Goal: Task Accomplishment & Management: Manage account settings

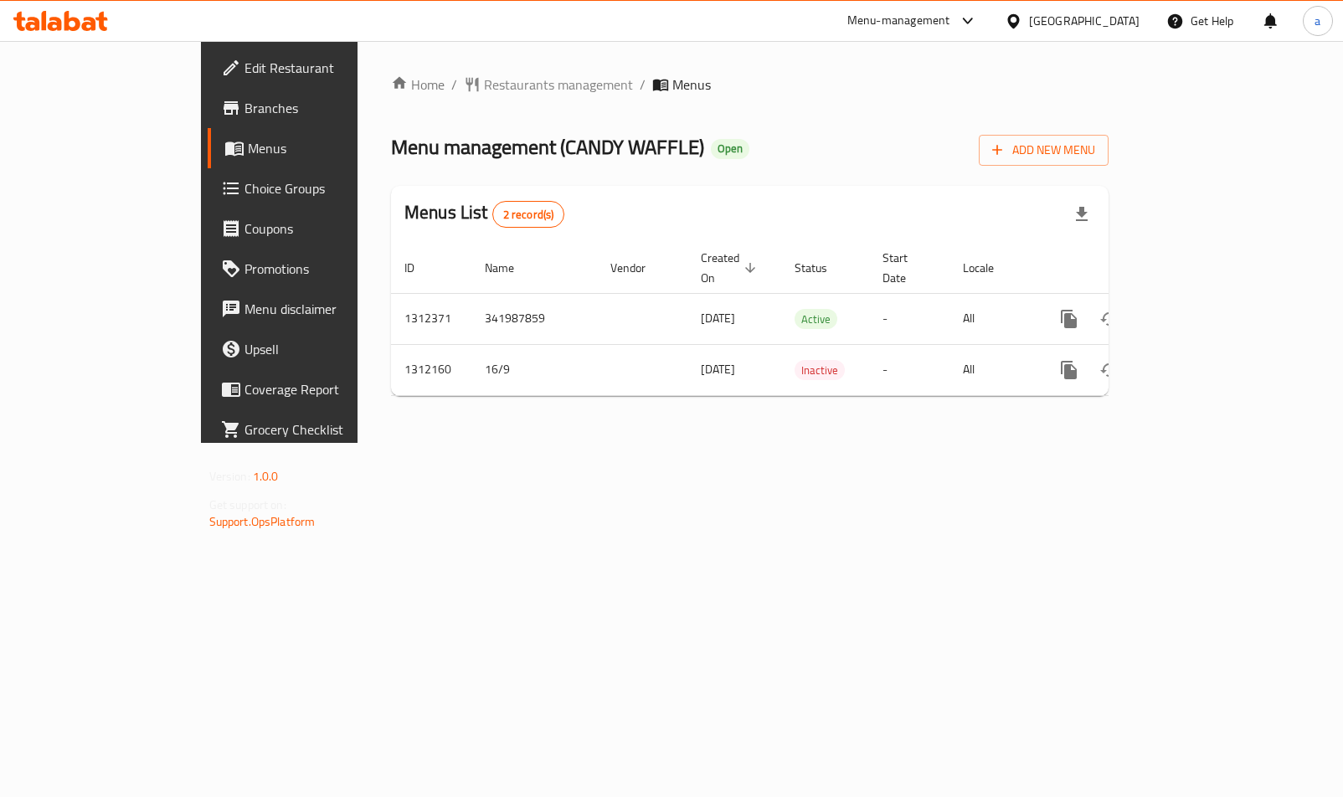
click at [1210, 307] on link "enhanced table" at bounding box center [1189, 319] width 40 height 40
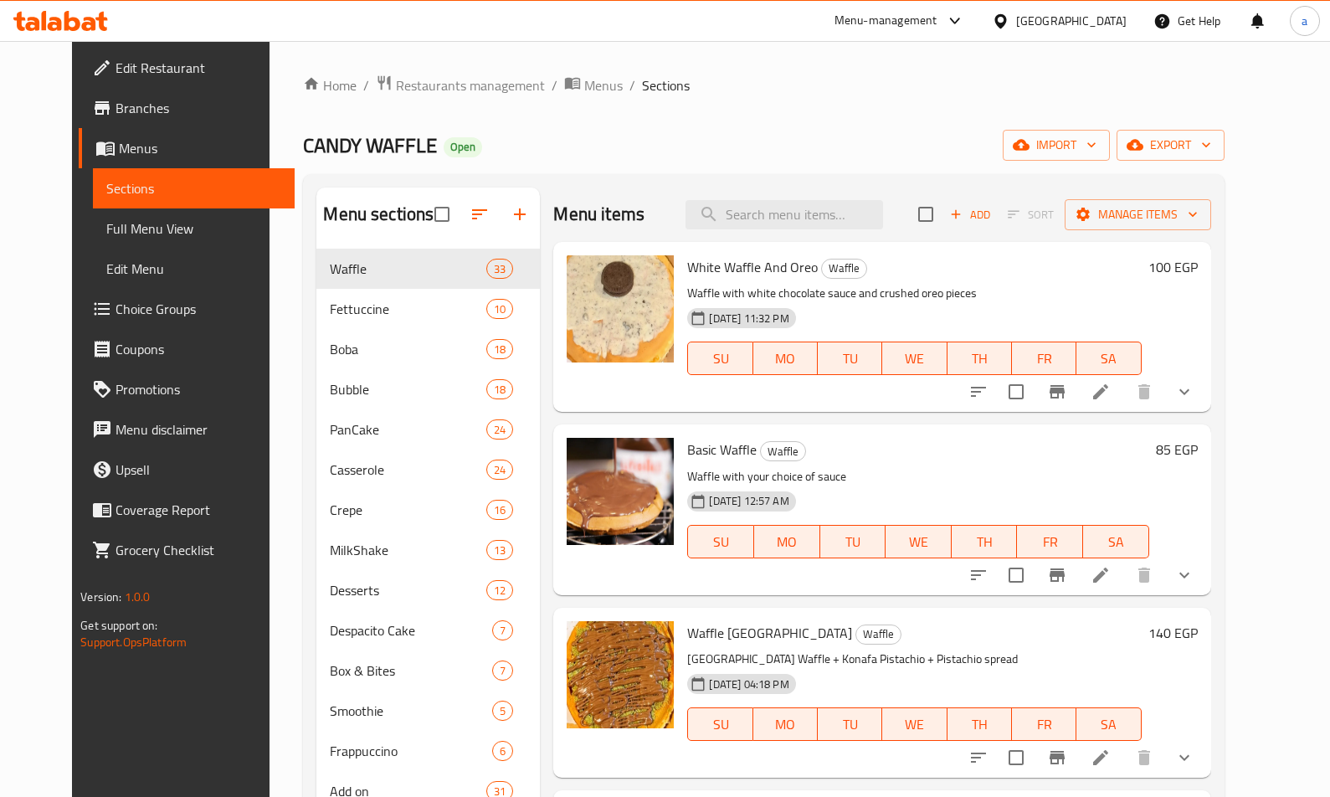
click at [116, 306] on span "Choice Groups" at bounding box center [198, 309] width 165 height 20
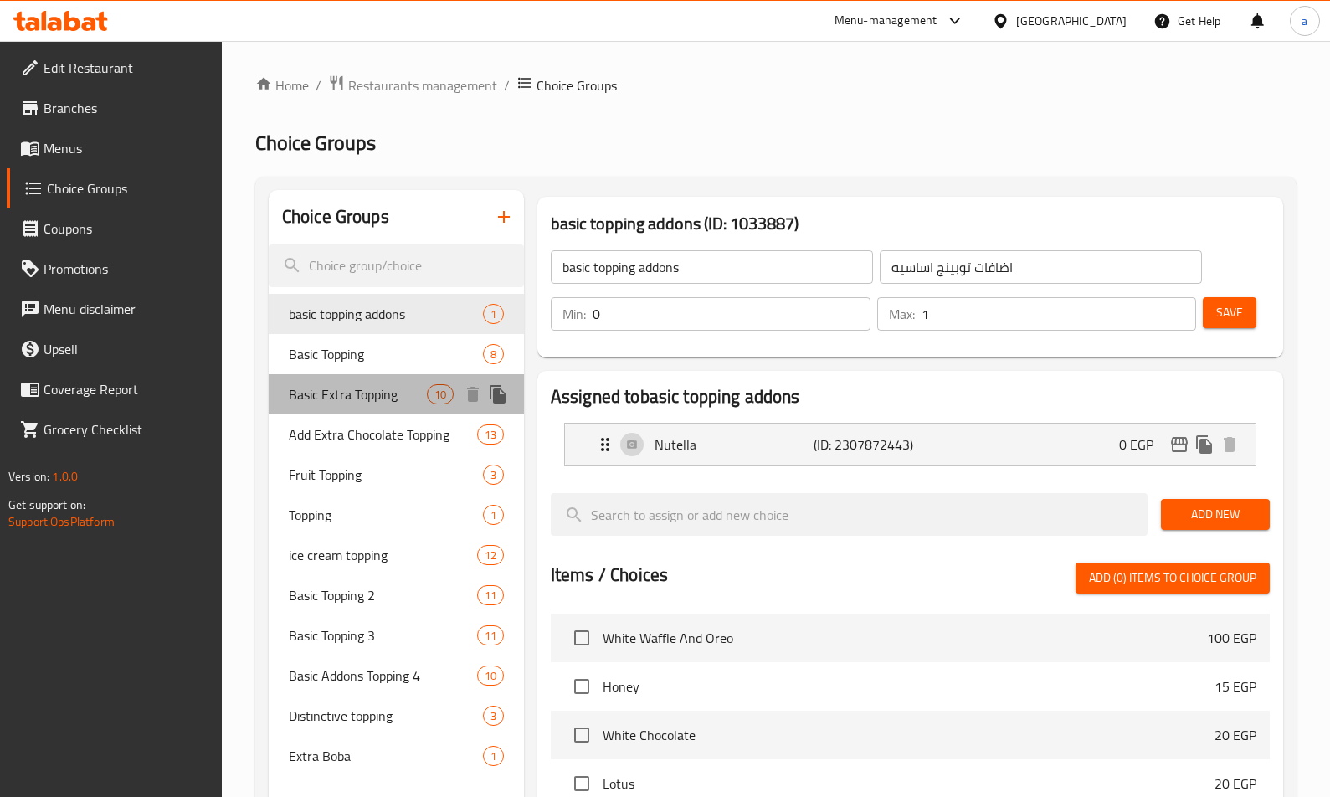
click at [352, 384] on span "Basic Extra Topping" at bounding box center [358, 394] width 138 height 20
type input "Basic Extra Topping"
type input "اكسترا توبينج أساسي"
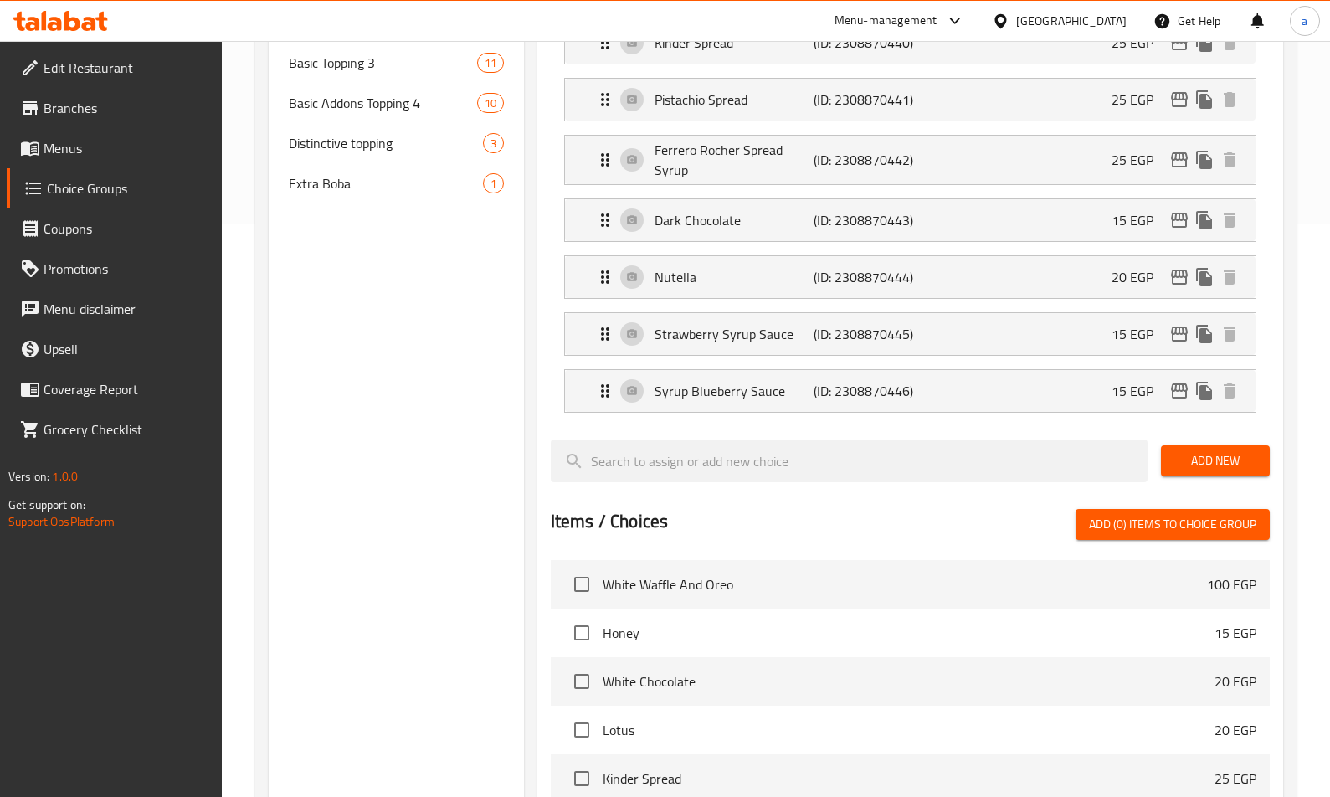
scroll to position [238, 0]
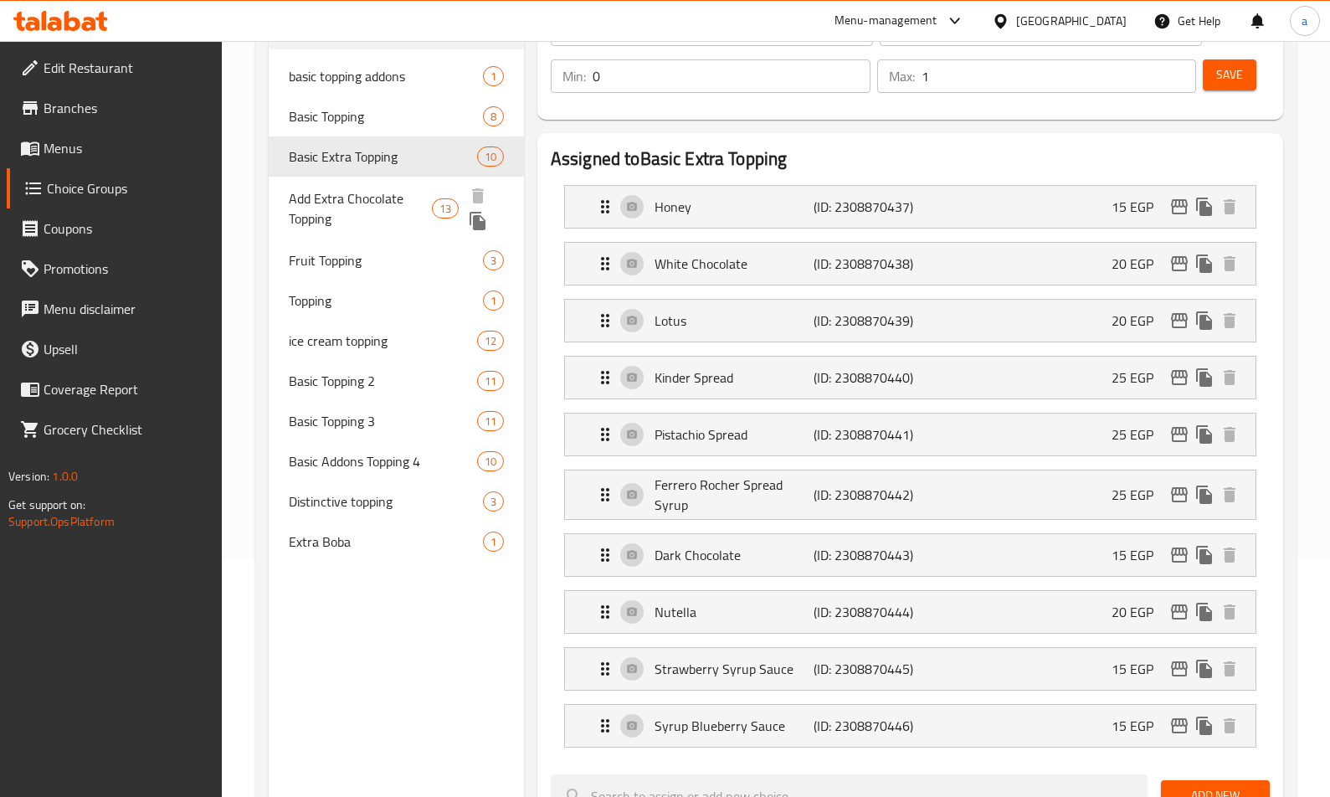
drag, startPoint x: 341, startPoint y: 203, endPoint x: 382, endPoint y: 233, distance: 50.9
click at [341, 203] on span "Add Extra Chocolate Topping" at bounding box center [360, 208] width 143 height 40
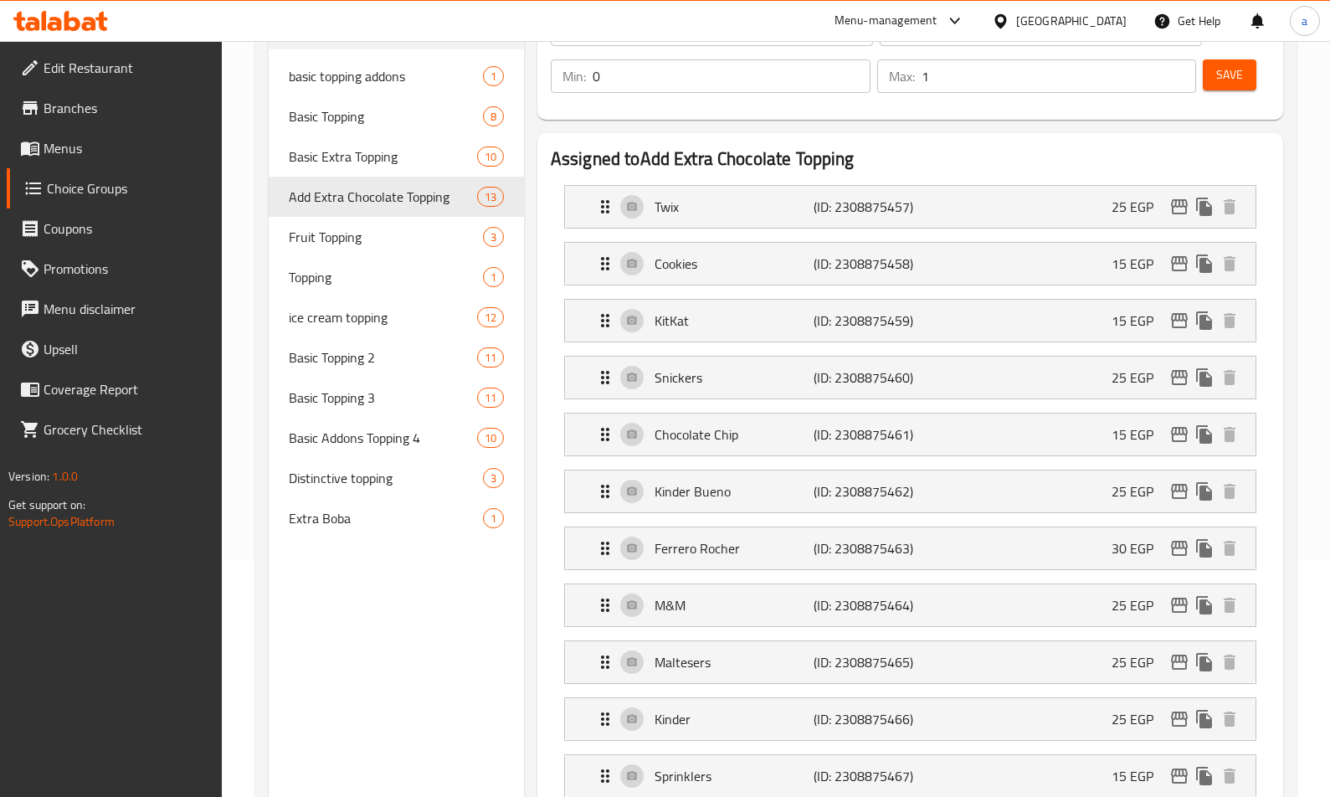
type input "Add Extra Chocolate Topping"
type input "أضافة إكسترا تشوكلات توبينج"
type input "13"
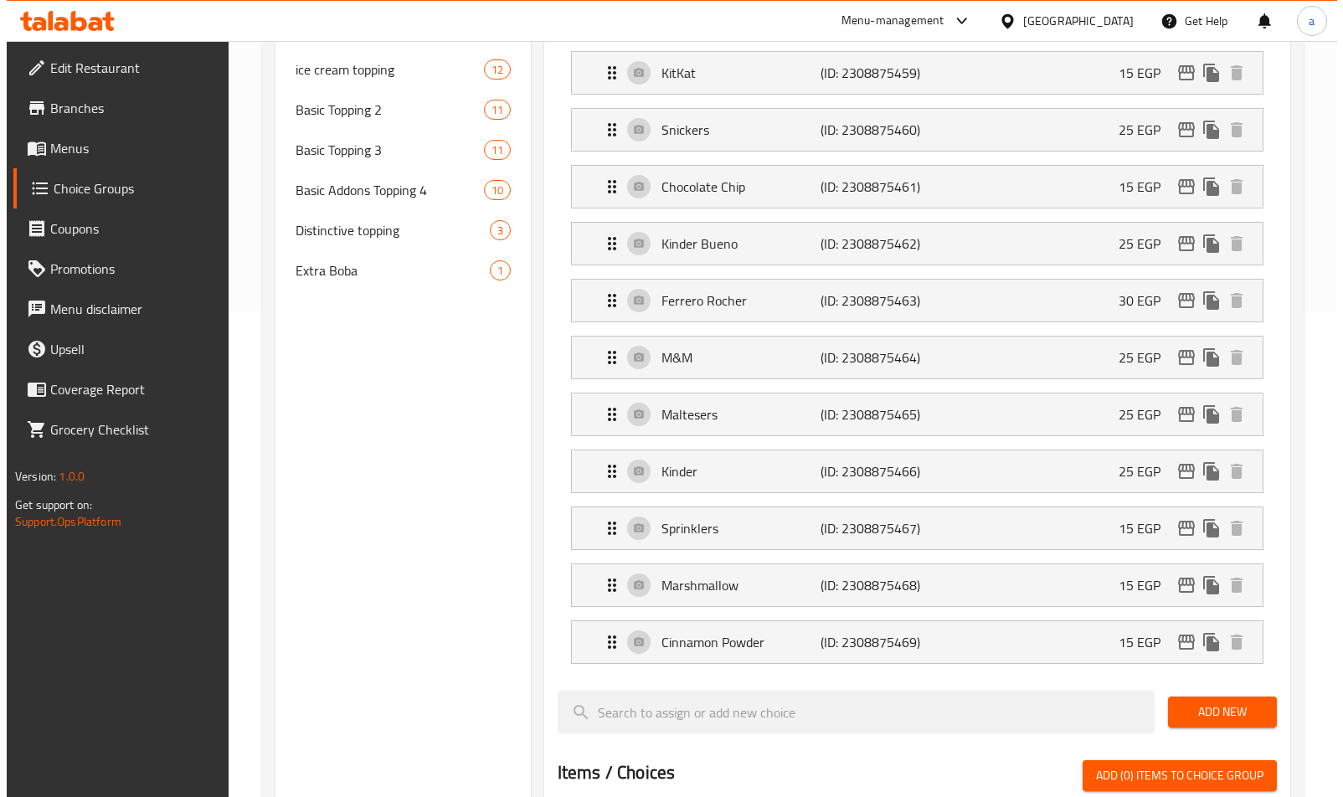
scroll to position [0, 0]
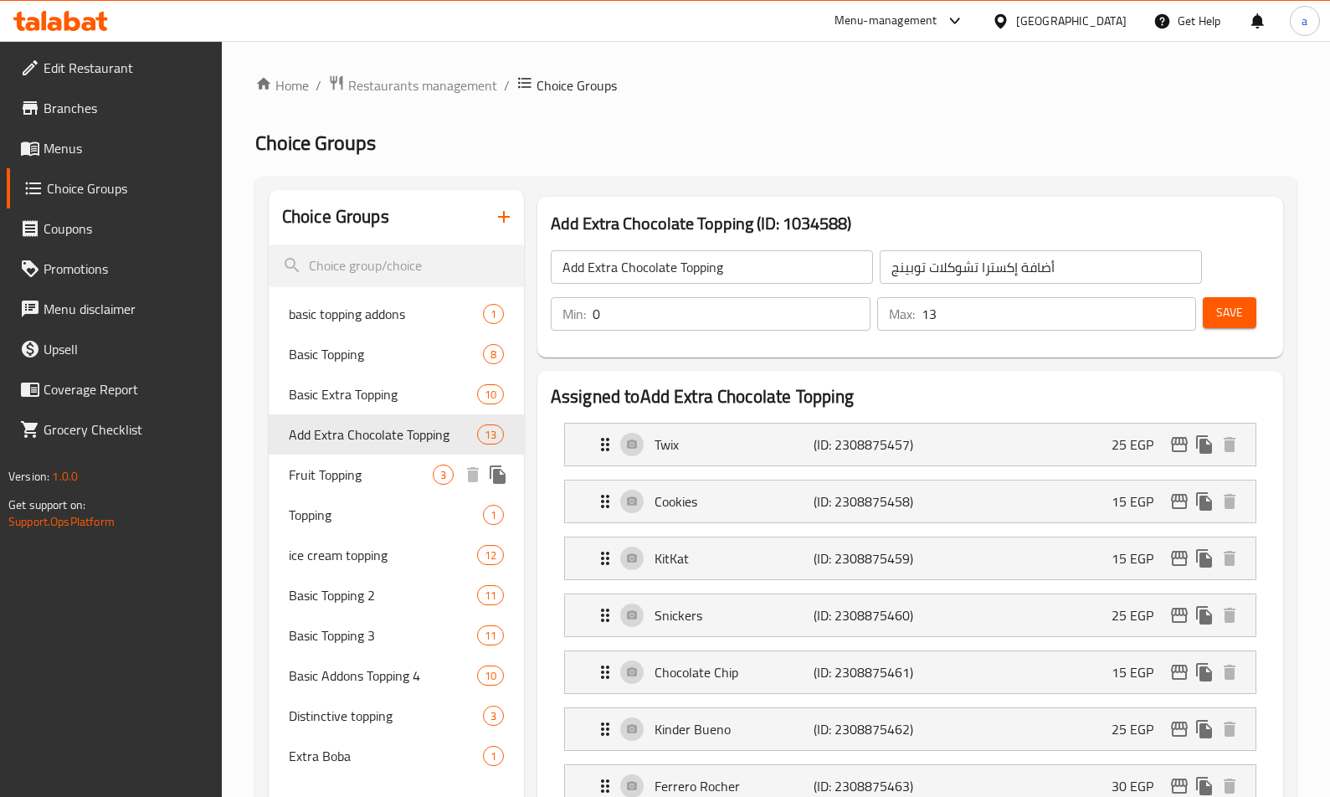
click at [358, 490] on div "Fruit Topping 3" at bounding box center [396, 475] width 255 height 40
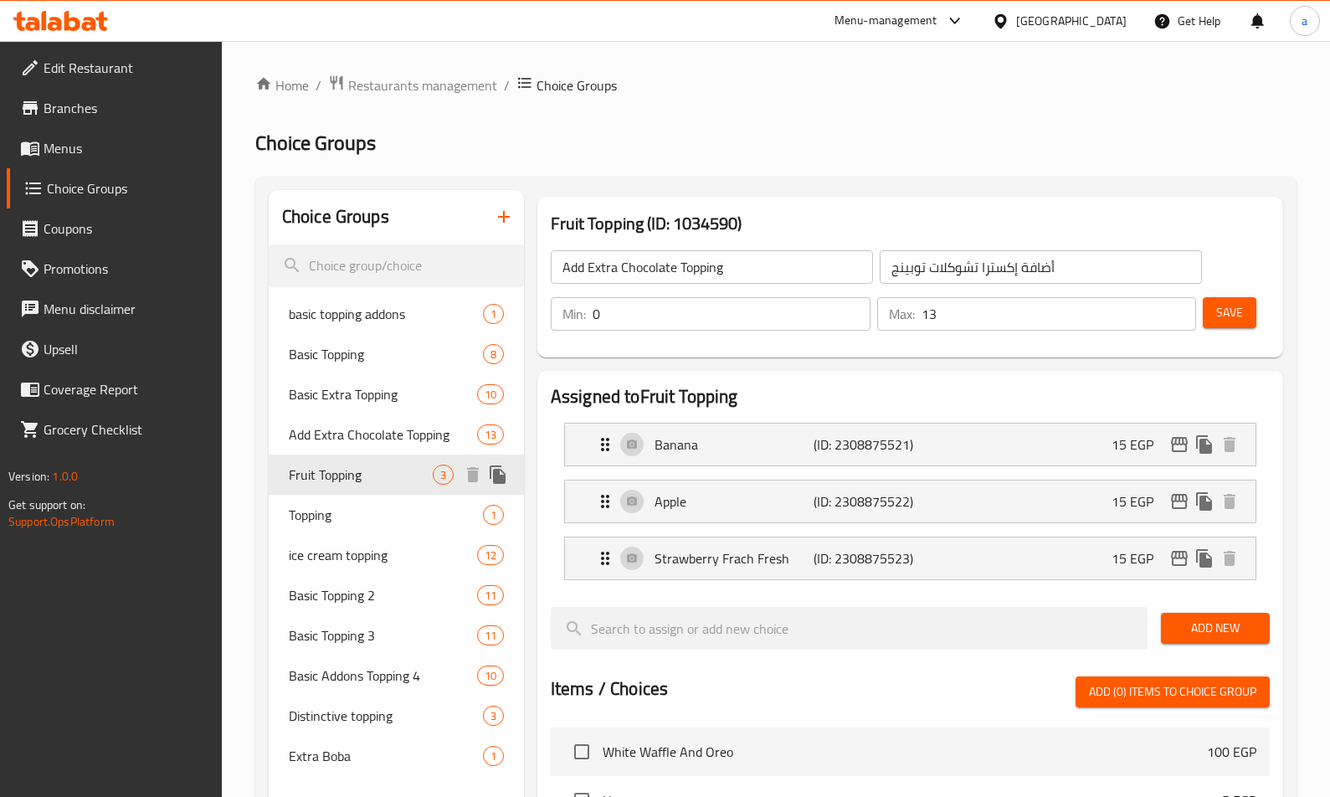
type input "Fruit Topping"
type input "أضاف فاكهه"
type input "3"
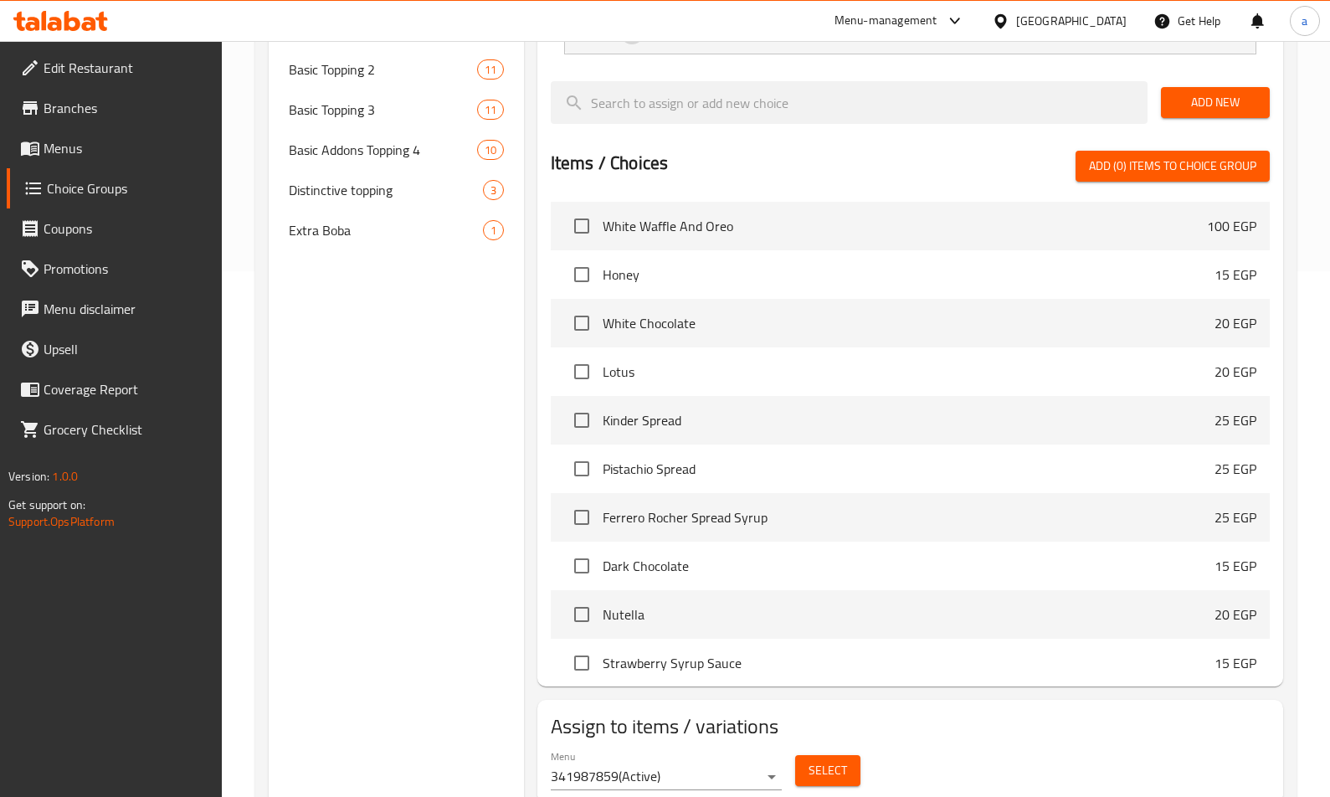
scroll to position [84, 0]
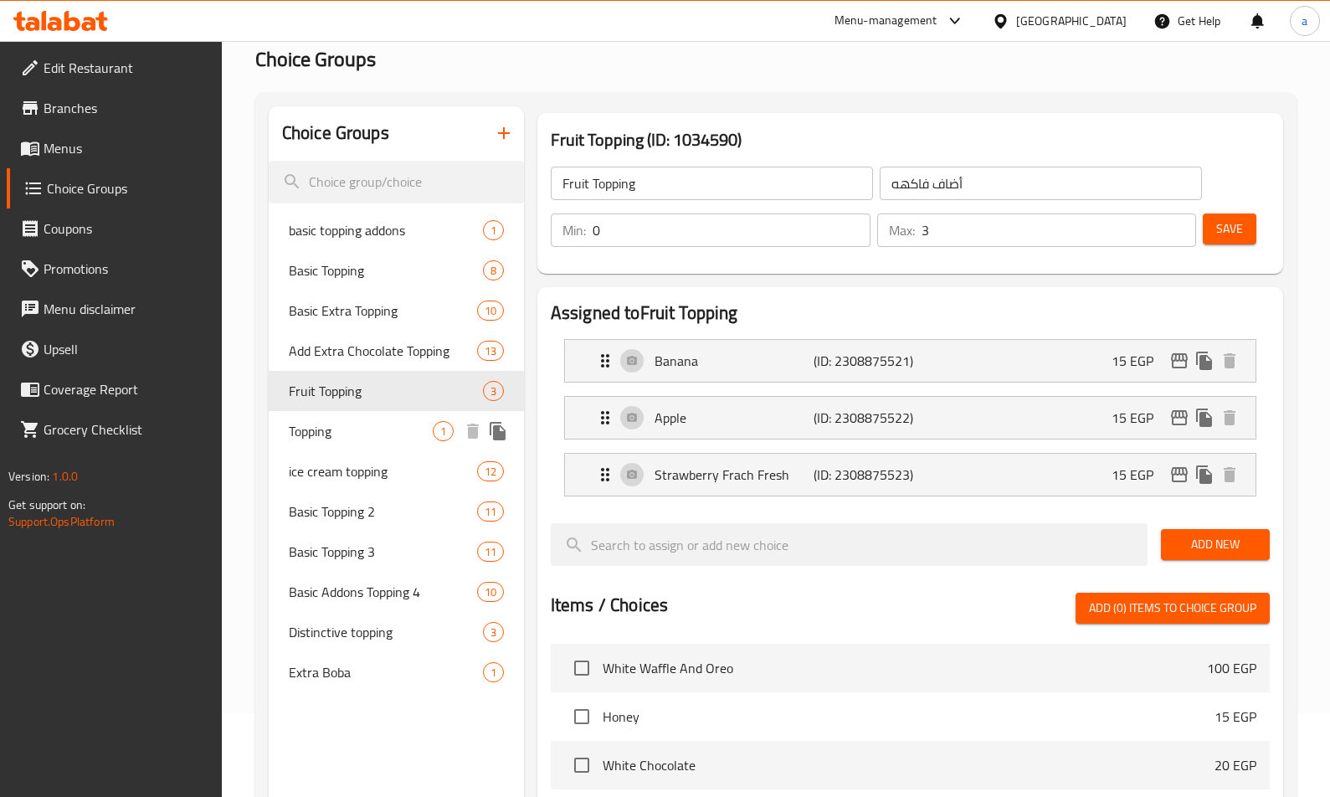
drag, startPoint x: 335, startPoint y: 414, endPoint x: 339, endPoint y: 424, distance: 10.9
click at [335, 415] on div "Topping 1" at bounding box center [396, 431] width 255 height 40
type input "Topping"
type input "توبينج"
type input "1"
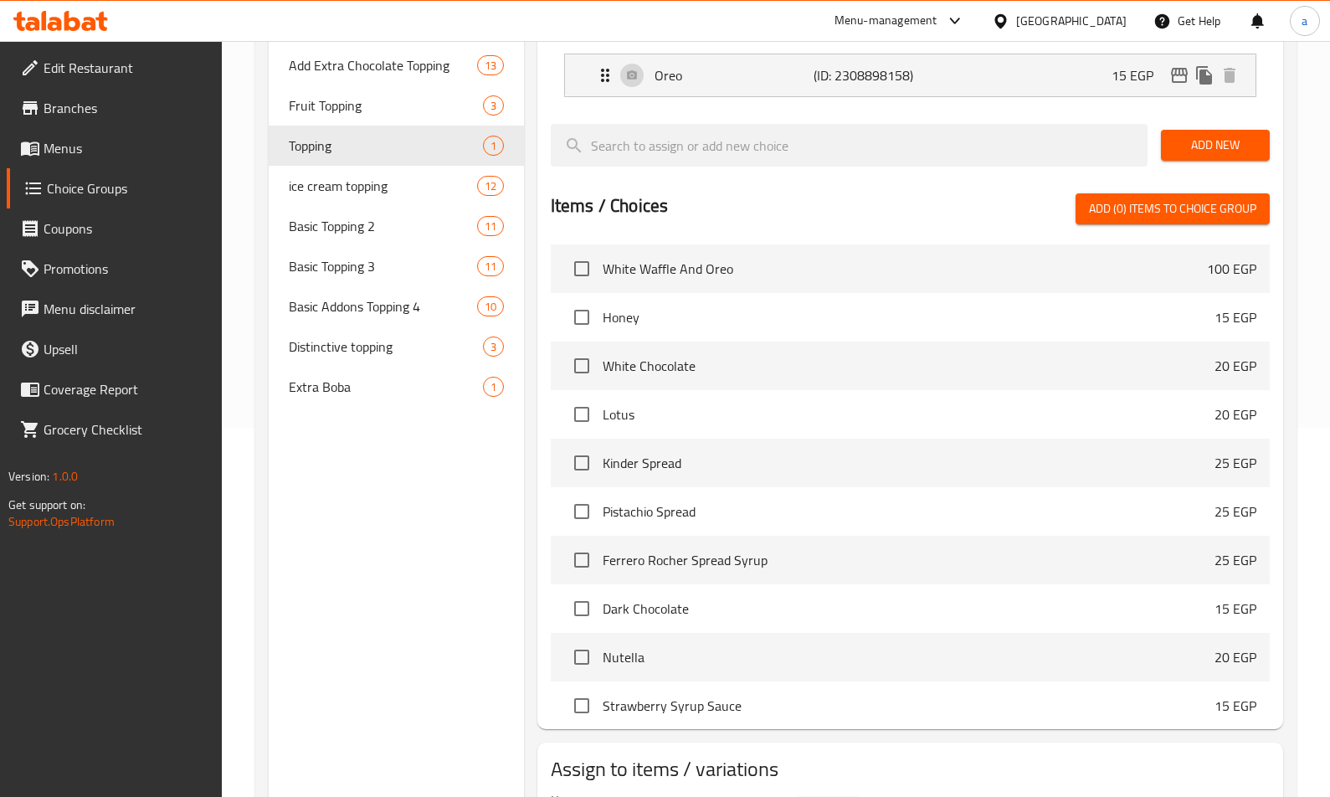
scroll to position [137, 0]
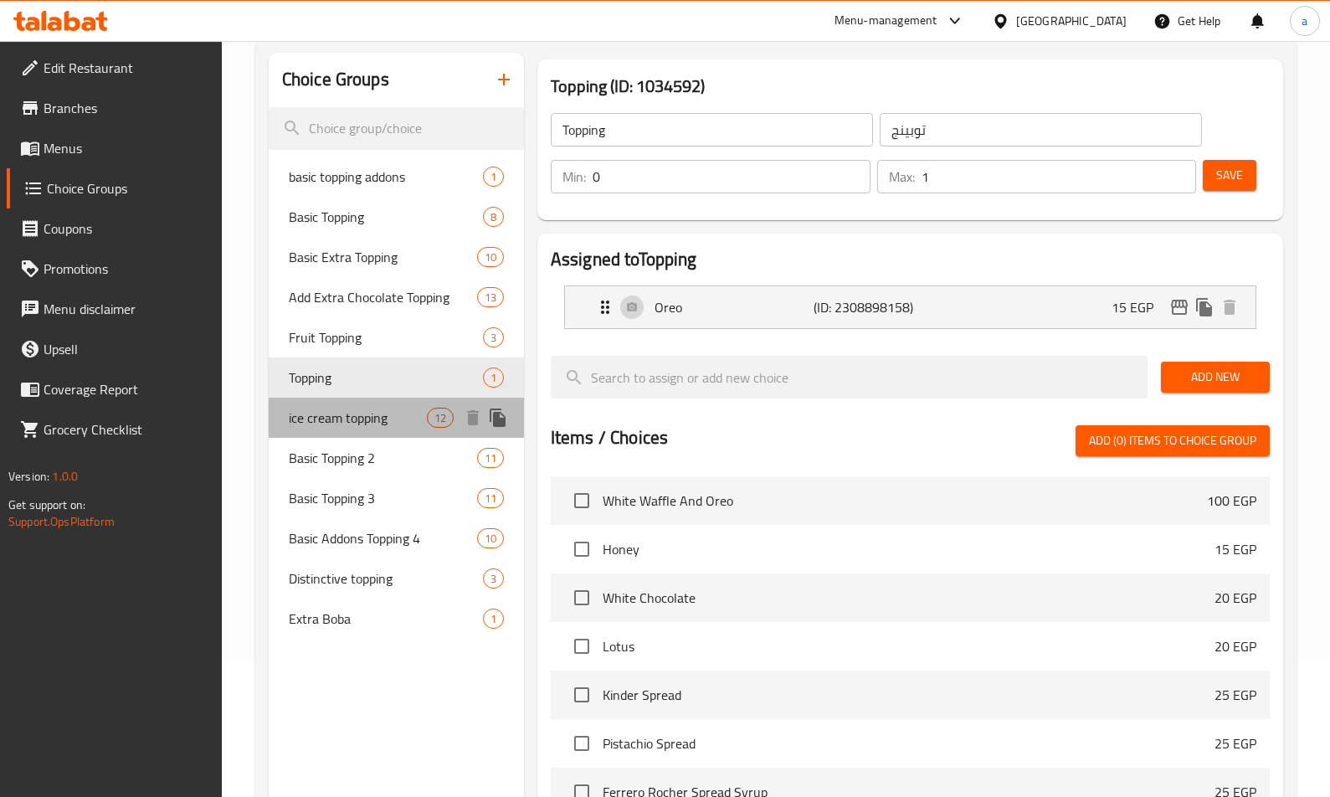
click at [341, 412] on span "ice cream topping" at bounding box center [358, 418] width 138 height 20
type input "ice cream topping"
type input "أضاف [PERSON_NAME]"
type input "10"
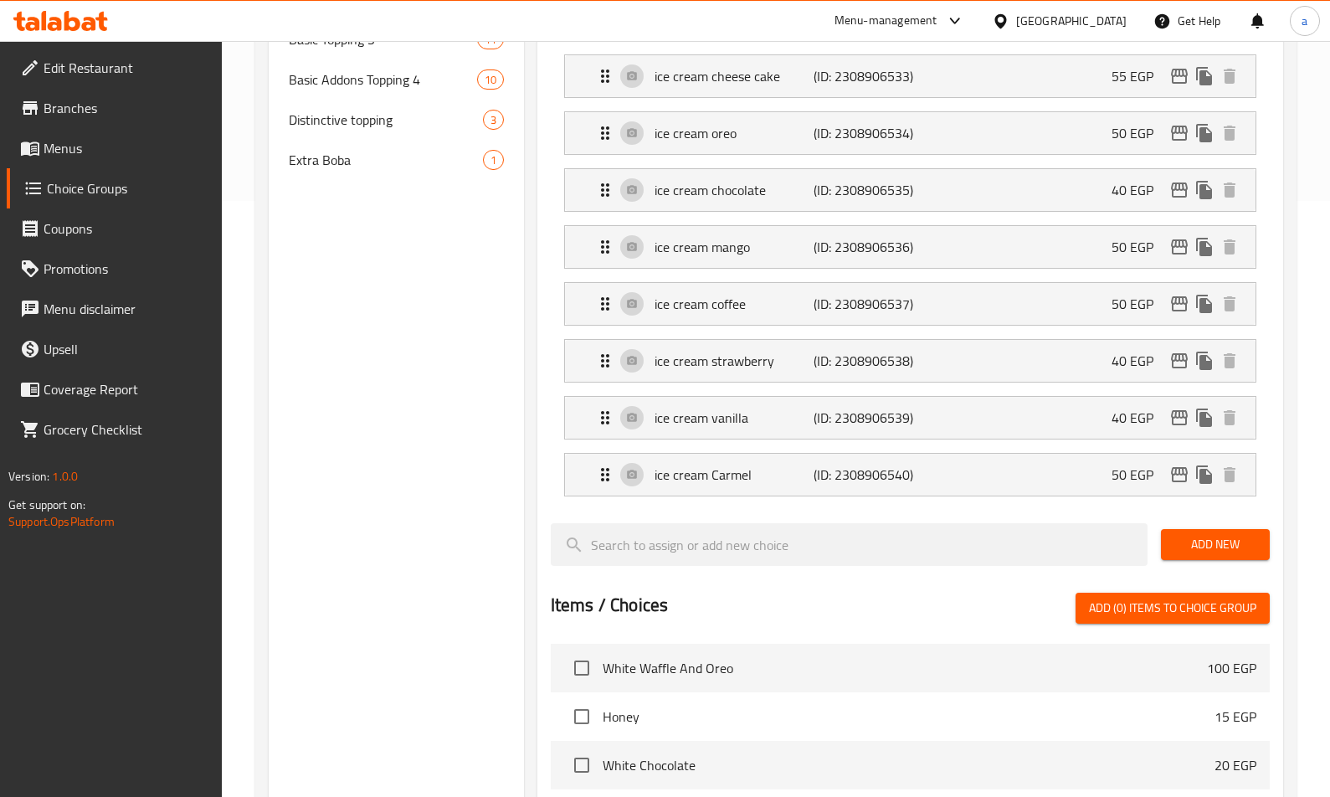
scroll to position [177, 0]
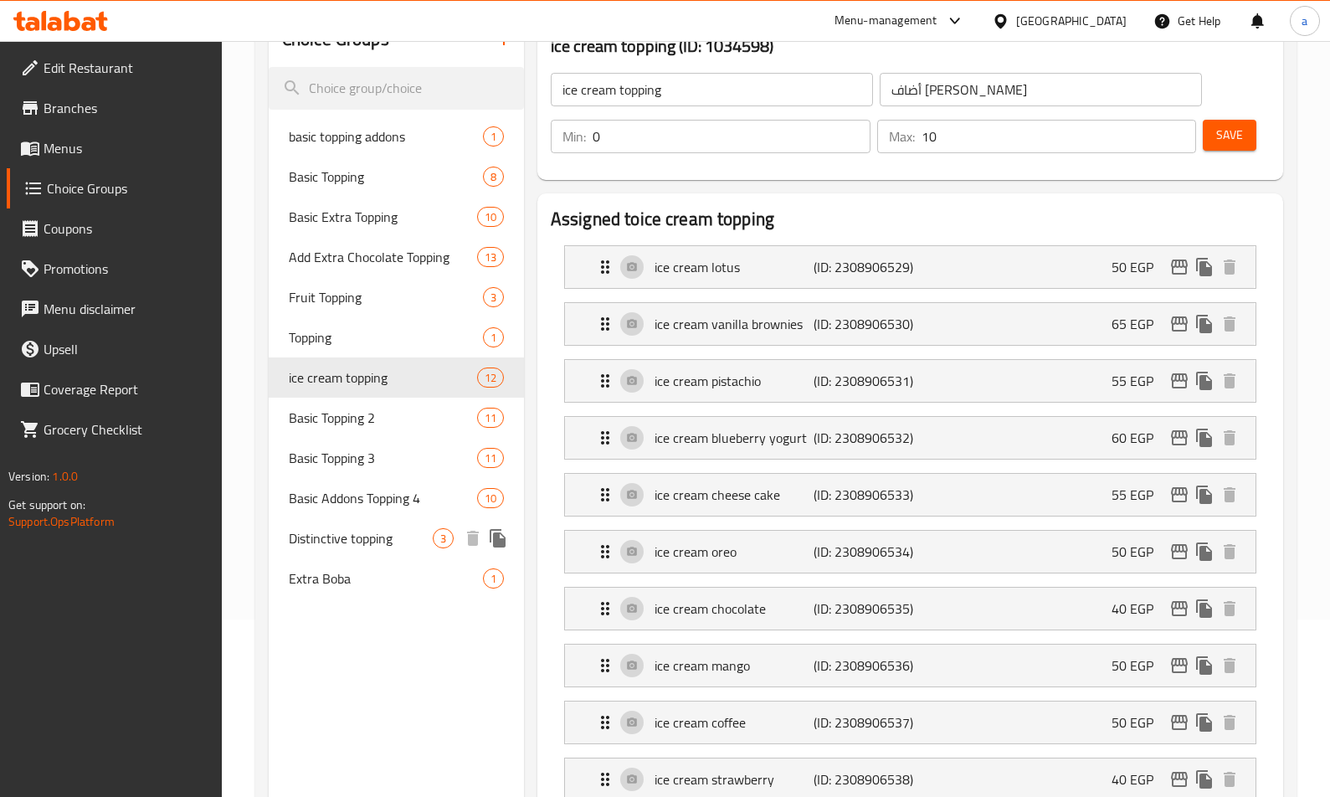
click at [350, 535] on span "Distinctive topping" at bounding box center [361, 538] width 144 height 20
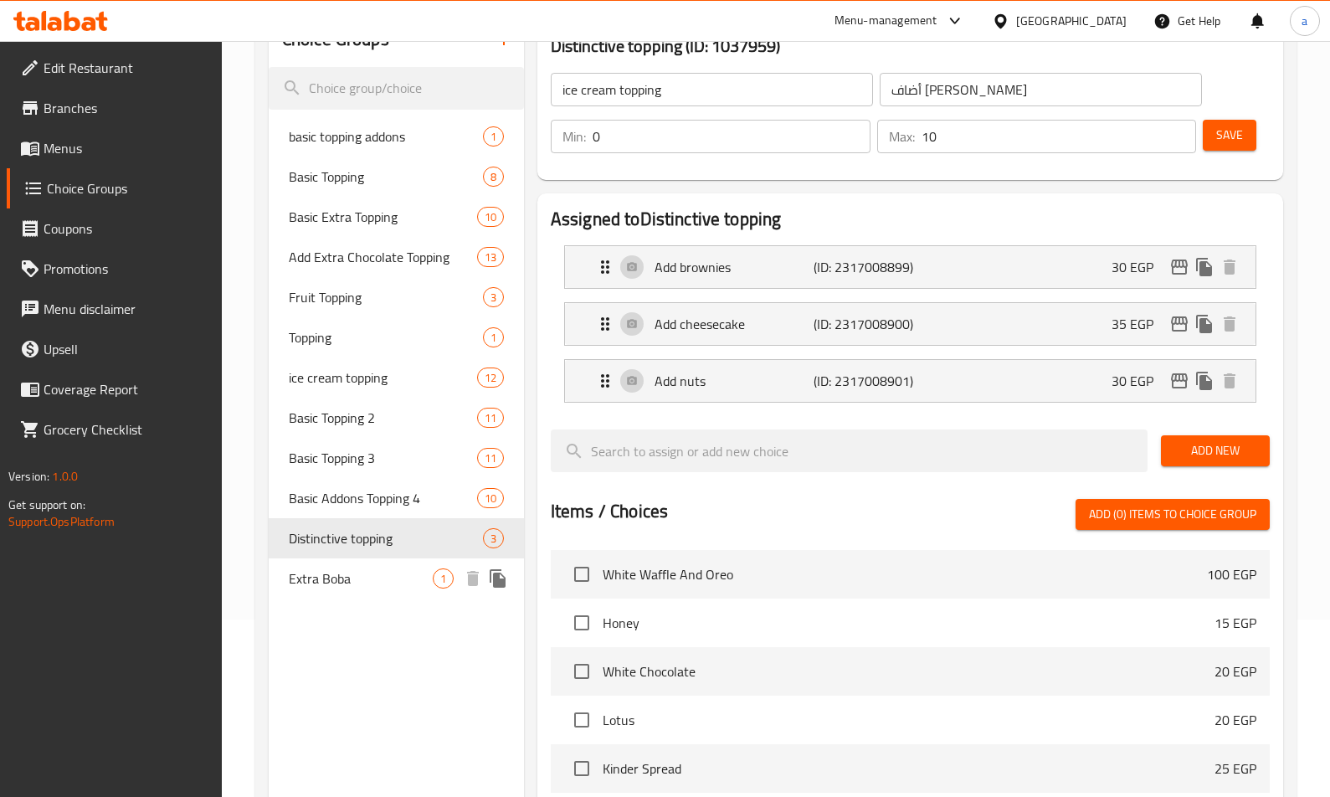
type input "Distinctive topping"
type input "اضافات متميزة"
type input "3"
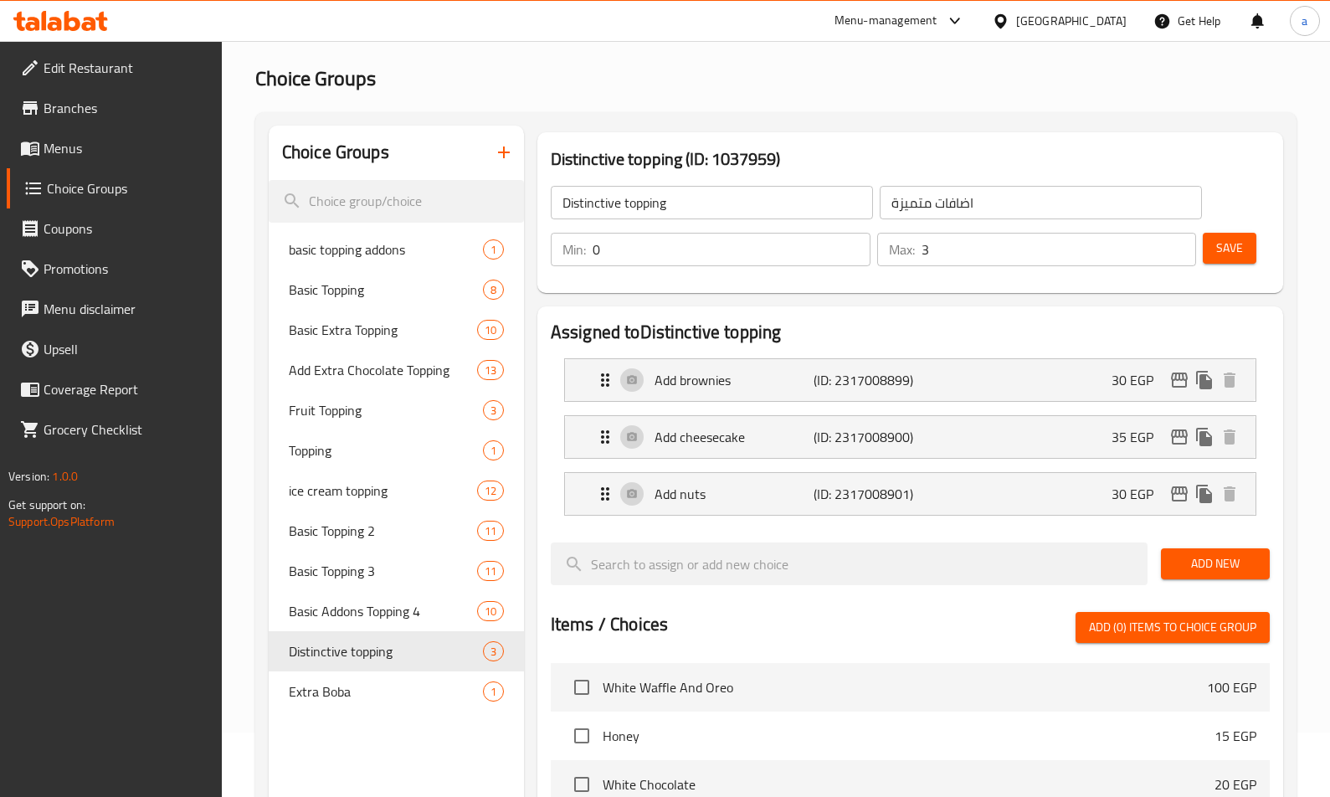
scroll to position [84, 0]
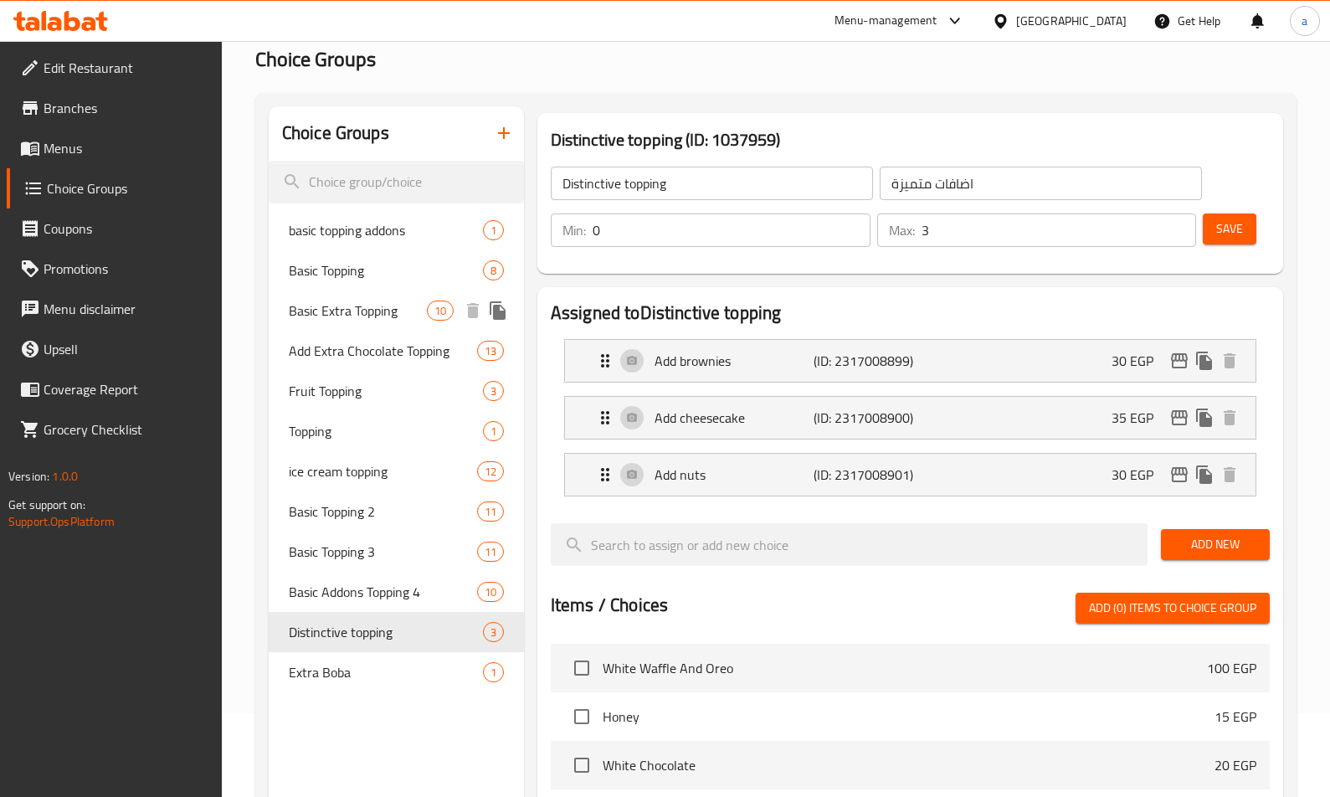
drag, startPoint x: 354, startPoint y: 320, endPoint x: 345, endPoint y: 330, distance: 13.6
click at [354, 320] on span "Basic Extra Topping" at bounding box center [358, 311] width 138 height 20
type input "Basic Extra Topping"
type input "اكسترا توبينج أساسي"
type input "1"
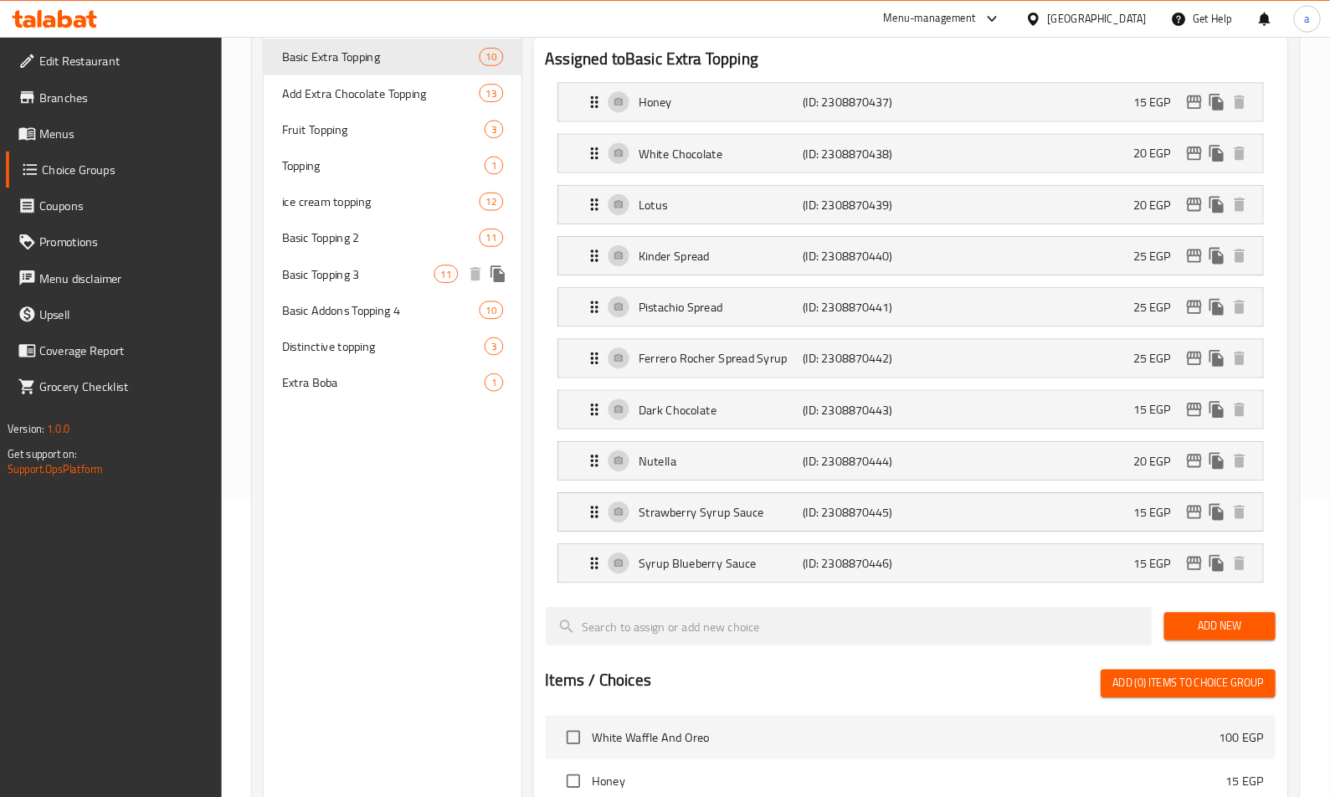
scroll to position [332, 0]
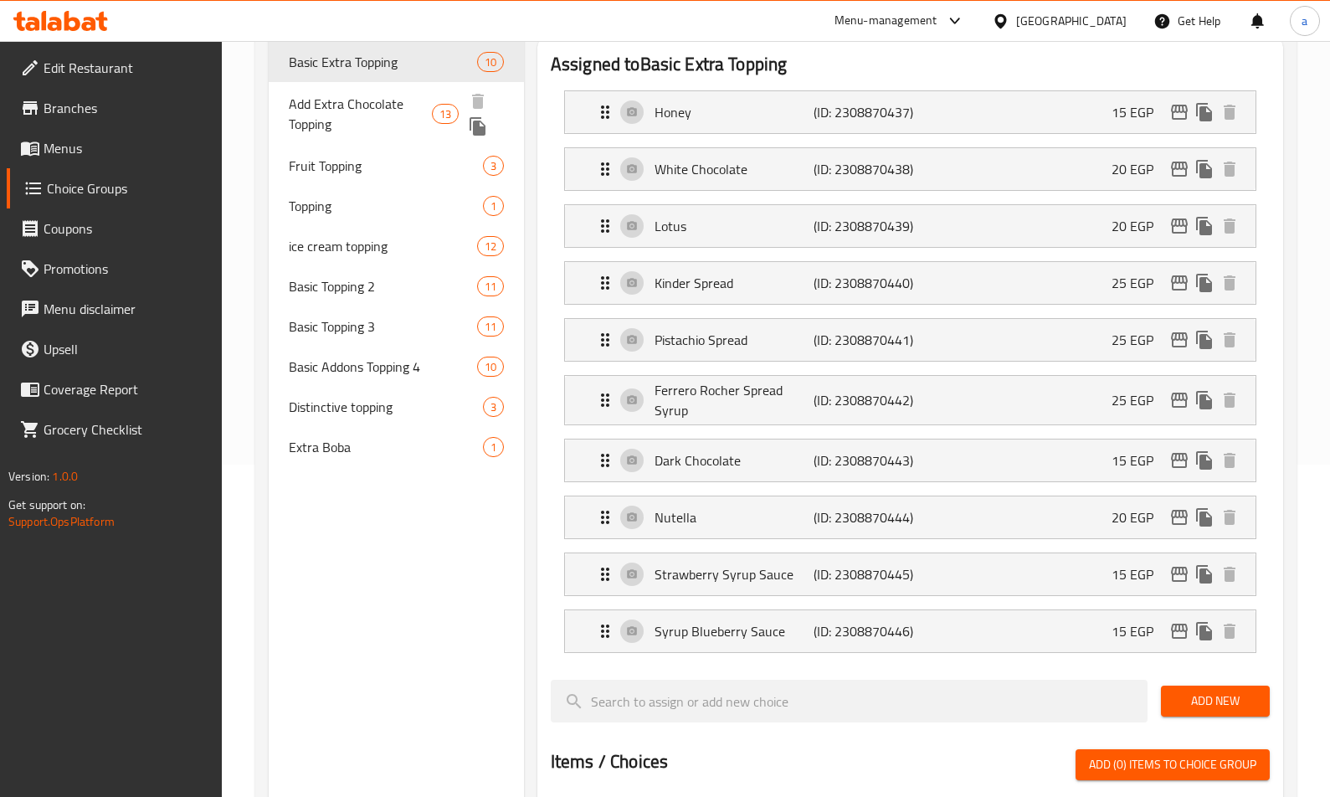
click at [381, 116] on span "Add Extra Chocolate Topping" at bounding box center [360, 114] width 143 height 40
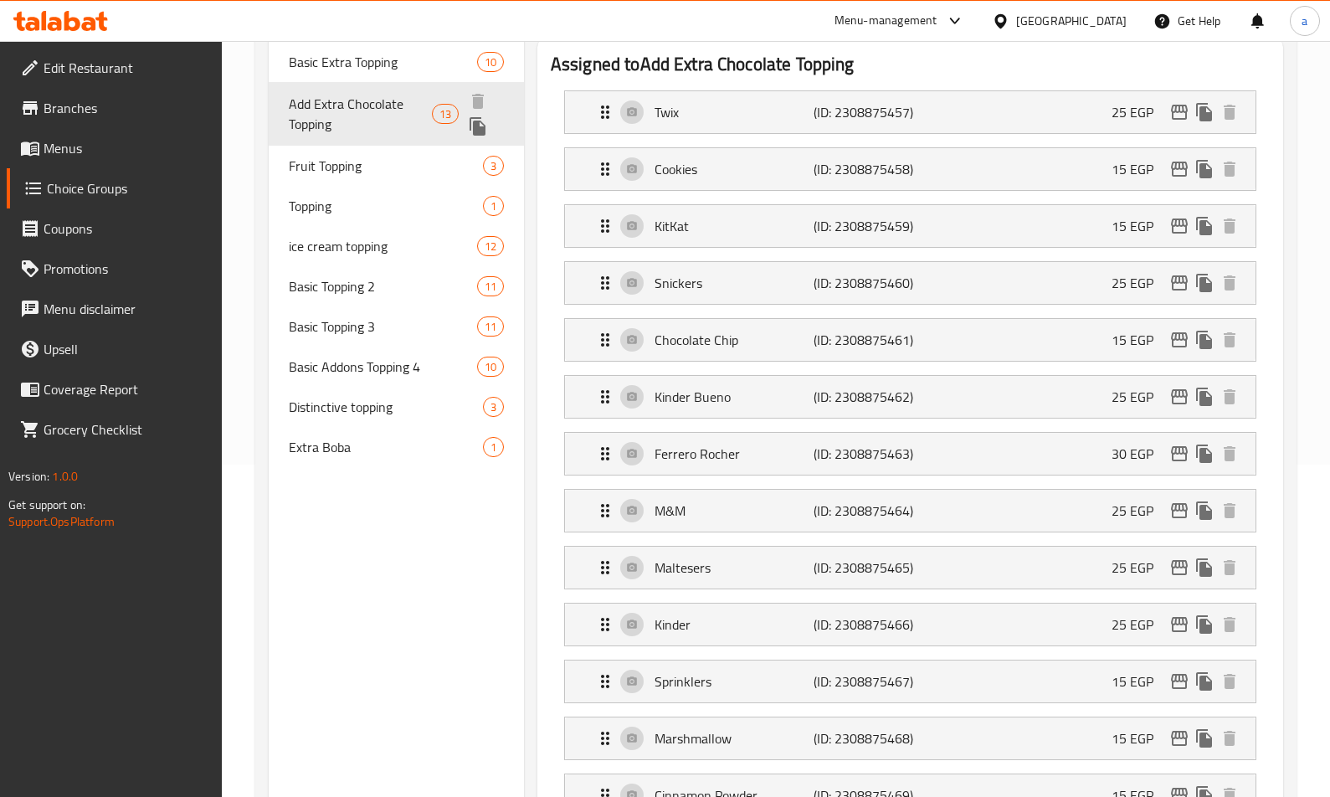
type input "Add Extra Chocolate Topping"
type input "أضافة إكسترا تشوكلات توبينج"
type input "13"
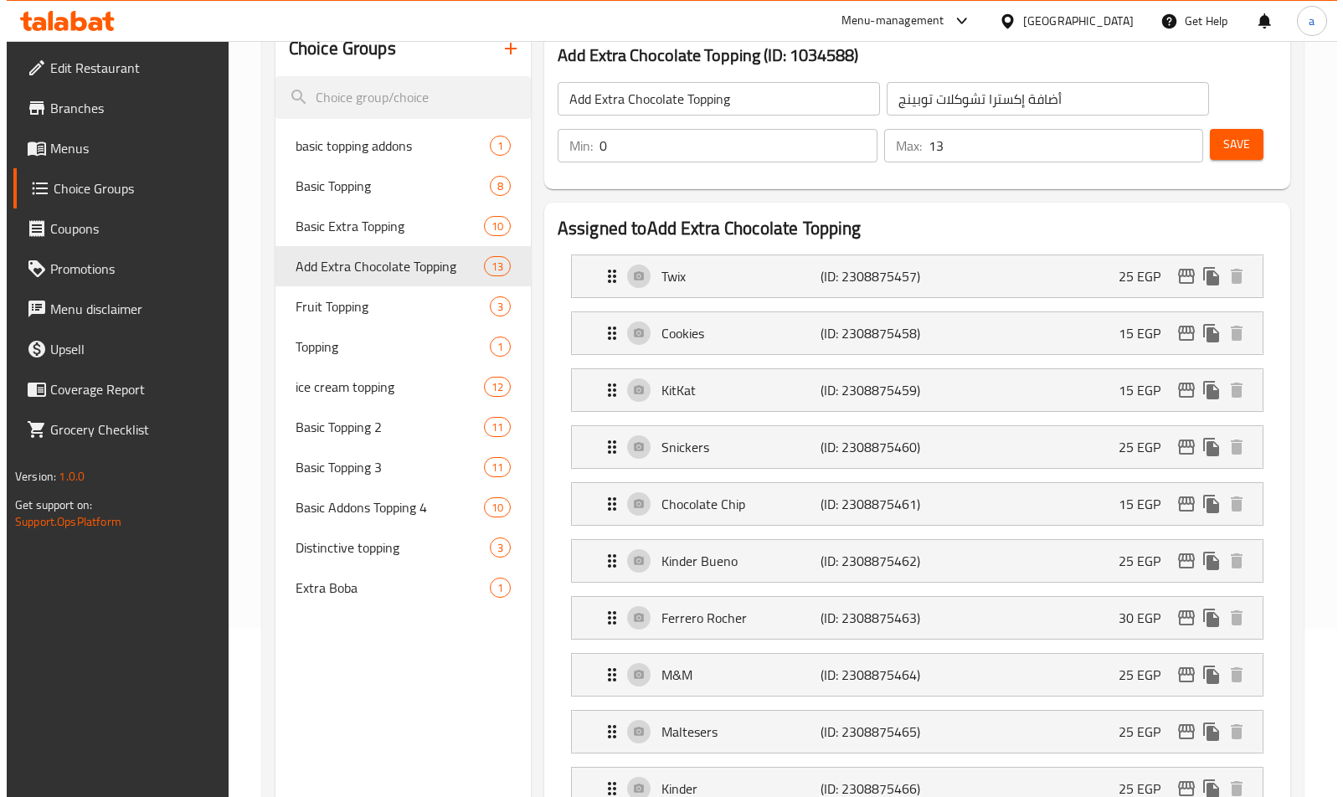
scroll to position [0, 0]
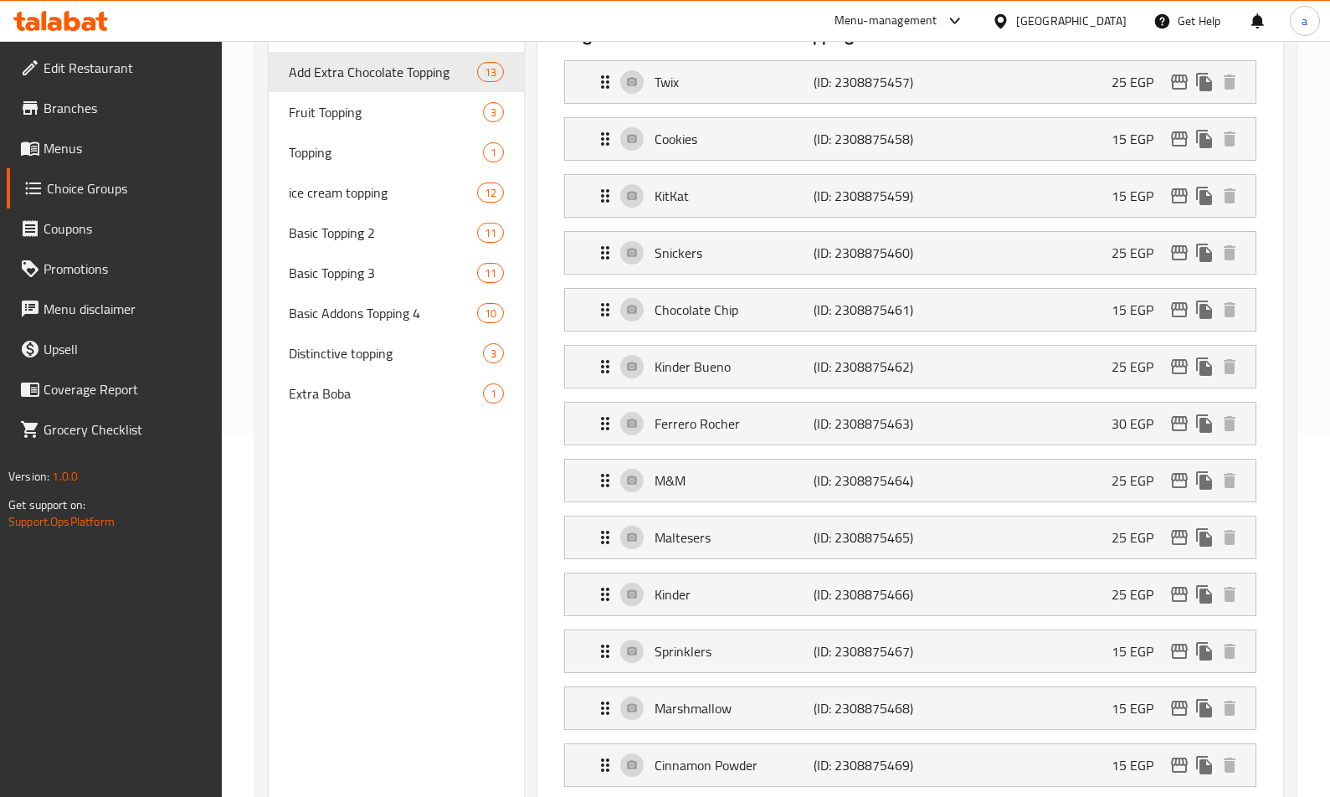
scroll to position [151, 0]
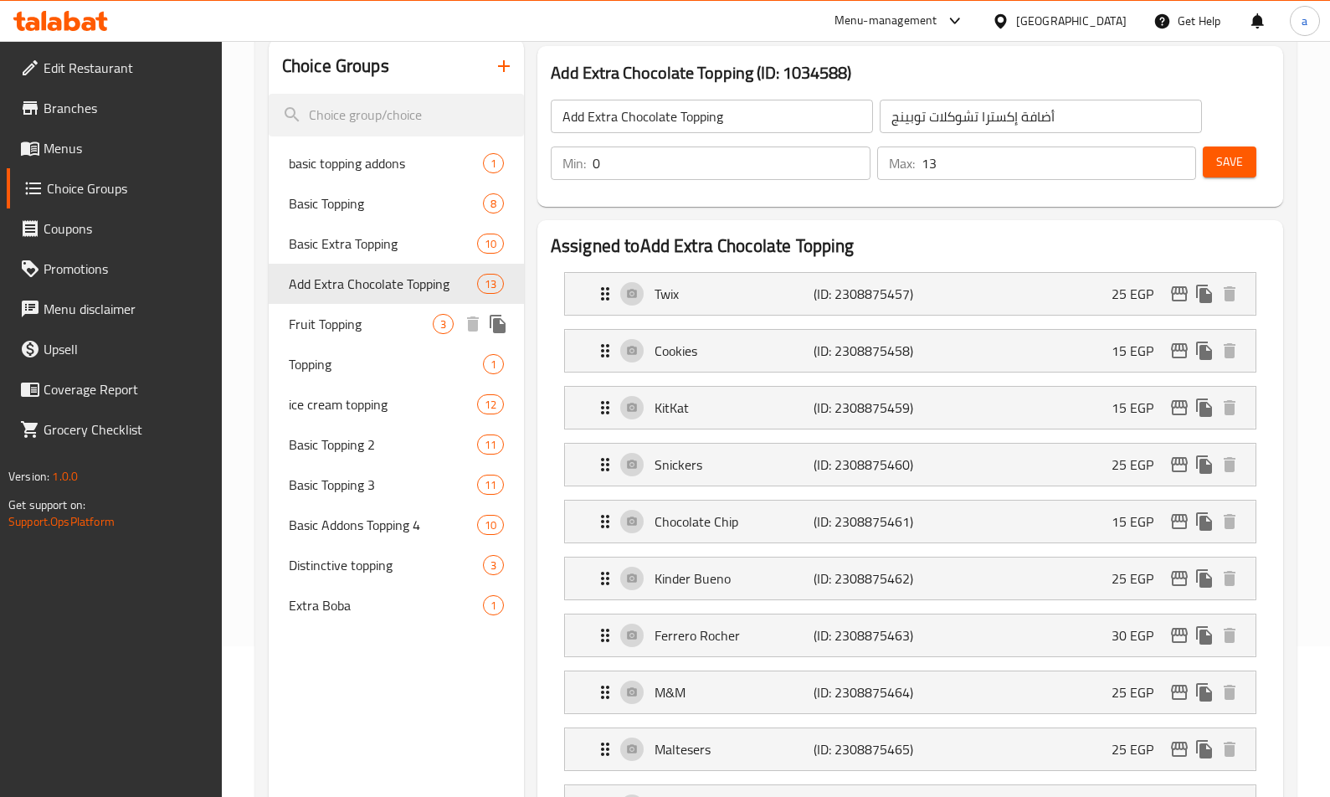
click at [353, 331] on span "Fruit Topping" at bounding box center [361, 324] width 144 height 20
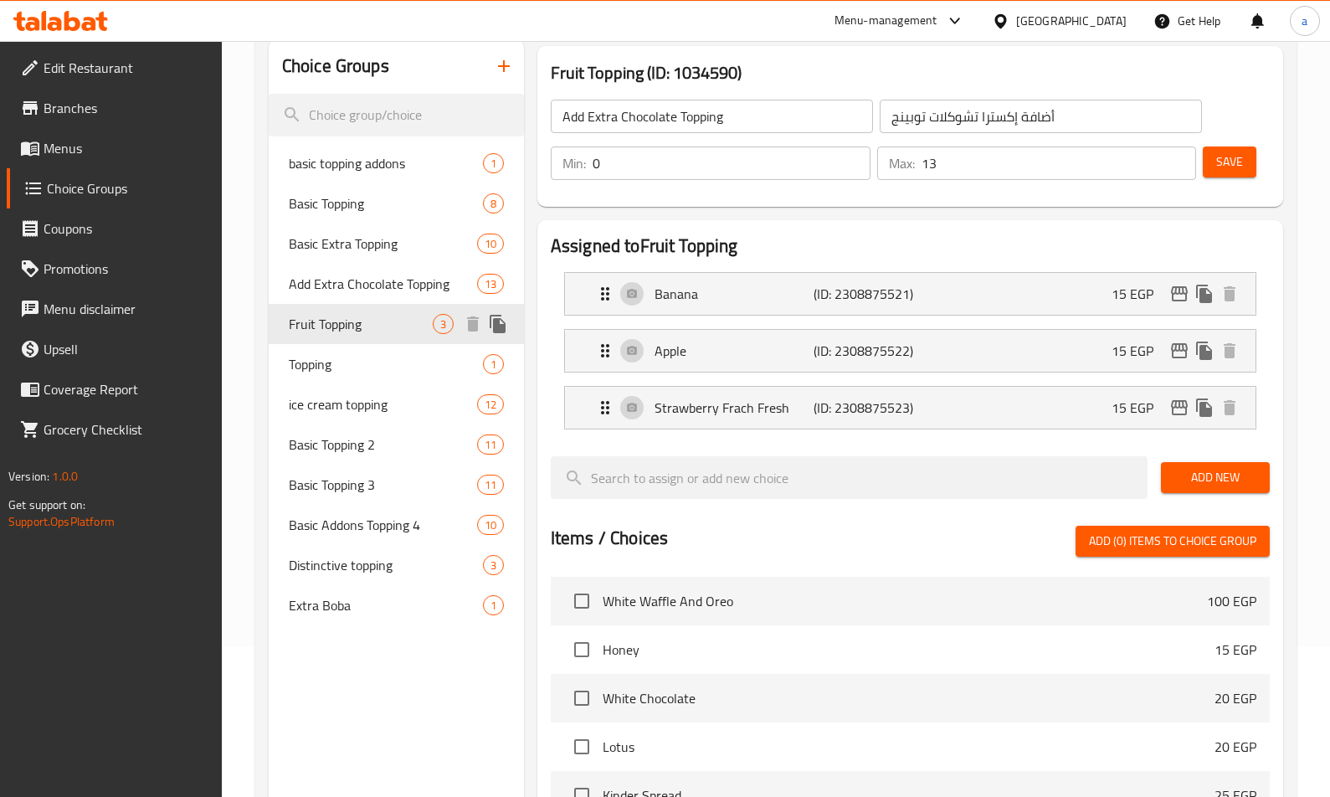
type input "Fruit Topping"
type input "أضاف فاكهه"
type input "3"
click at [655, 220] on div "Assigned to Fruit Topping Banana (ID: 2308875521) 15 EGP Name (En) Banana Name …" at bounding box center [910, 640] width 746 height 841
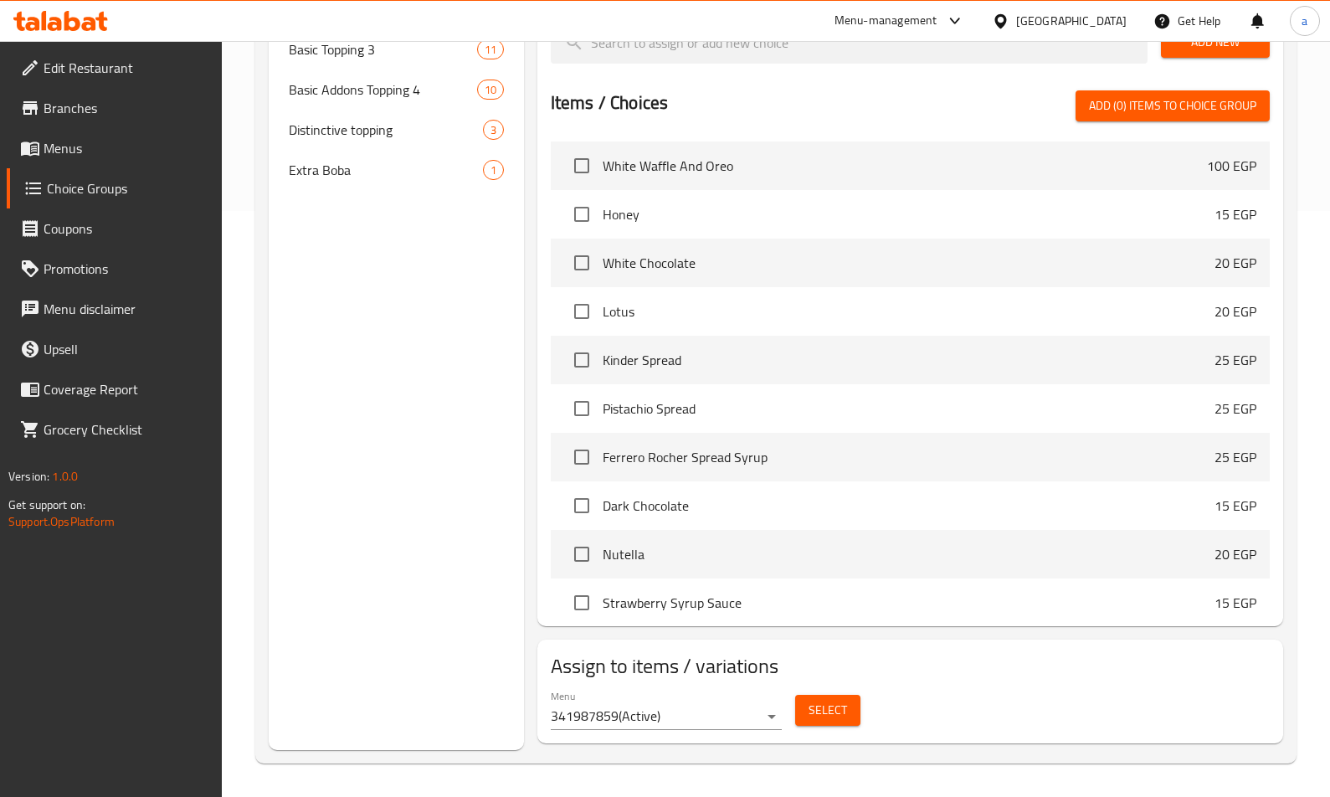
scroll to position [167, 0]
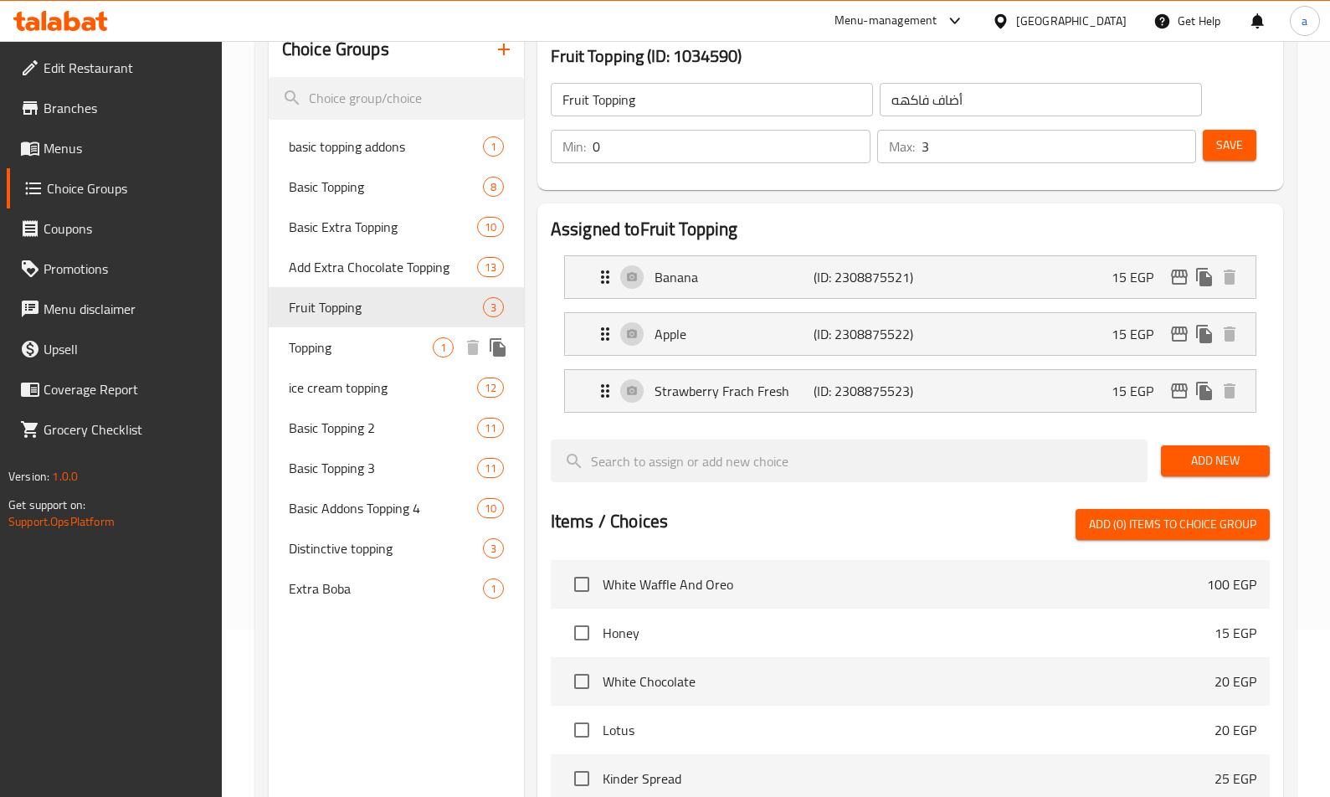
drag, startPoint x: 345, startPoint y: 356, endPoint x: 356, endPoint y: 358, distance: 11.2
click at [345, 355] on span "Topping" at bounding box center [361, 347] width 144 height 20
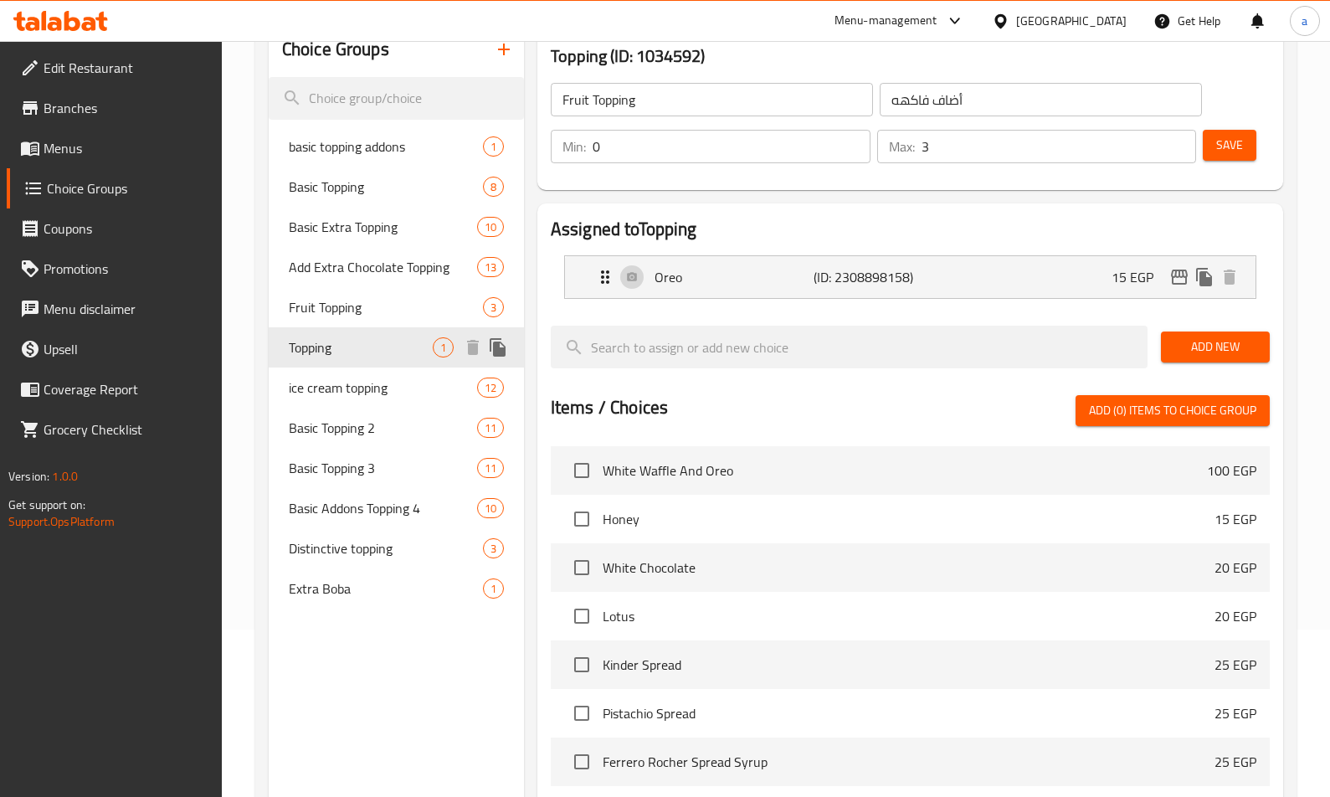
type input "Topping"
type input "توبينج"
type input "1"
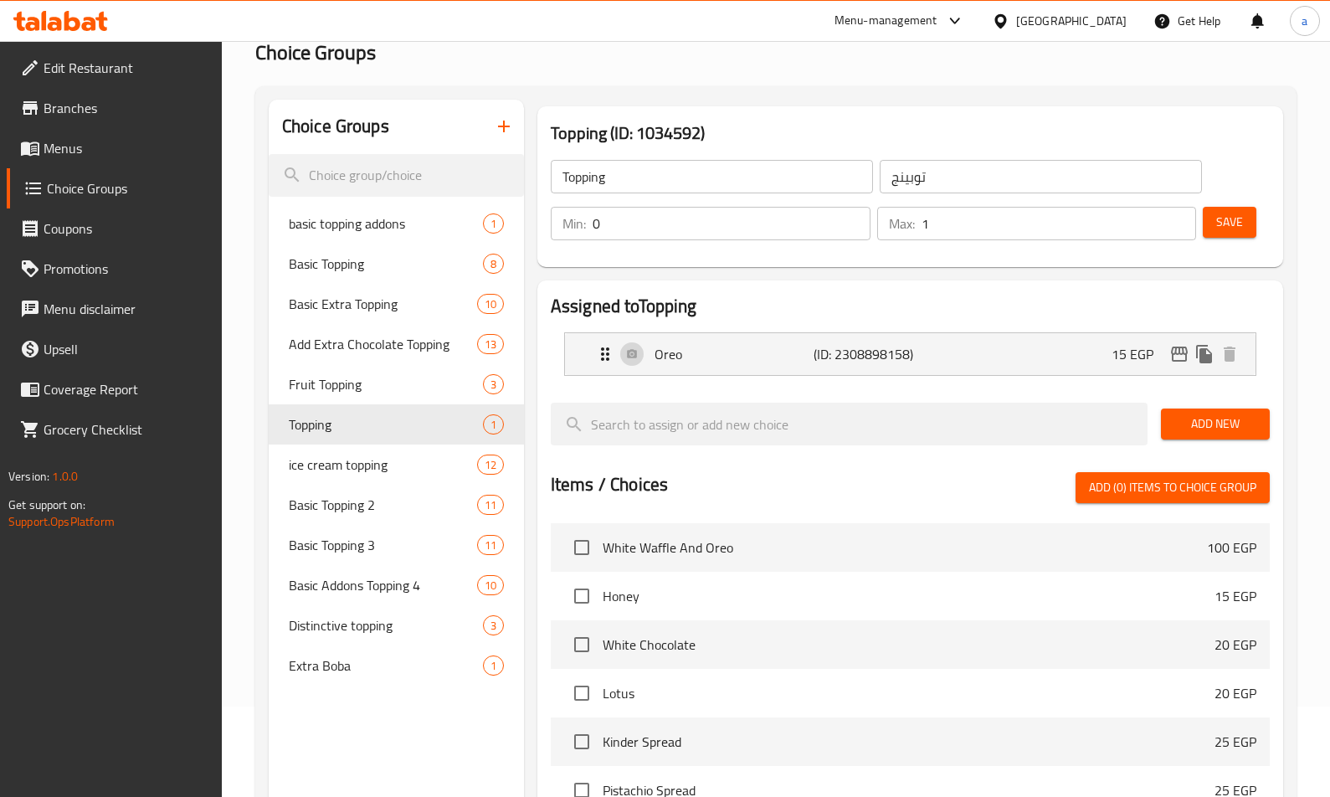
scroll to position [54, 0]
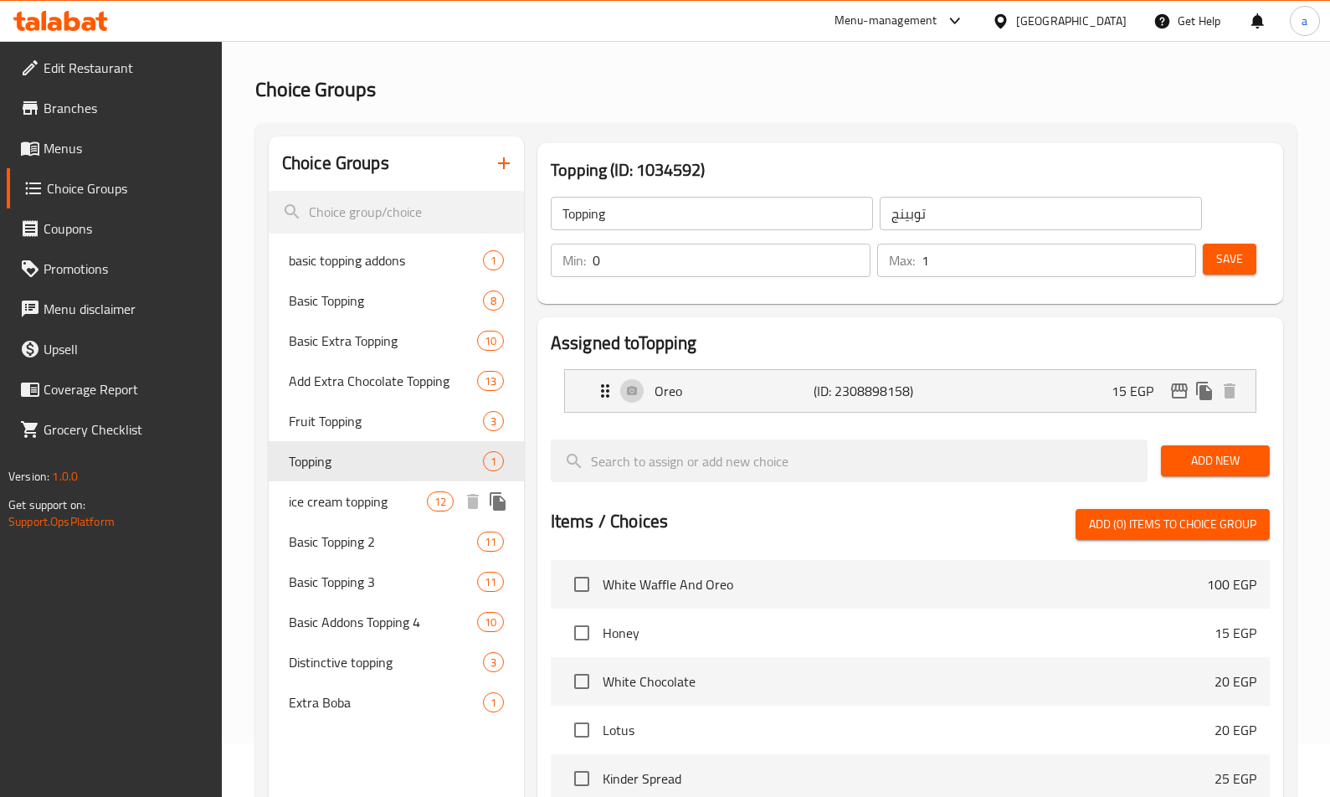
click at [360, 503] on span "ice cream topping" at bounding box center [358, 501] width 138 height 20
type input "ice cream topping"
type input "أضاف [PERSON_NAME]"
type input "10"
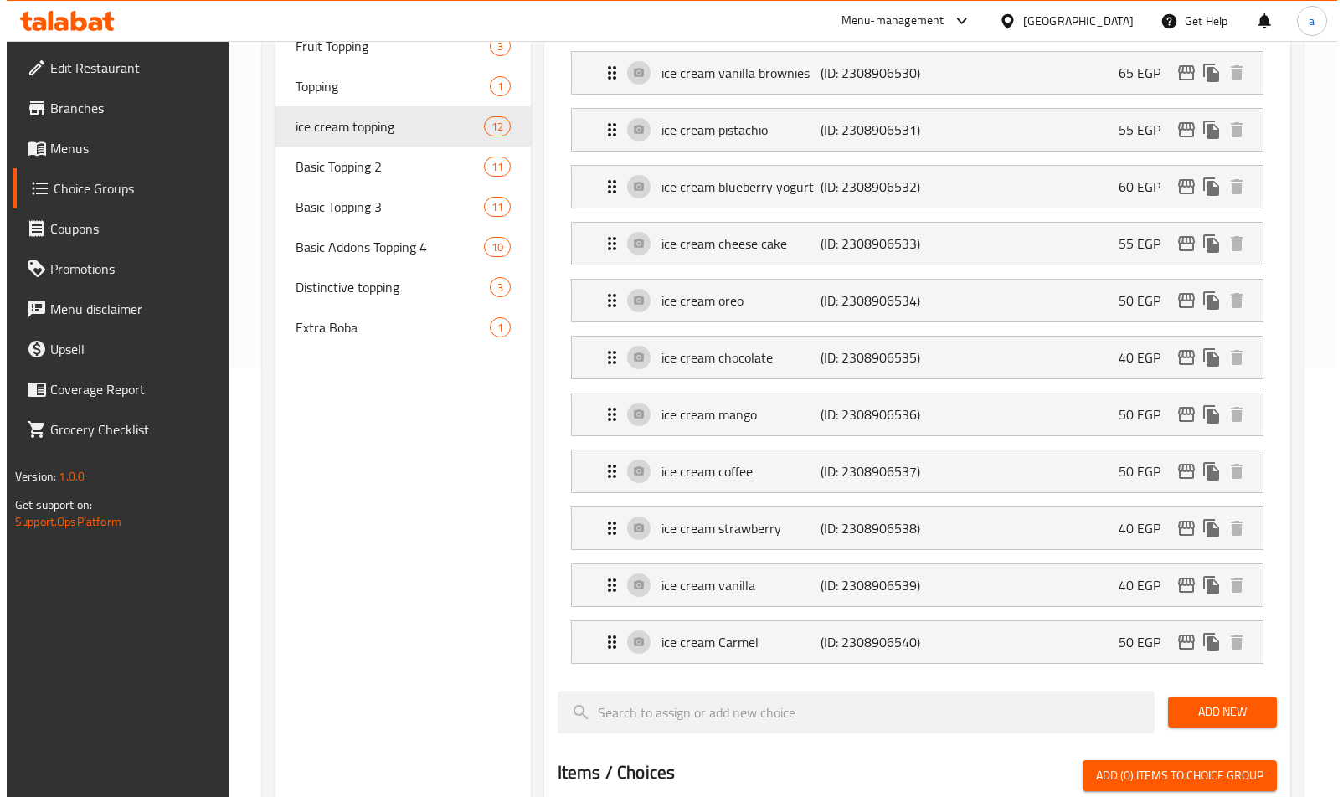
scroll to position [0, 0]
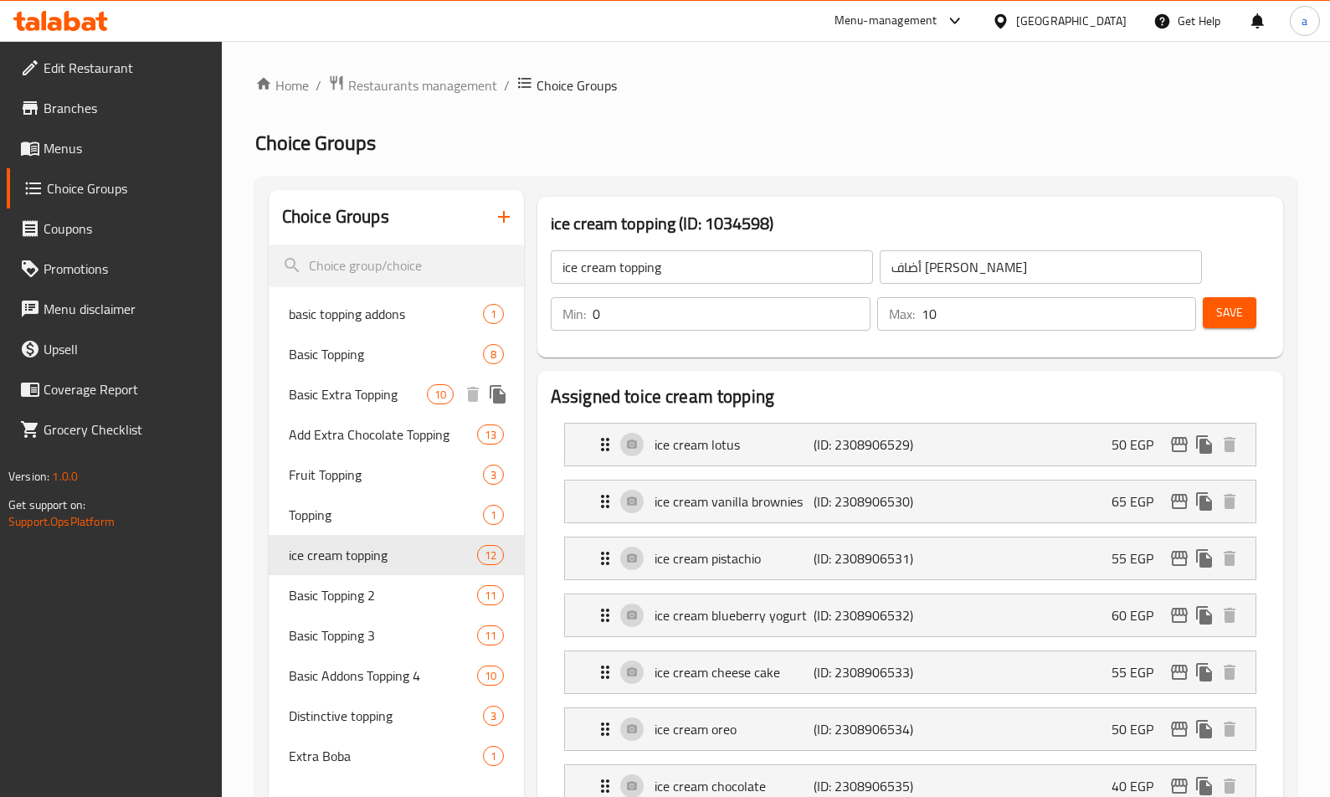
click at [337, 393] on span "Basic Extra Topping" at bounding box center [358, 394] width 138 height 20
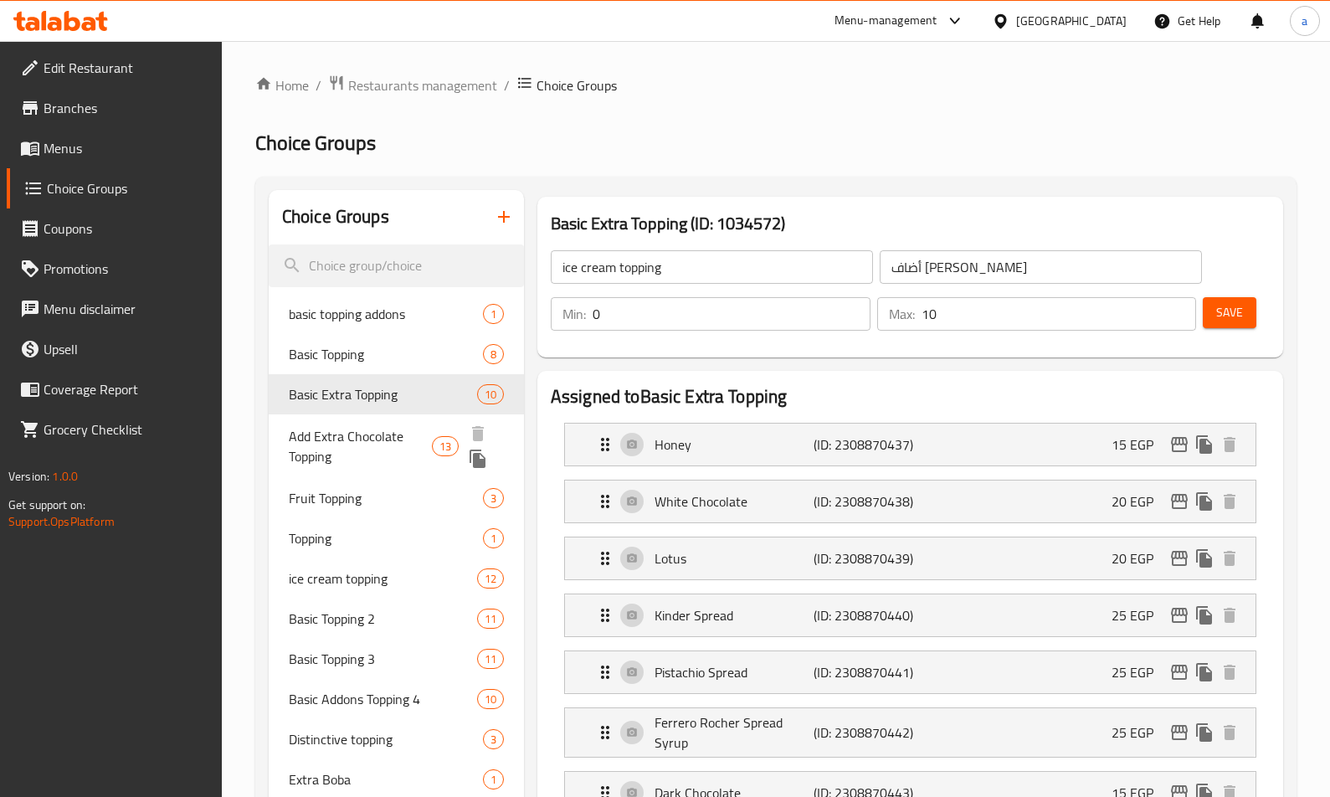
type input "Basic Extra Topping"
type input "اكسترا توبينج أساسي"
type input "1"
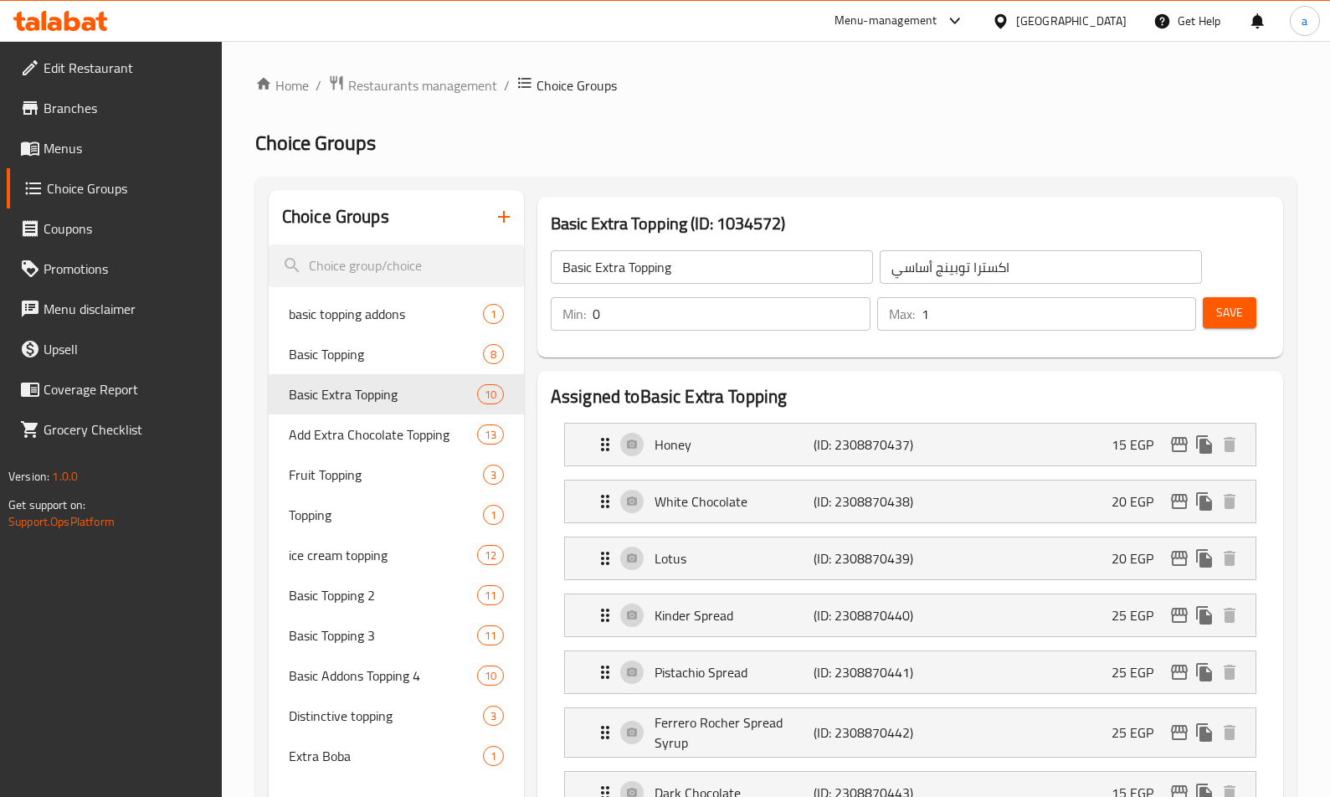
click at [840, 397] on h2 "Assigned to Basic Extra Topping" at bounding box center [910, 396] width 719 height 25
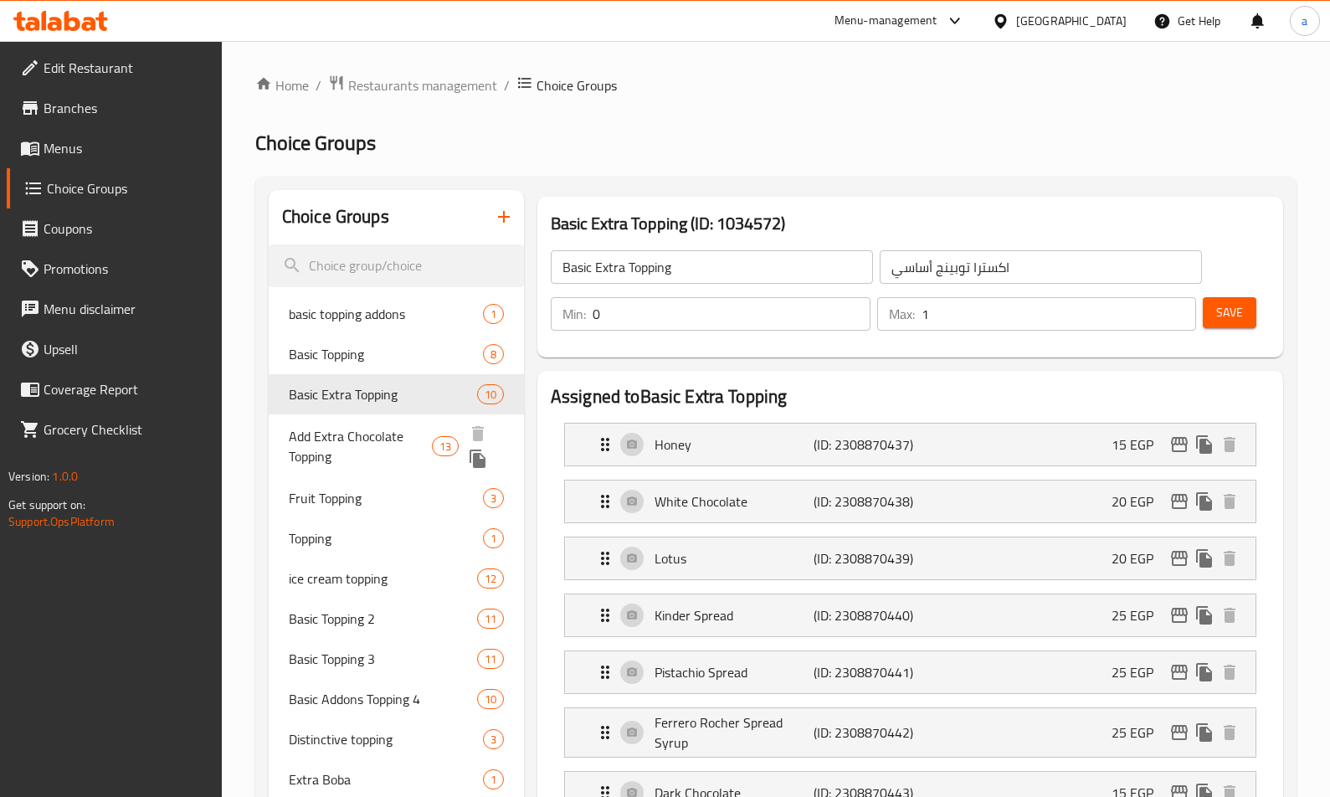
click at [361, 429] on span "Add Extra Chocolate Topping" at bounding box center [360, 446] width 143 height 40
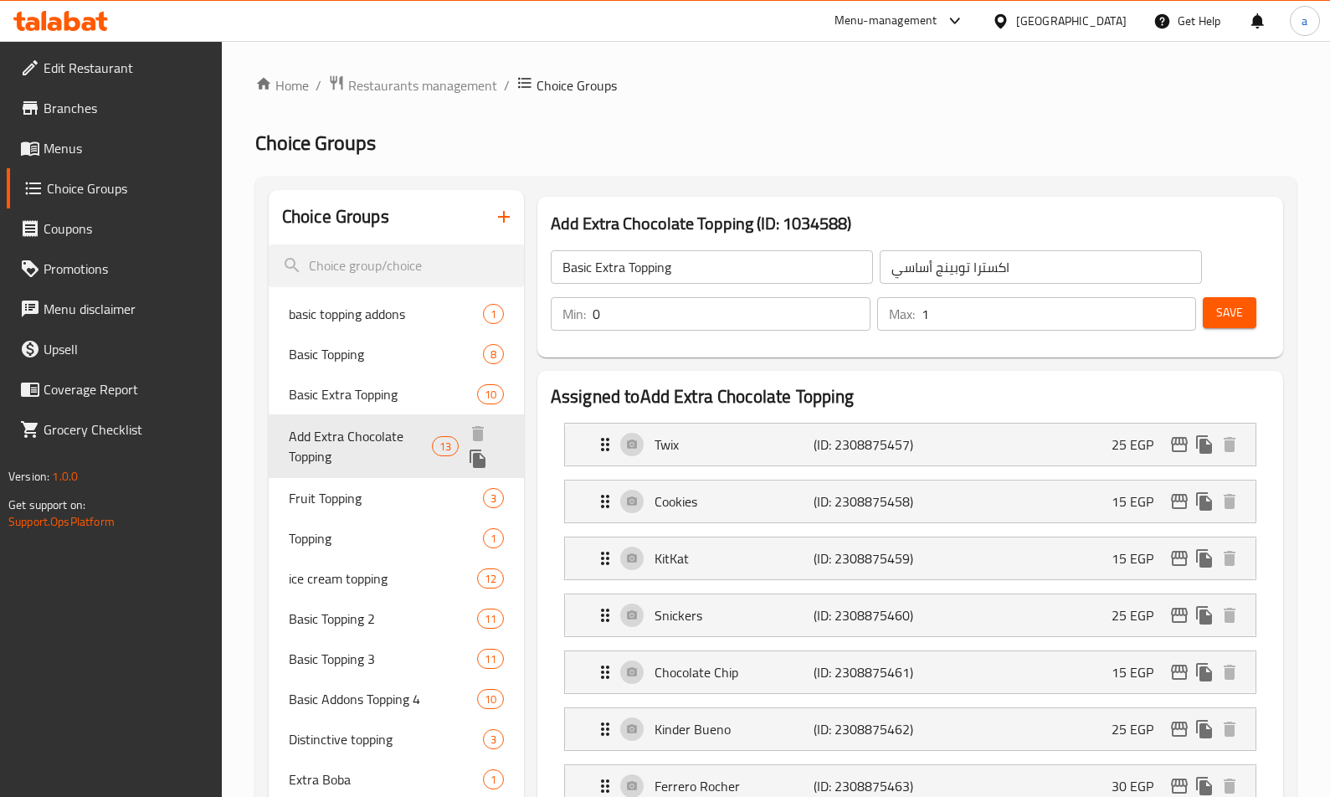
type input "Add Extra Chocolate Topping"
type input "أضافة إكسترا تشوكلات توبينج"
type input "13"
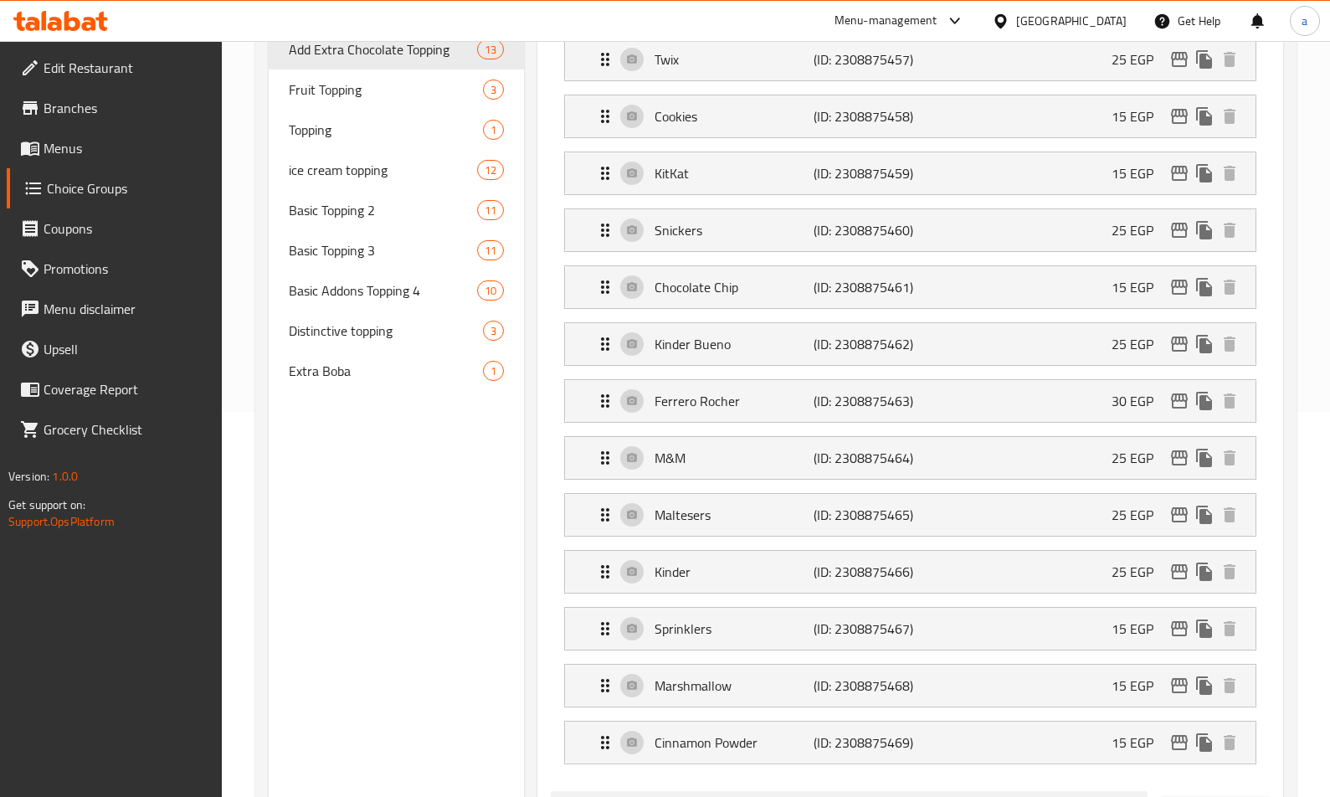
scroll to position [151, 0]
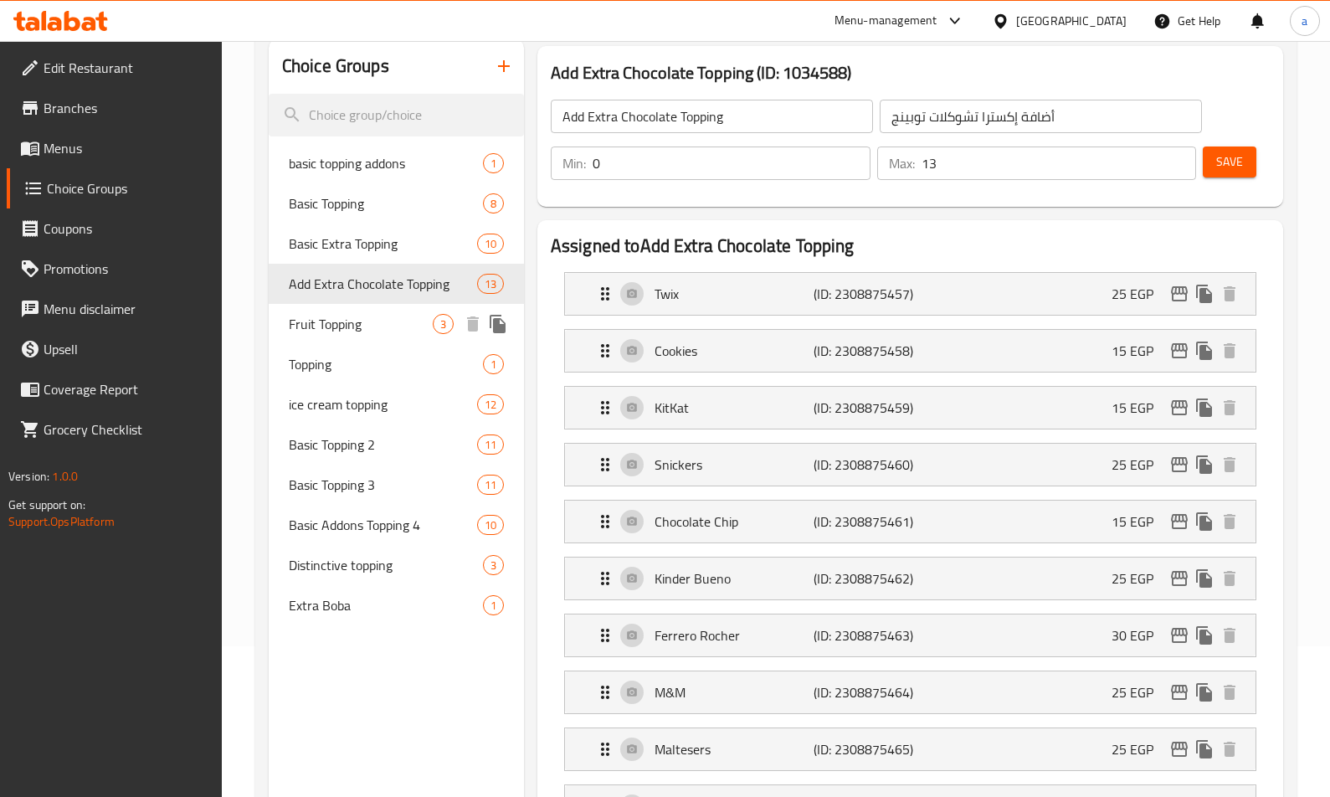
click at [353, 328] on span "Fruit Topping" at bounding box center [361, 324] width 144 height 20
type input "Fruit Topping"
type input "أضاف فاكهه"
type input "3"
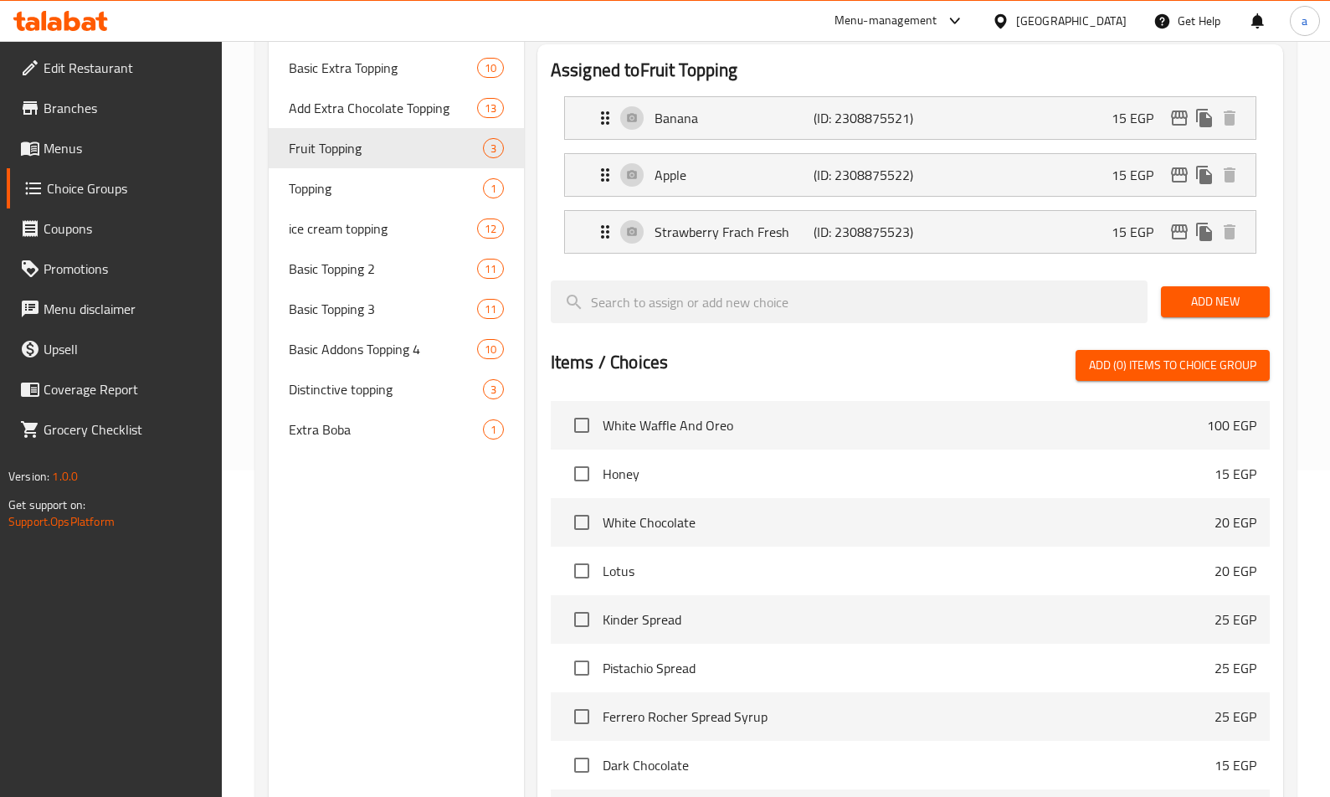
scroll to position [167, 0]
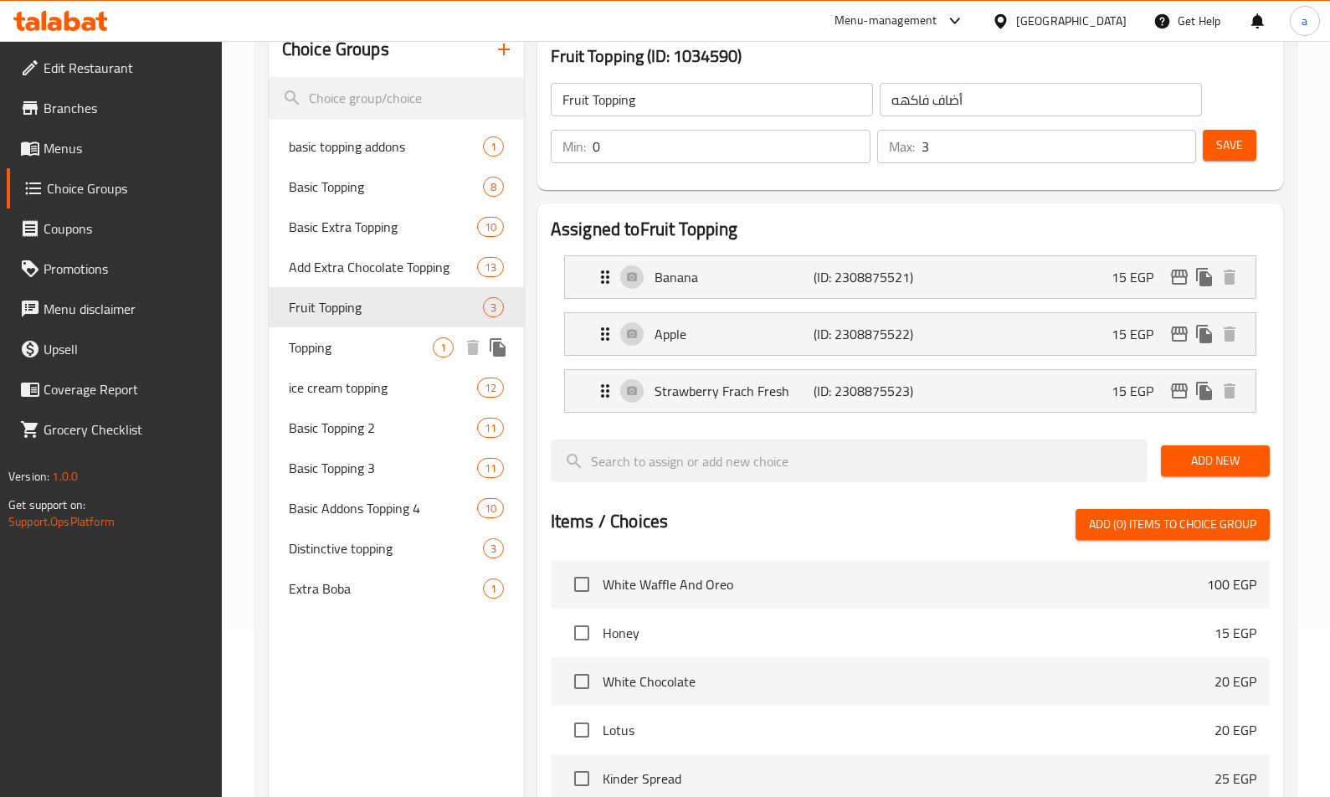
click at [369, 352] on span "Topping" at bounding box center [361, 347] width 144 height 20
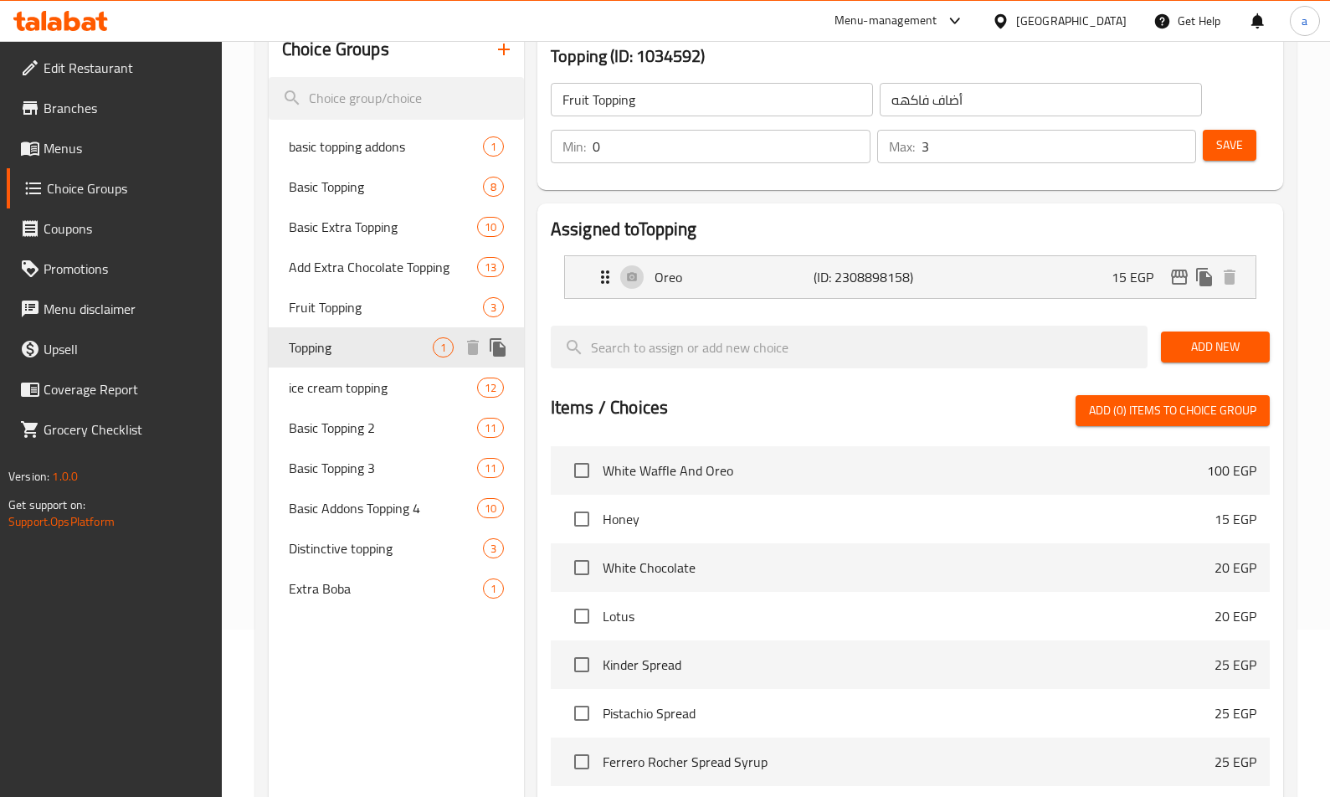
type input "Topping"
type input "توبينج"
type input "1"
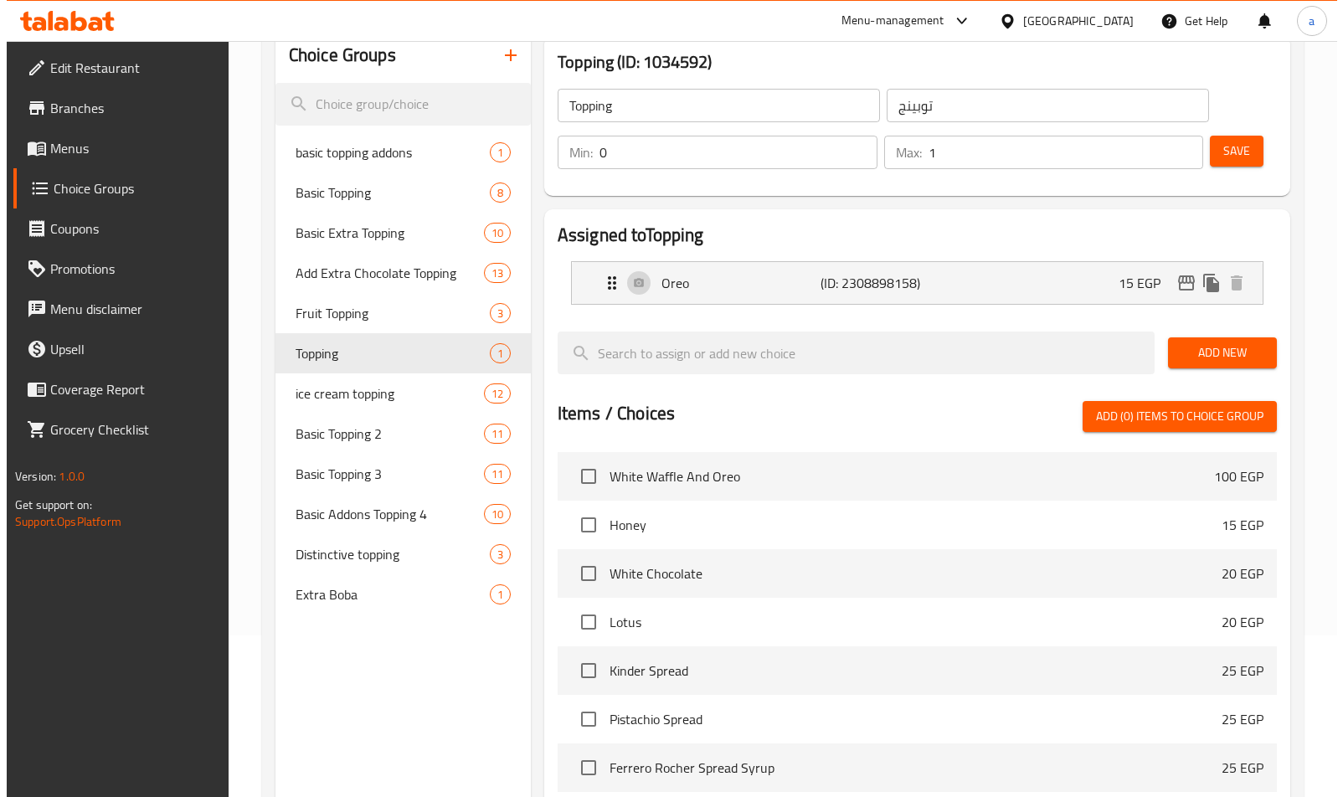
scroll to position [0, 0]
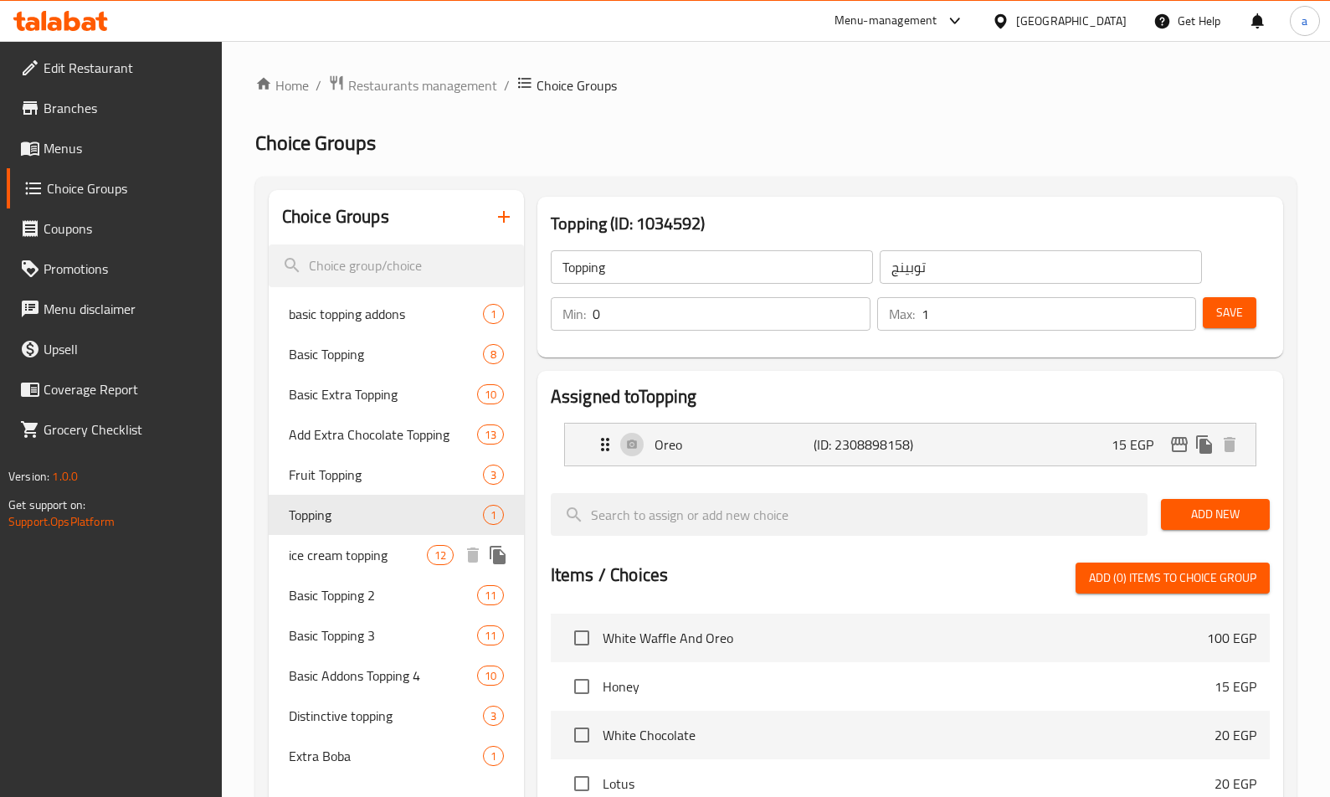
click at [354, 562] on span "ice cream topping" at bounding box center [358, 555] width 138 height 20
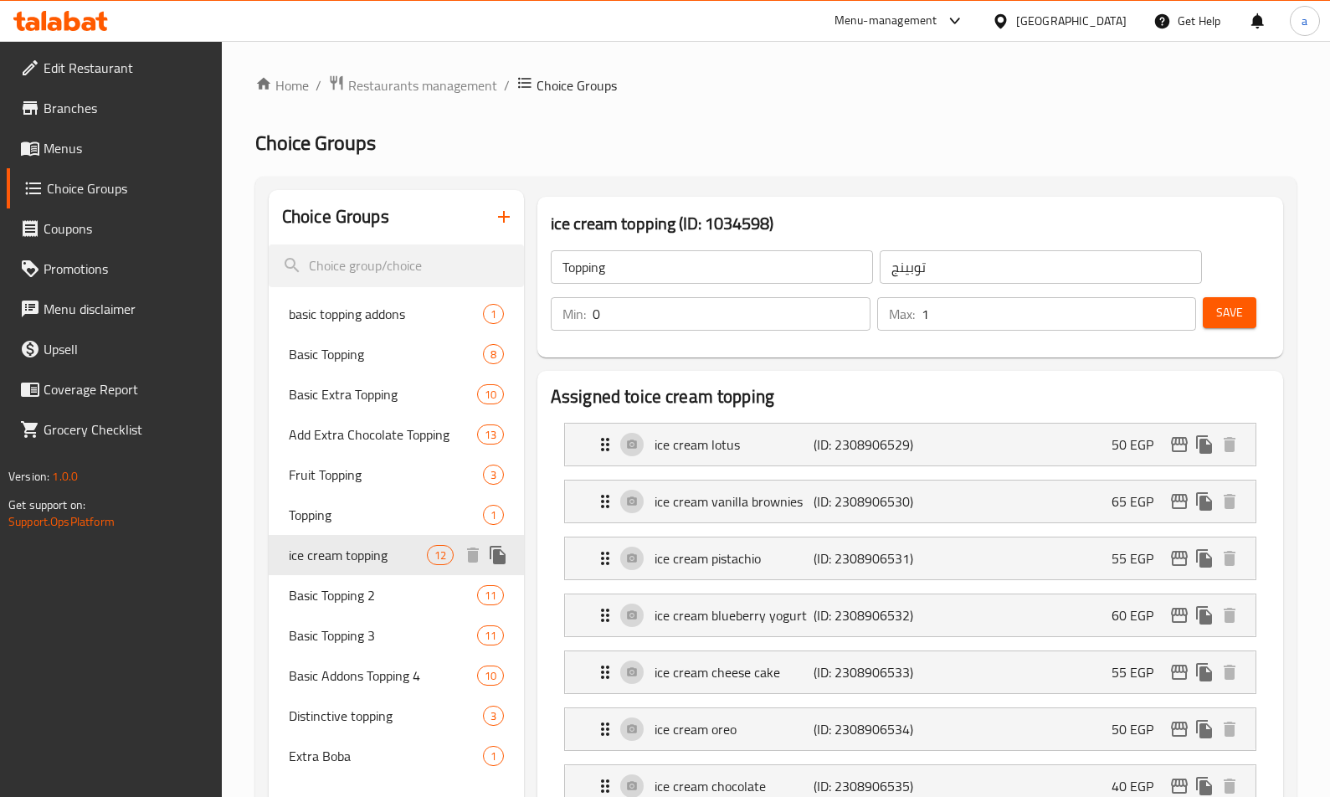
type input "ice cream topping"
type input "أضاف [PERSON_NAME]"
type input "10"
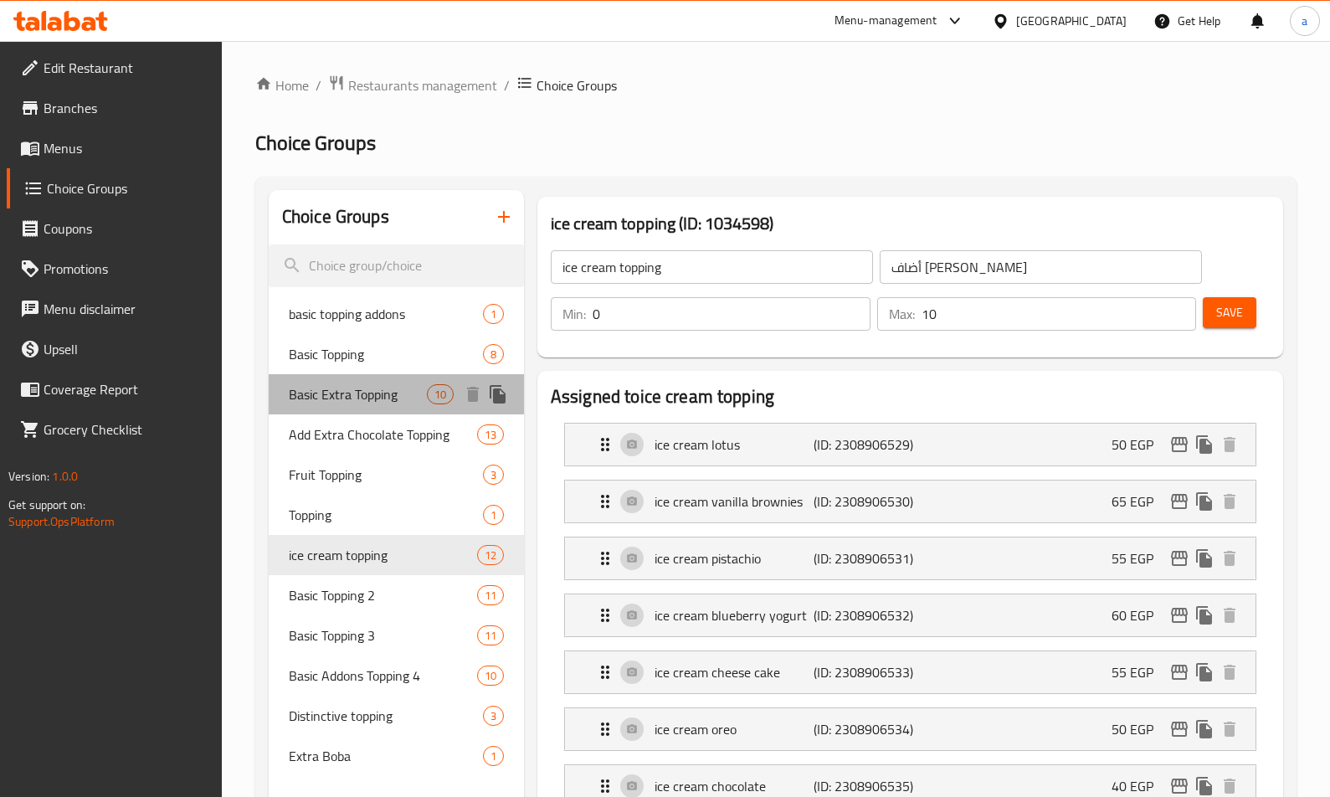
click at [374, 404] on span "Basic Extra Topping" at bounding box center [358, 394] width 138 height 20
type input "Basic Extra Topping"
type input "اكسترا توبينج أساسي"
type input "1"
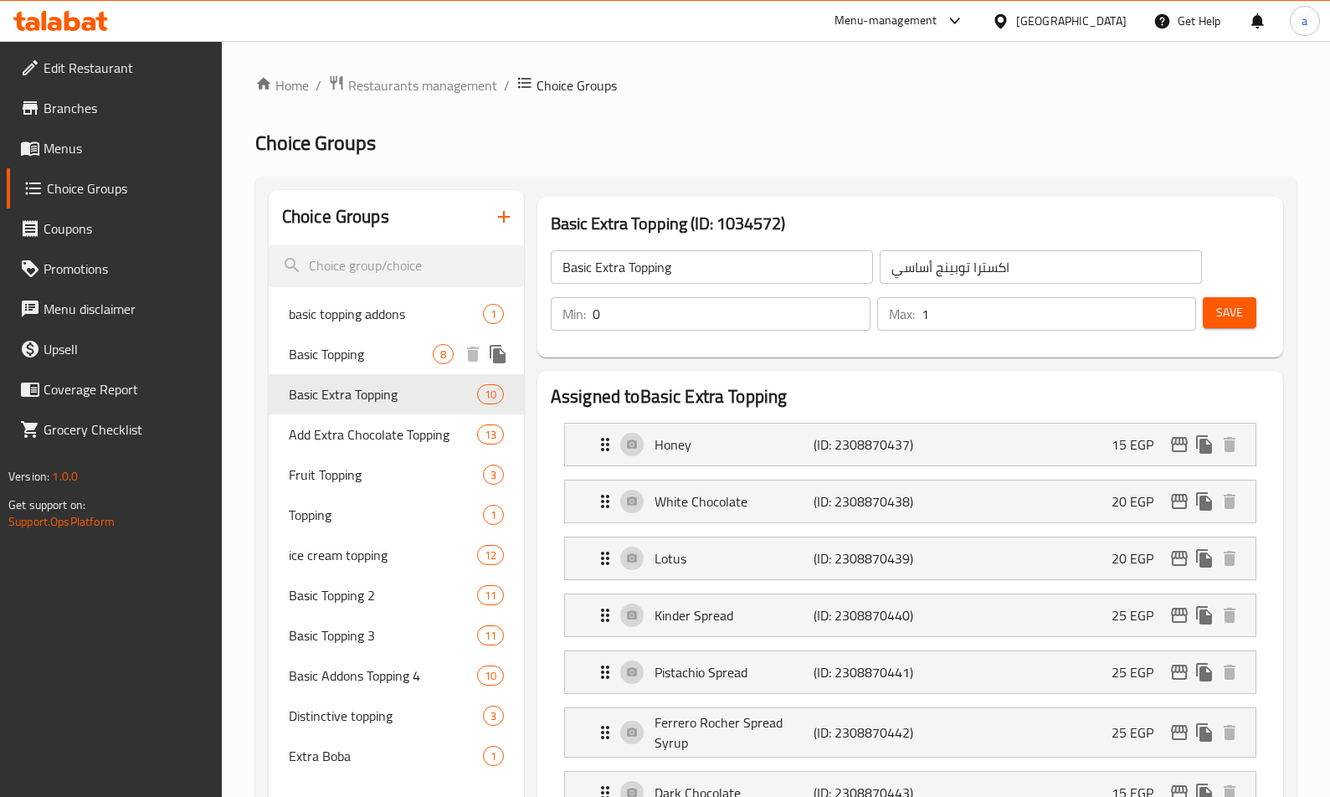
click at [369, 346] on span "Basic Topping" at bounding box center [361, 354] width 144 height 20
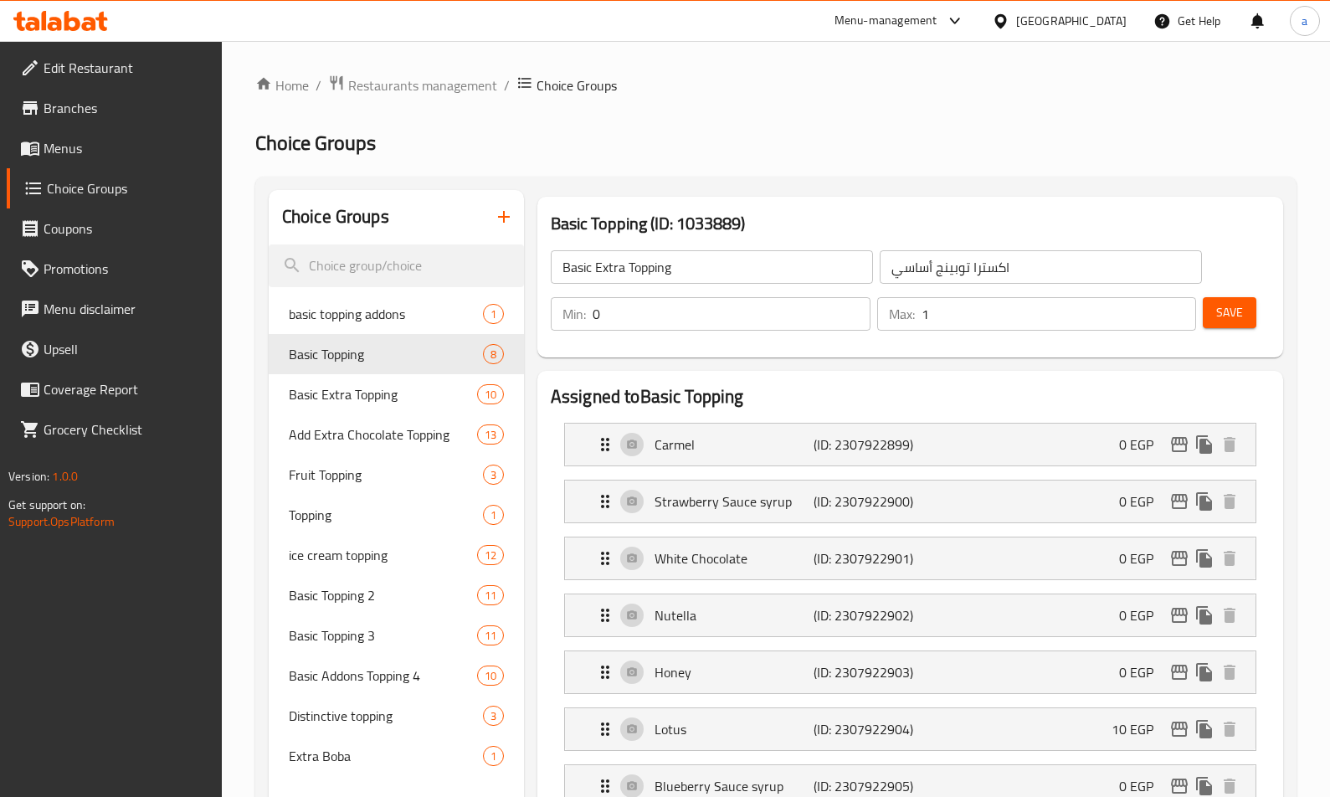
type input "Basic Topping"
type input "اضافات الاساسيه"
type input "1"
click at [372, 386] on span "Basic Extra Topping" at bounding box center [358, 394] width 138 height 20
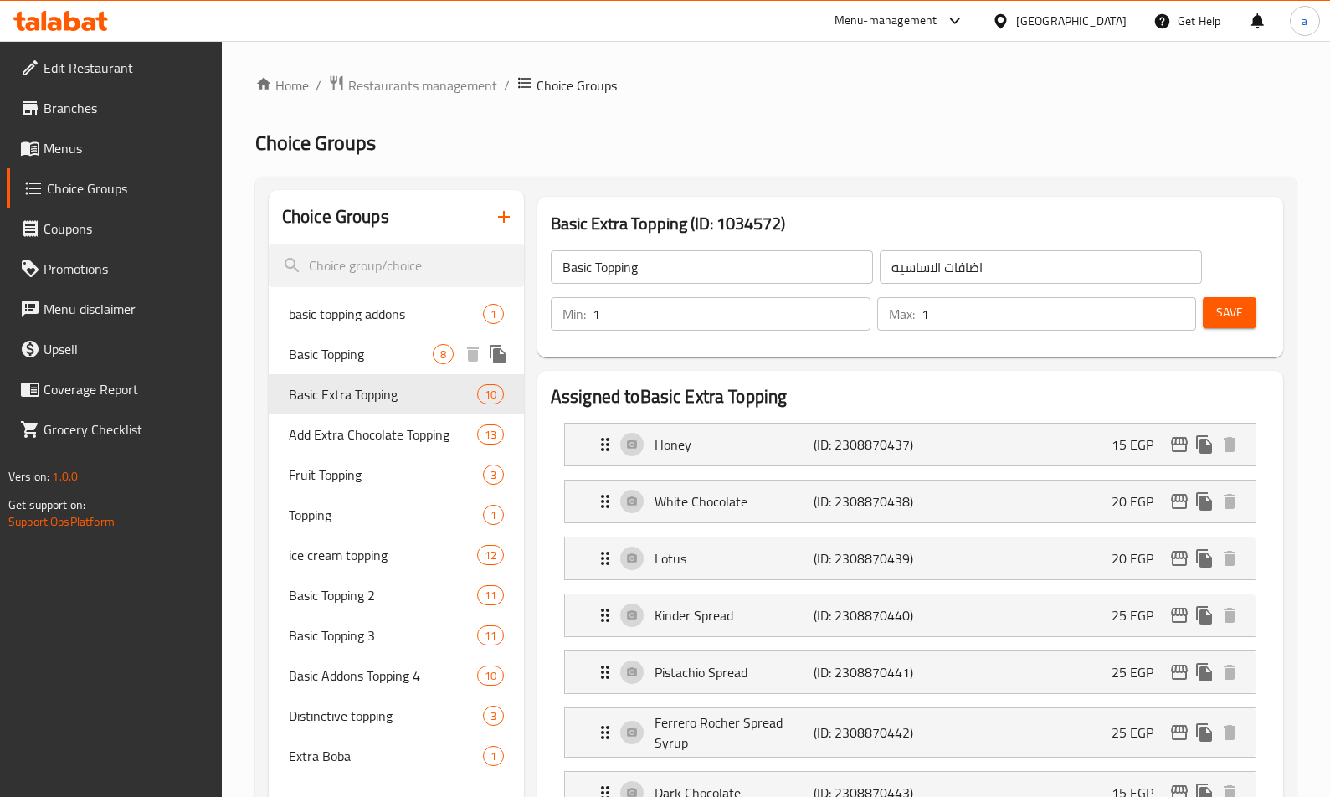
type input "Basic Extra Topping"
type input "اكسترا توبينج أساسي"
type input "0"
click at [880, 358] on div "Basic Extra Topping (ID: 1034572) Basic Extra Topping ​ اكسترا توبينج أساسي ​ M…" at bounding box center [910, 277] width 759 height 174
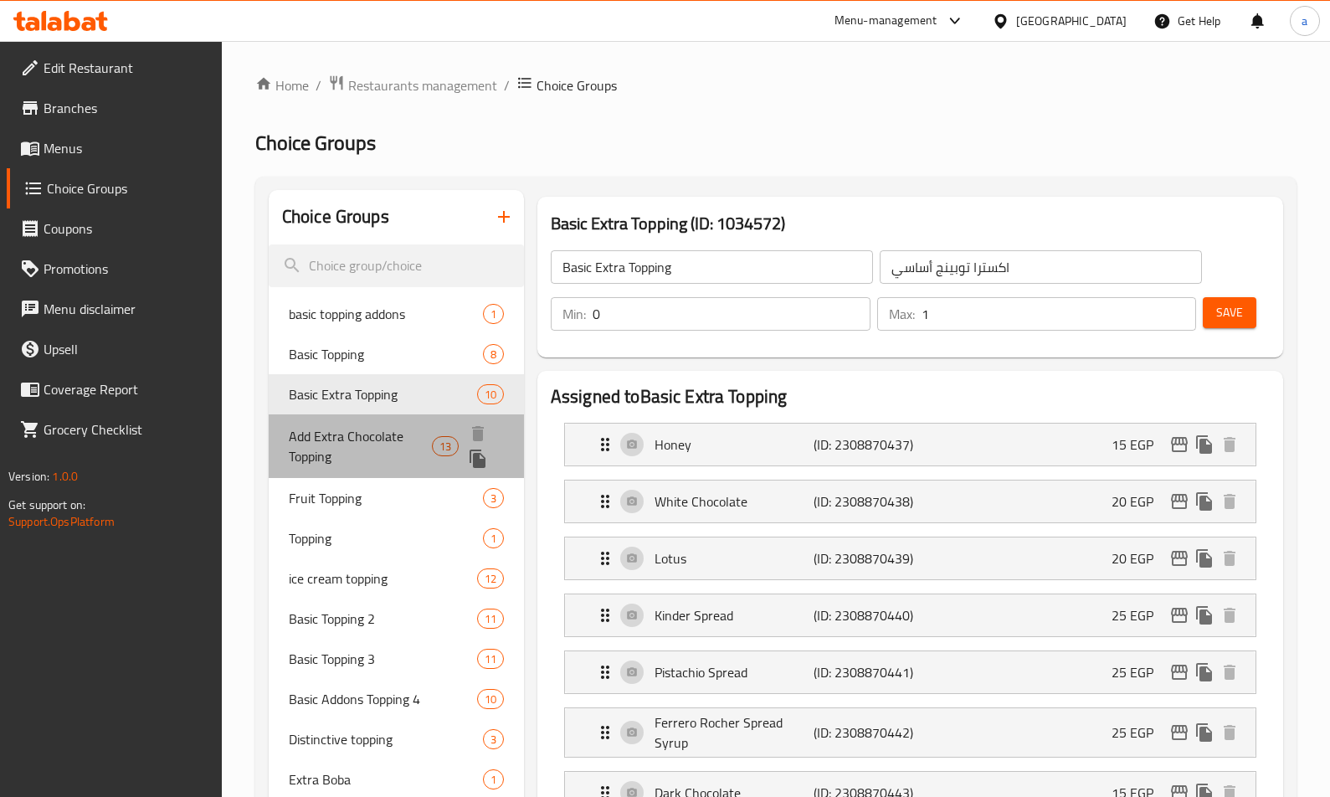
click at [375, 440] on span "Add Extra Chocolate Topping" at bounding box center [360, 446] width 143 height 40
type input "Add Extra Chocolate Topping"
type input "أضافة إكسترا تشوكلات توبينج"
type input "13"
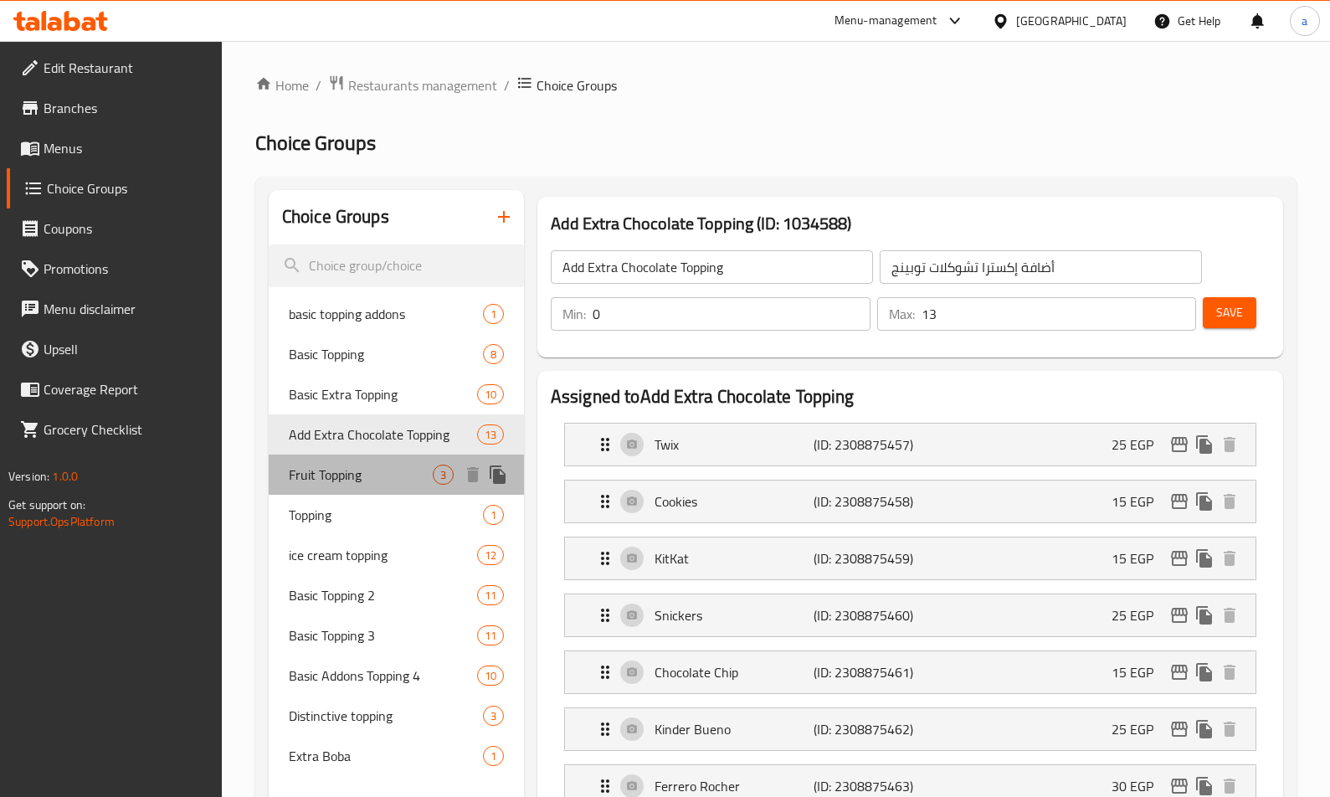
click at [357, 482] on span "Fruit Topping" at bounding box center [361, 475] width 144 height 20
type input "Fruit Topping"
type input "أضاف فاكهه"
type input "3"
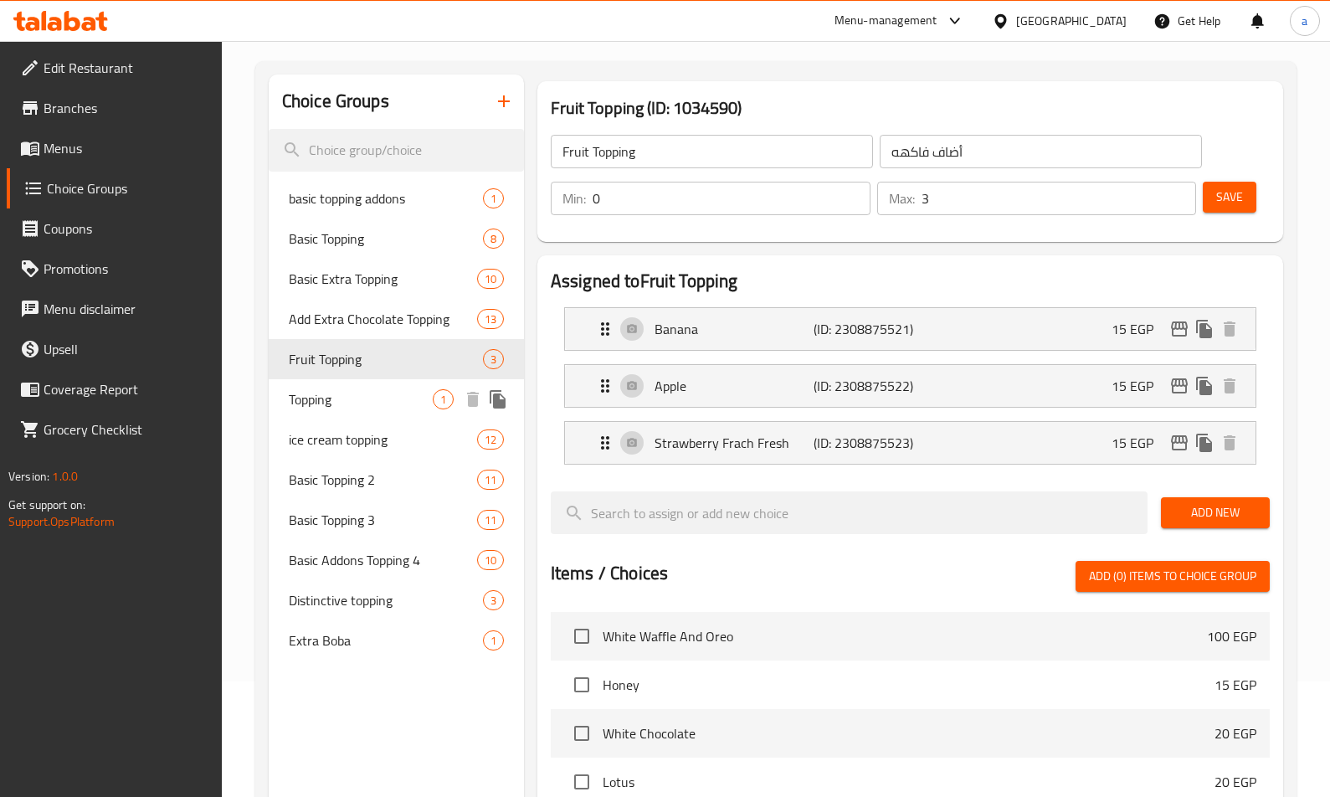
scroll to position [84, 0]
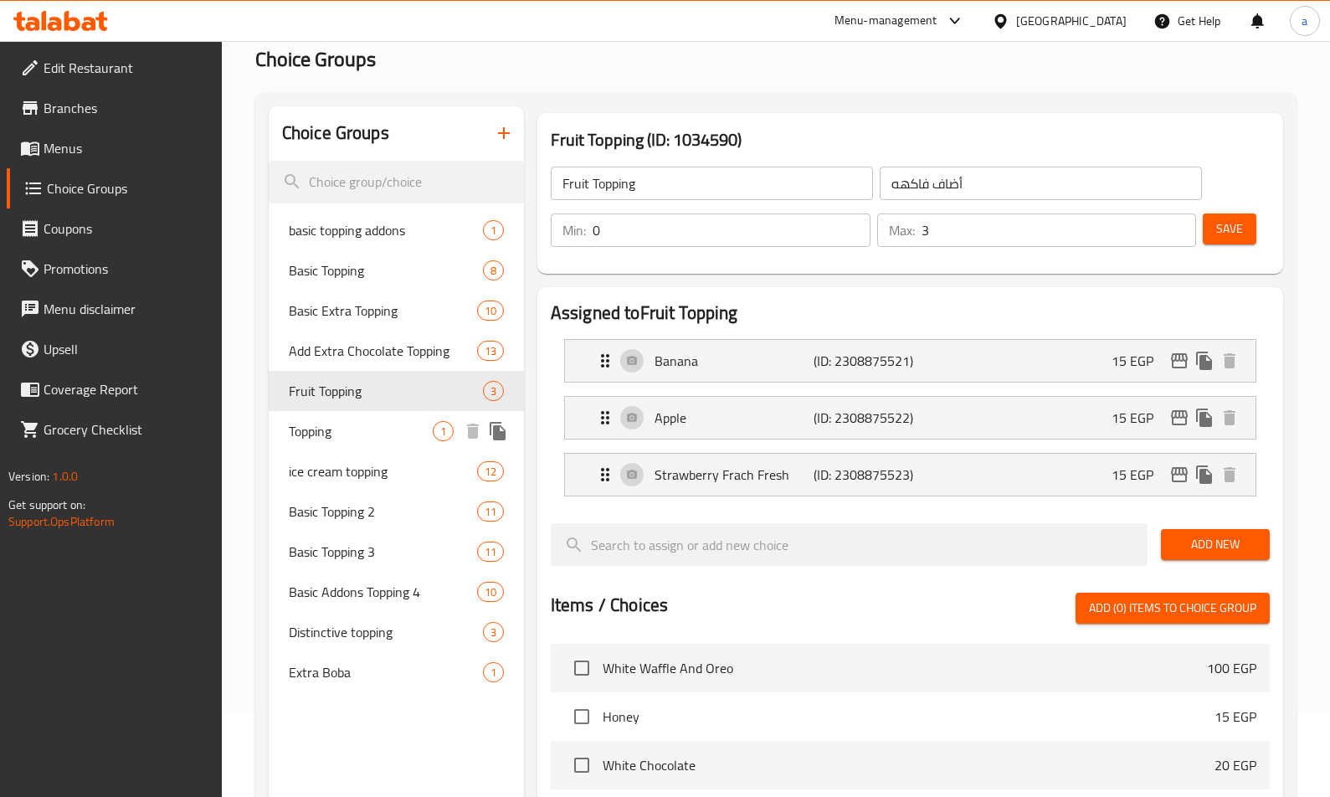
click at [371, 415] on div "Topping 1" at bounding box center [396, 431] width 255 height 40
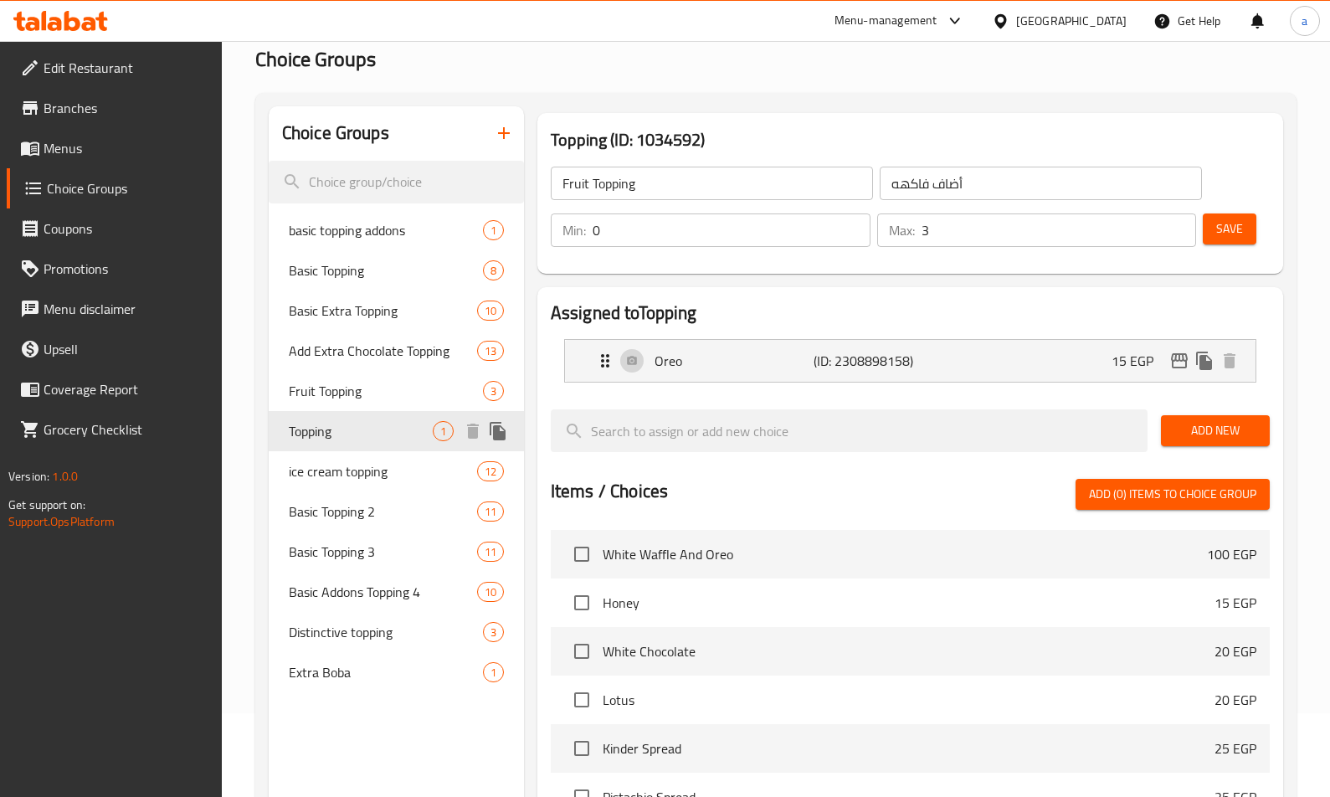
type input "Topping"
type input "توبينج"
type input "1"
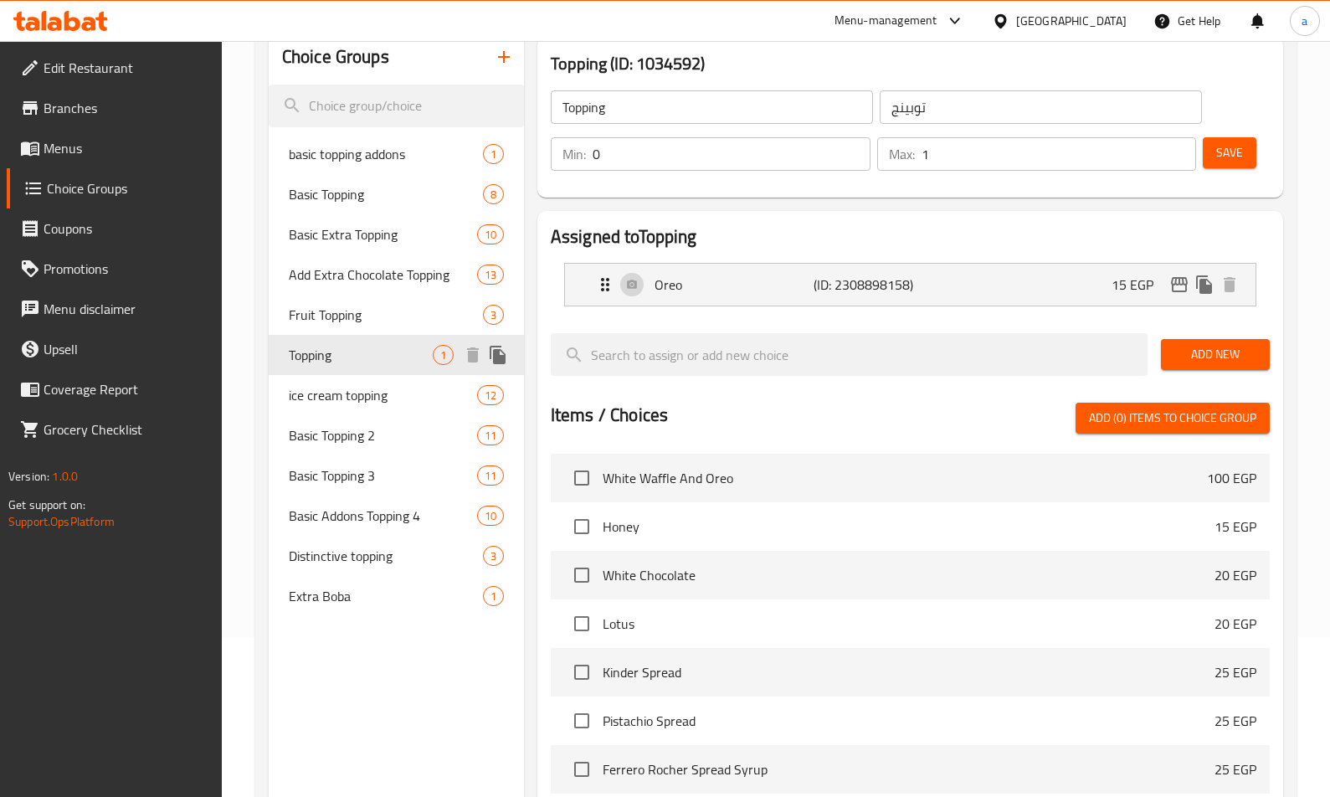
scroll to position [137, 0]
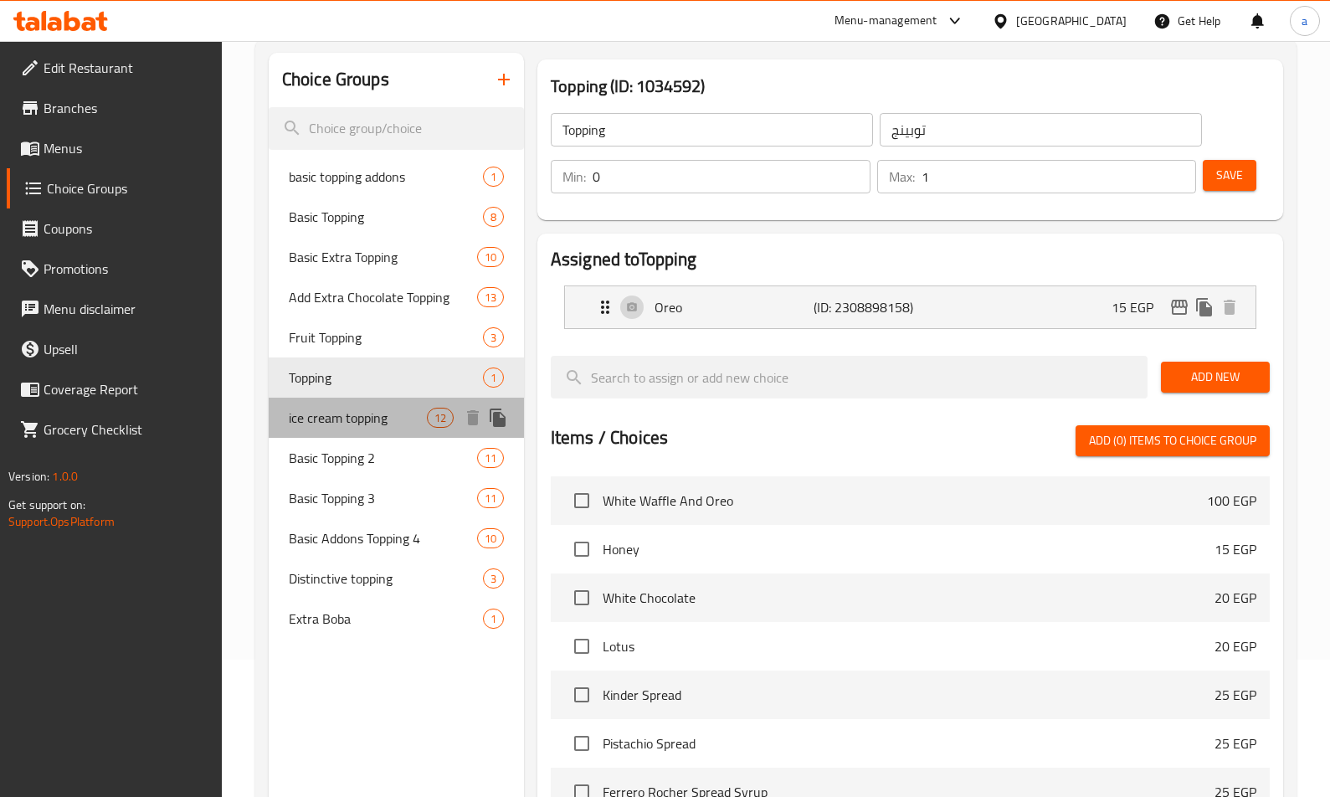
click at [370, 423] on span "ice cream topping" at bounding box center [358, 418] width 138 height 20
type input "ice cream topping"
type input "أضاف [PERSON_NAME]"
type input "10"
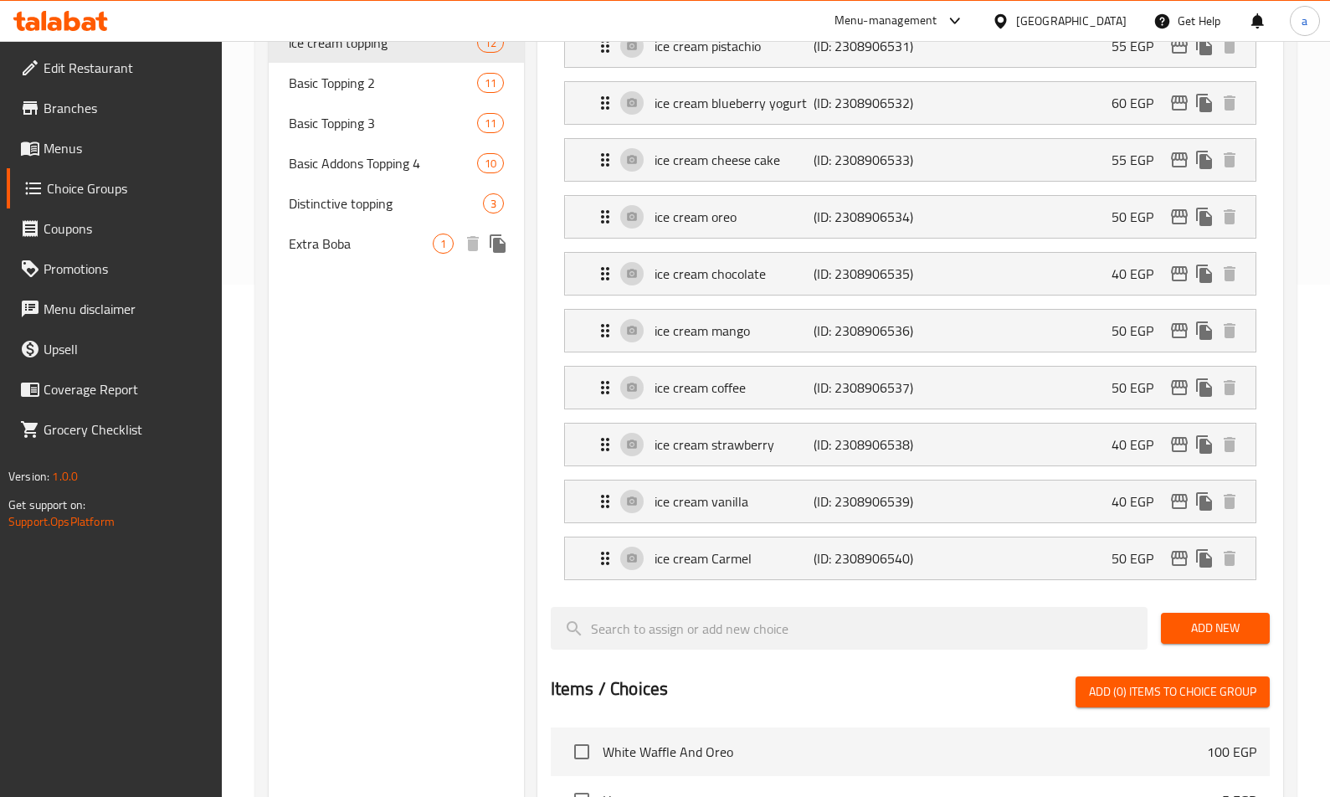
scroll to position [0, 0]
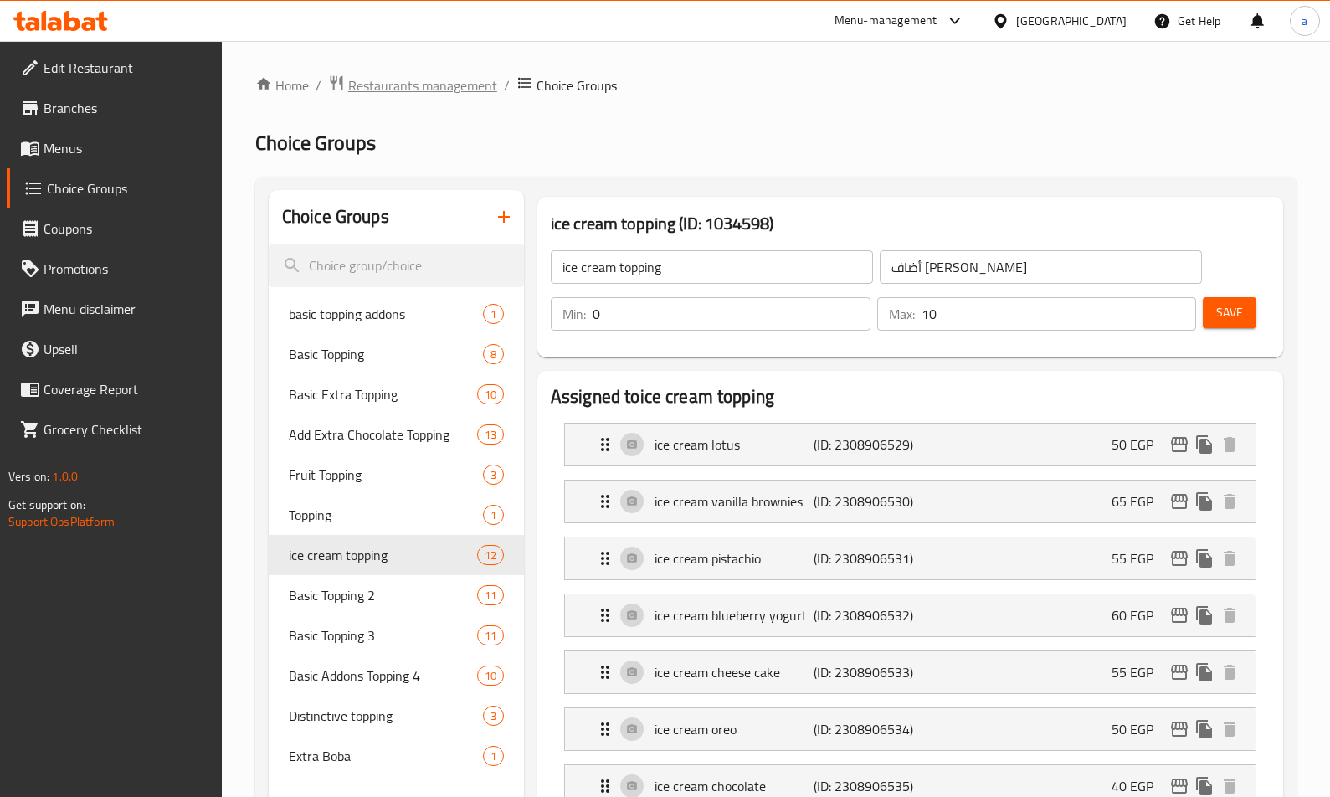
click at [388, 82] on span "Restaurants management" at bounding box center [422, 85] width 149 height 20
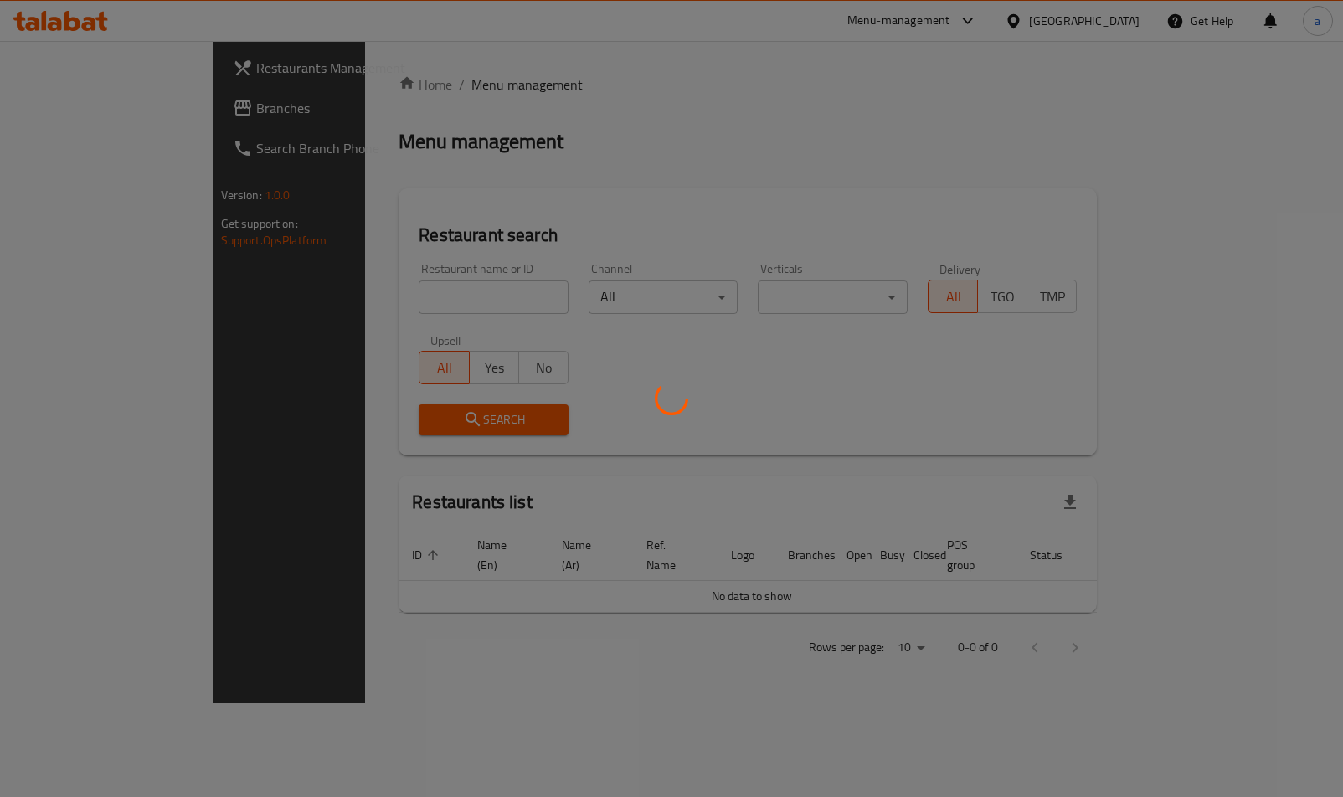
click at [53, 110] on div at bounding box center [671, 398] width 1343 height 797
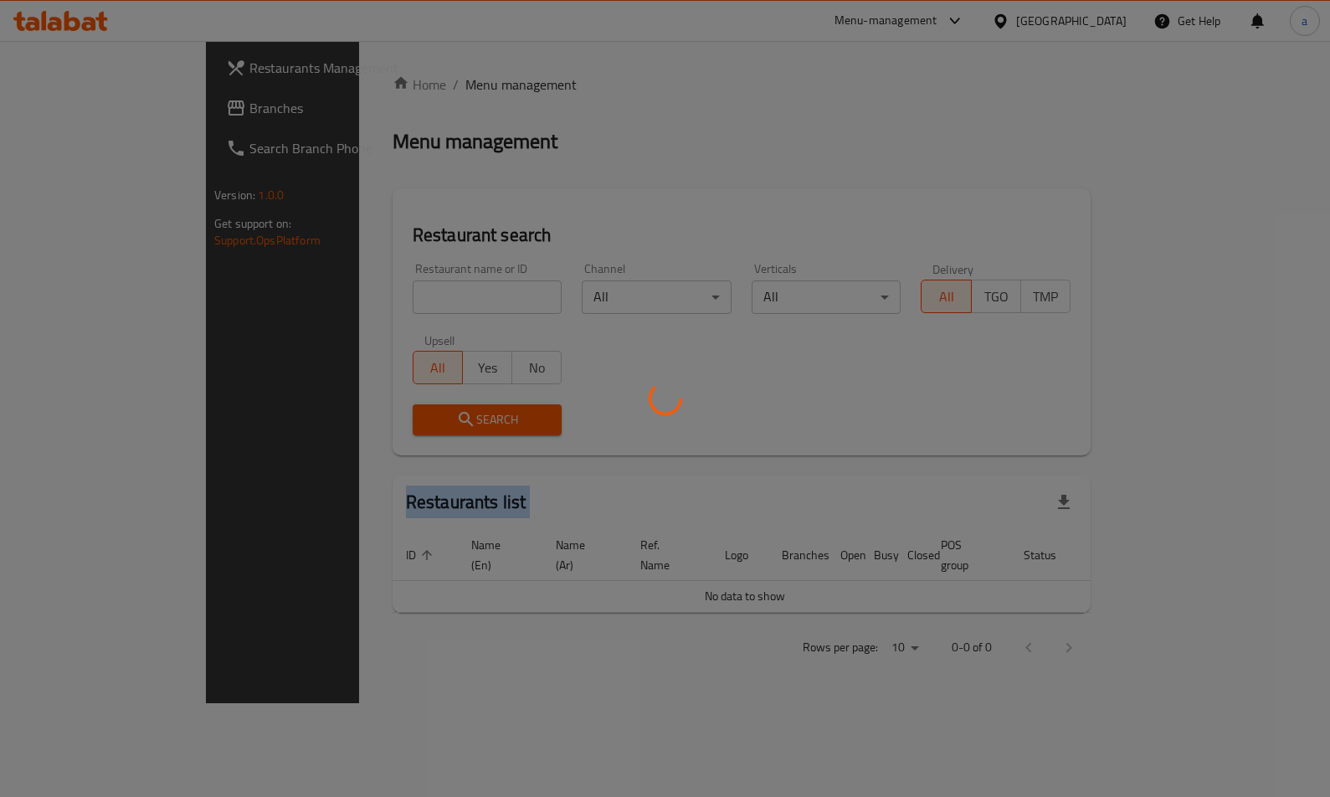
click at [53, 110] on div at bounding box center [665, 398] width 1330 height 797
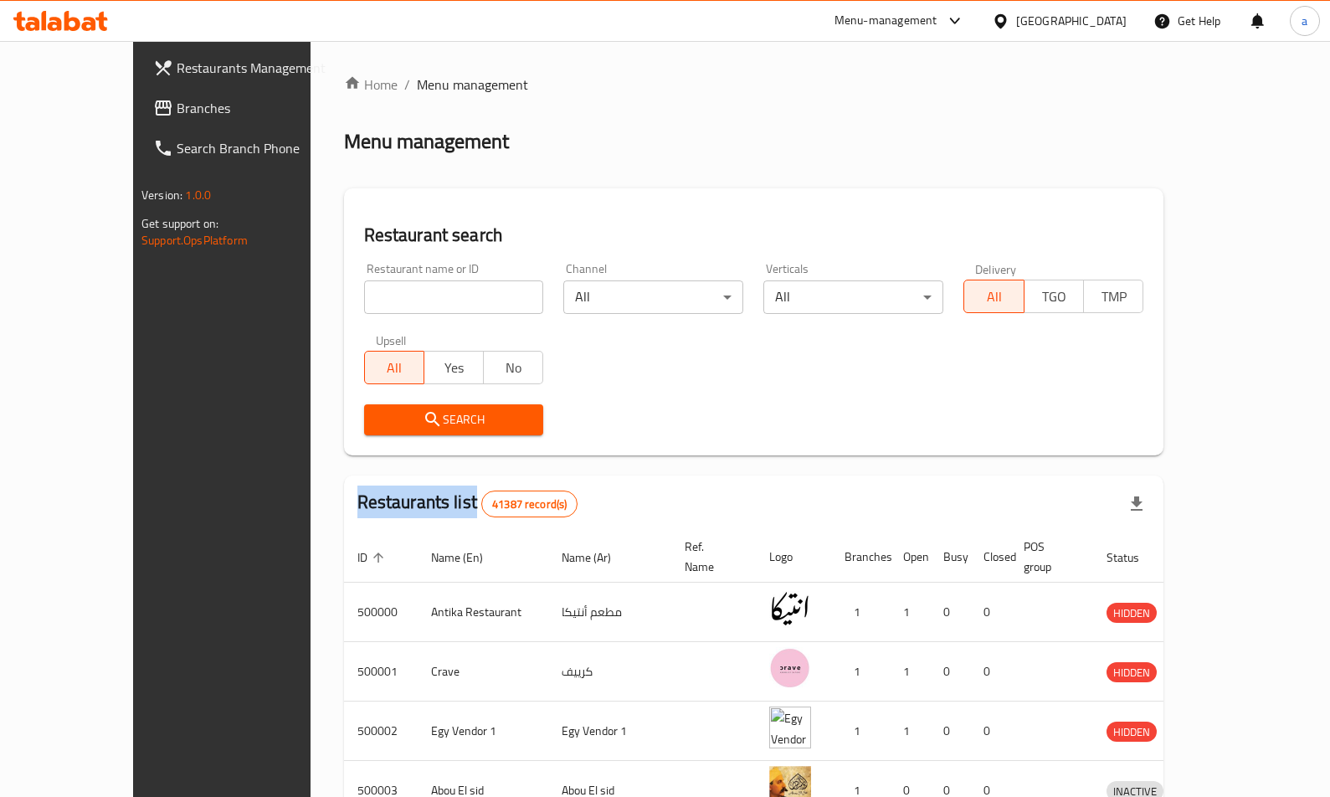
click at [177, 110] on span "Branches" at bounding box center [259, 108] width 165 height 20
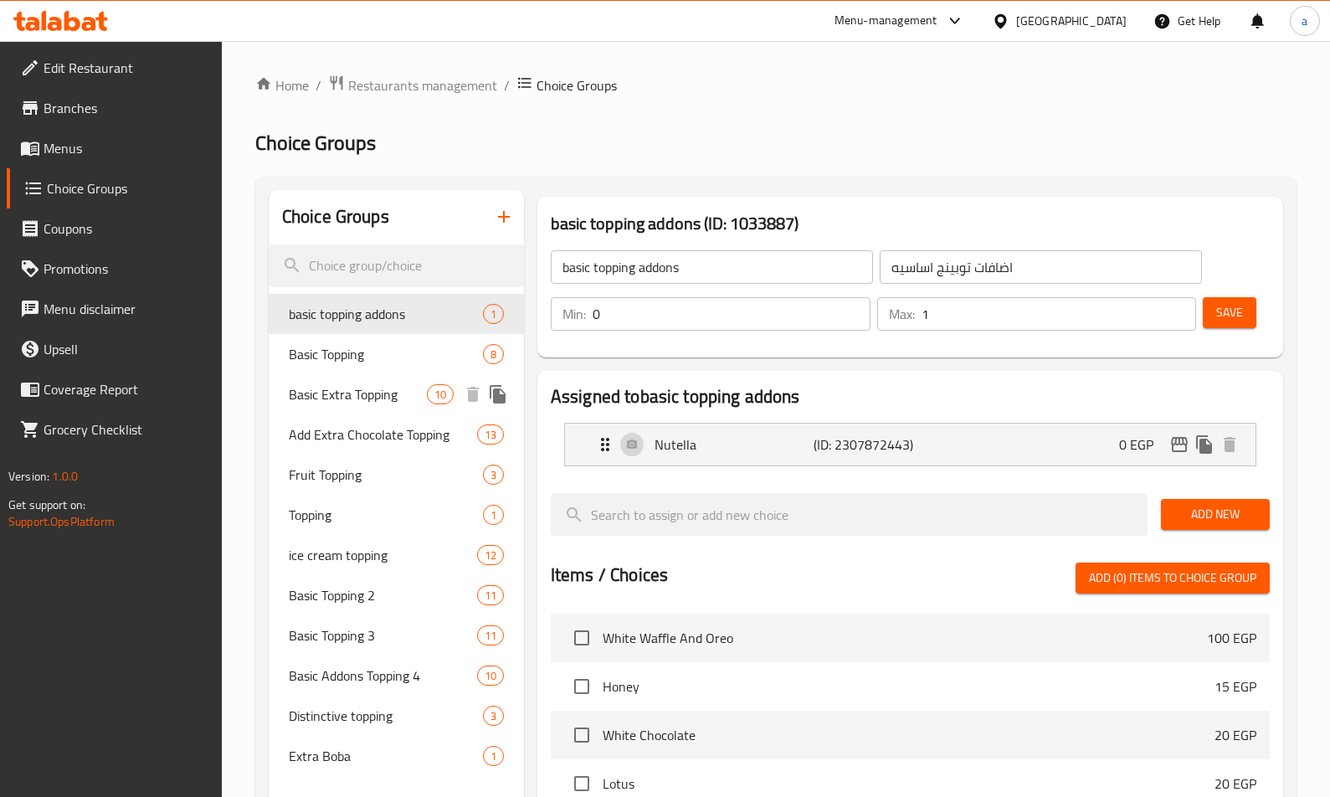
click at [372, 408] on div "Basic Extra Topping 10" at bounding box center [396, 394] width 255 height 40
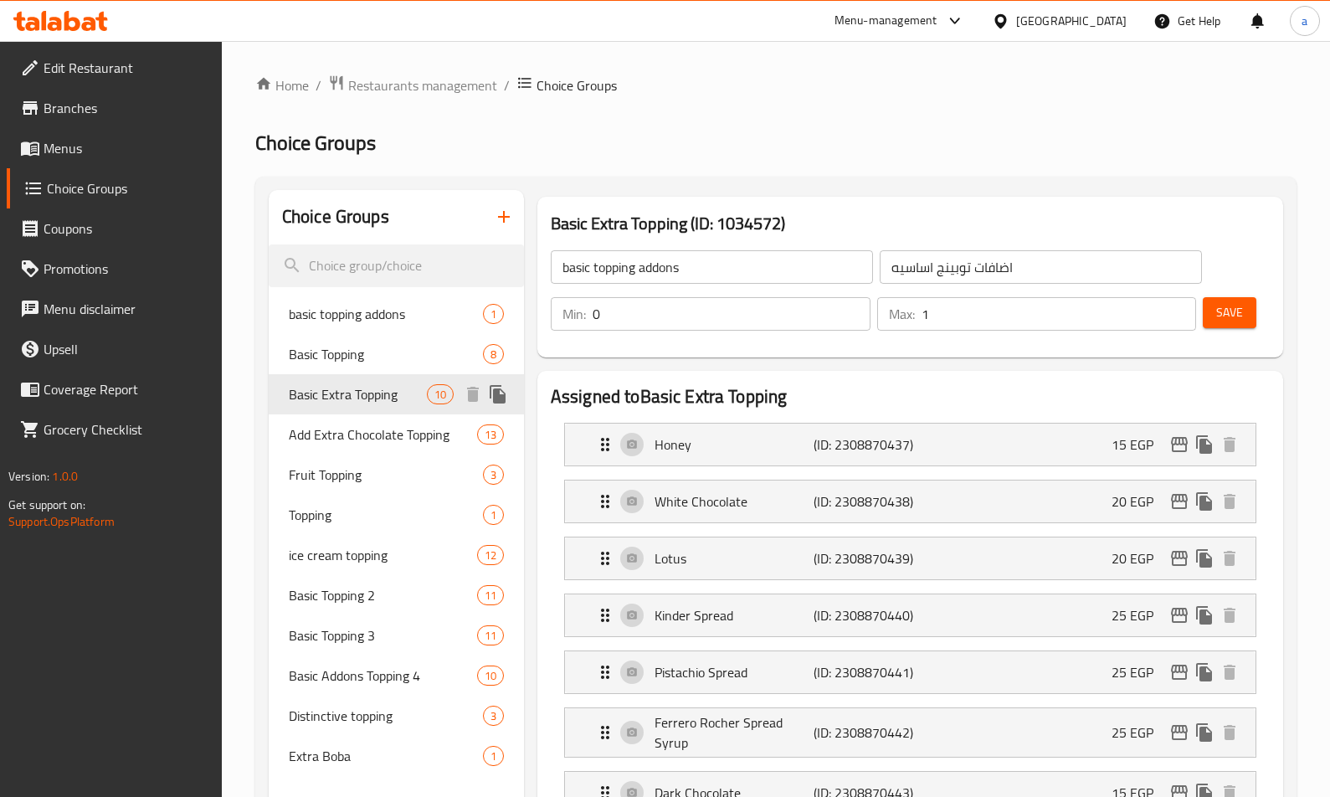
type input "Basic Extra Topping"
type input "اكسترا توبينج أساسي"
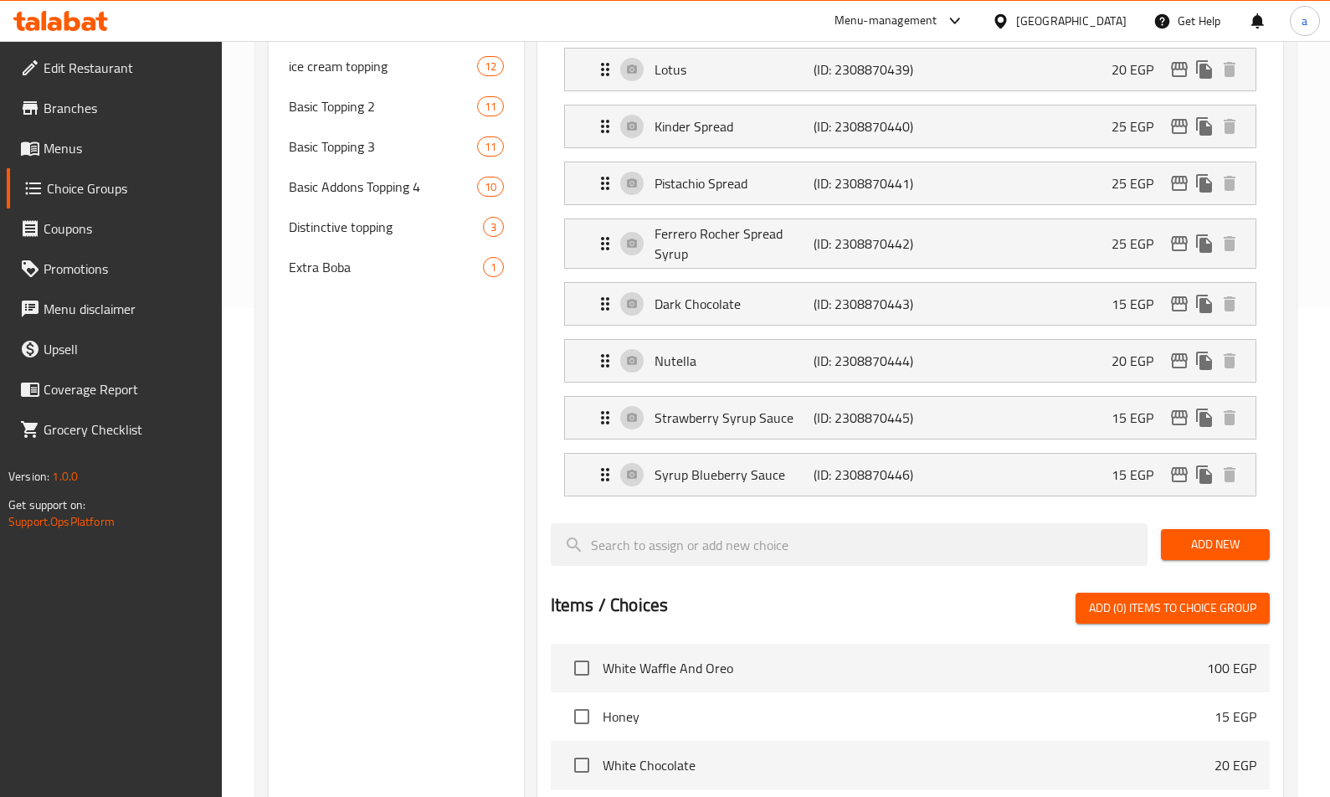
scroll to position [70, 0]
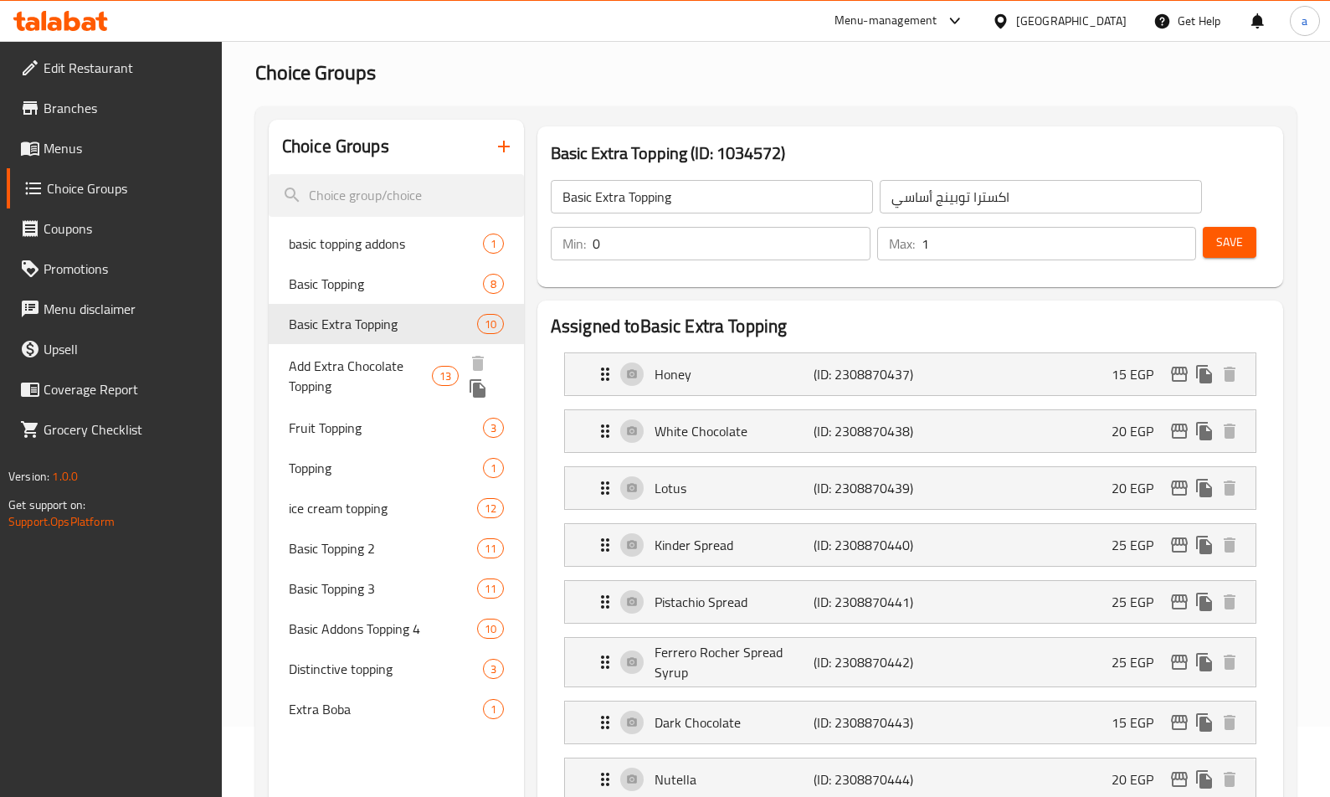
drag, startPoint x: 368, startPoint y: 376, endPoint x: 380, endPoint y: 386, distance: 16.1
click at [368, 376] on span "Add Extra Chocolate Topping" at bounding box center [360, 376] width 143 height 40
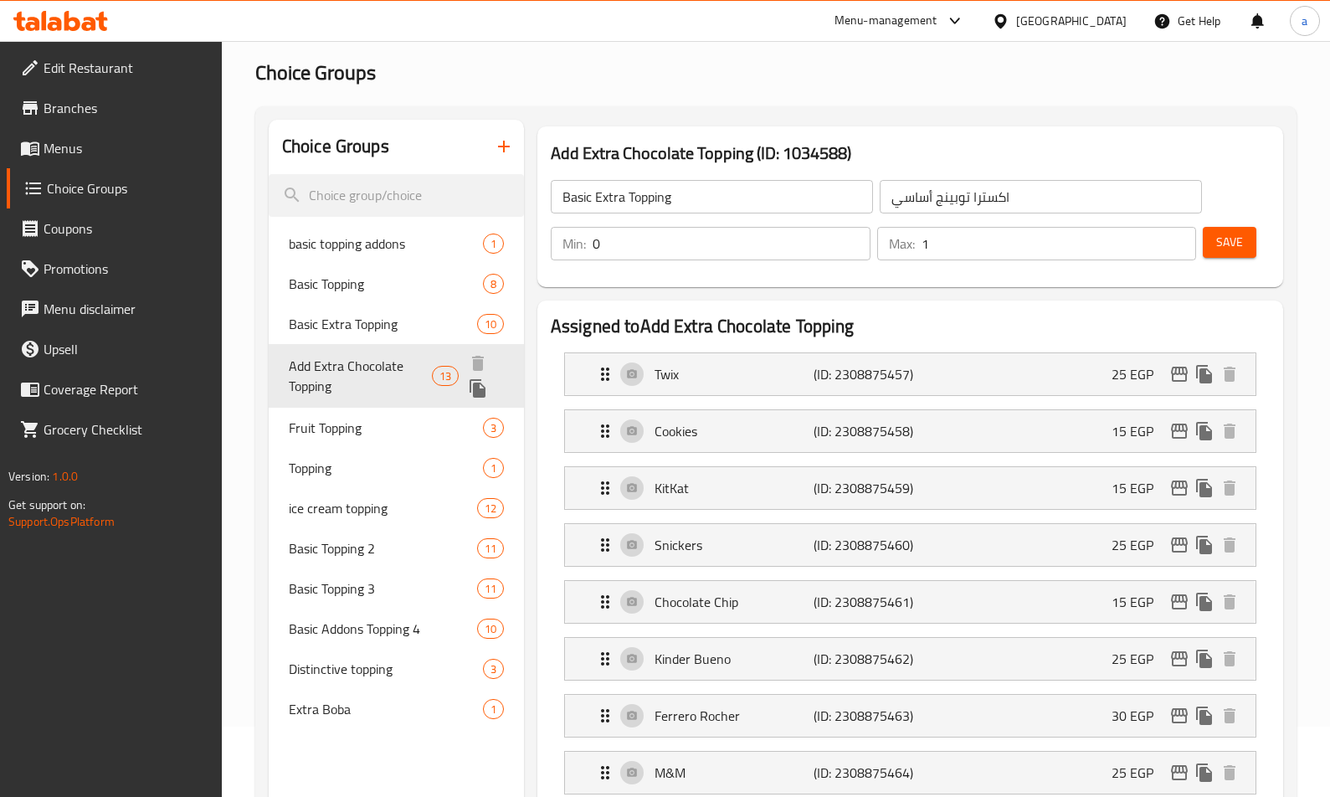
type input "Add Extra Chocolate Topping"
type input "أضافة إكسترا تشوكلات توبينج"
type input "13"
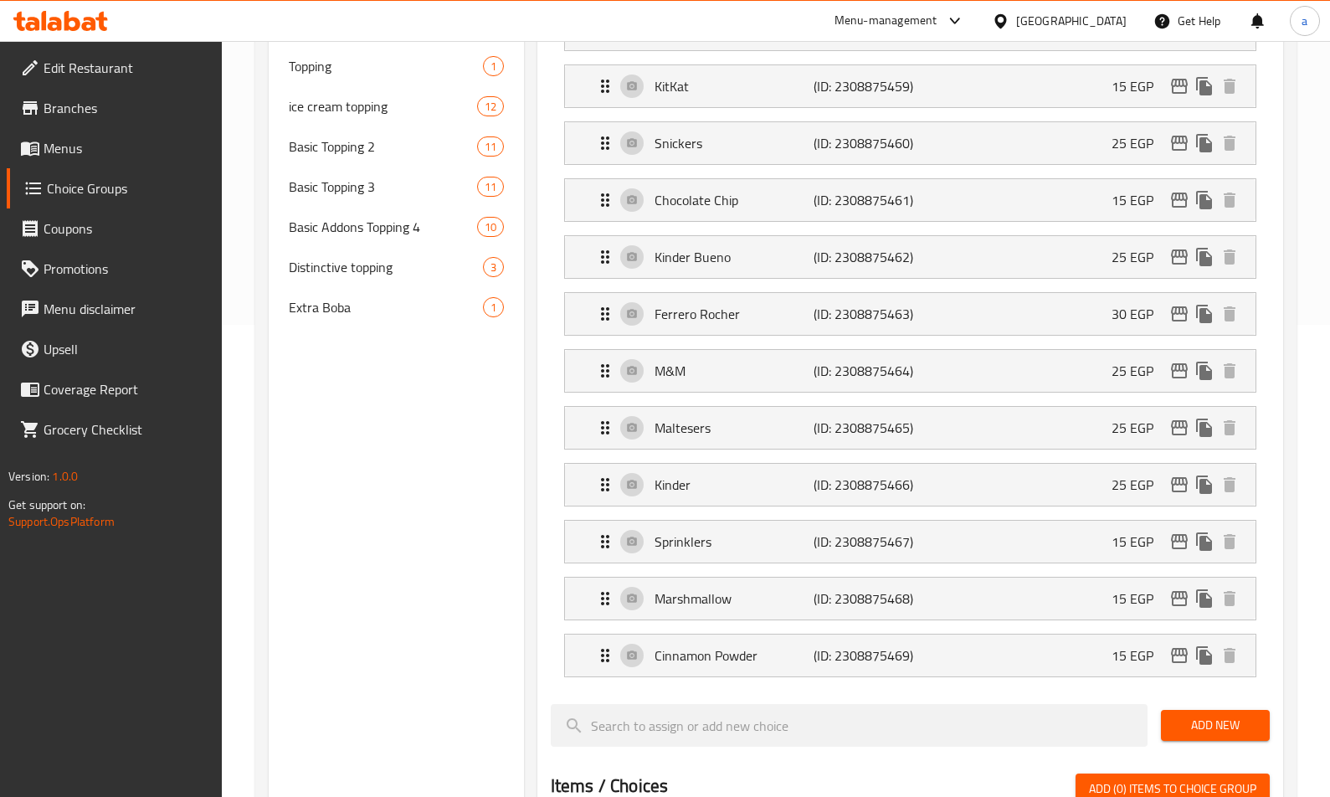
scroll to position [234, 0]
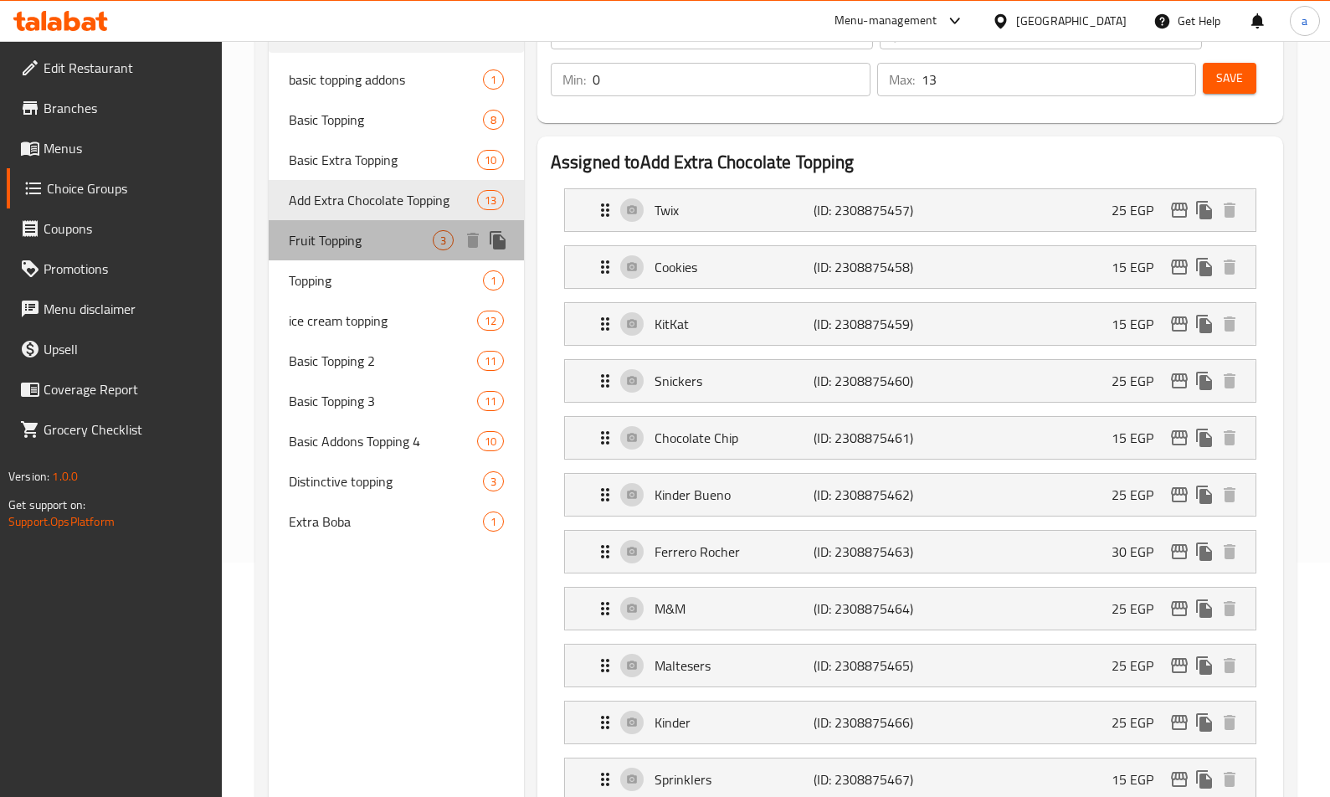
click at [339, 244] on span "Fruit Topping" at bounding box center [361, 240] width 144 height 20
type input "Fruit Topping"
type input "أضاف فاكهه"
type input "3"
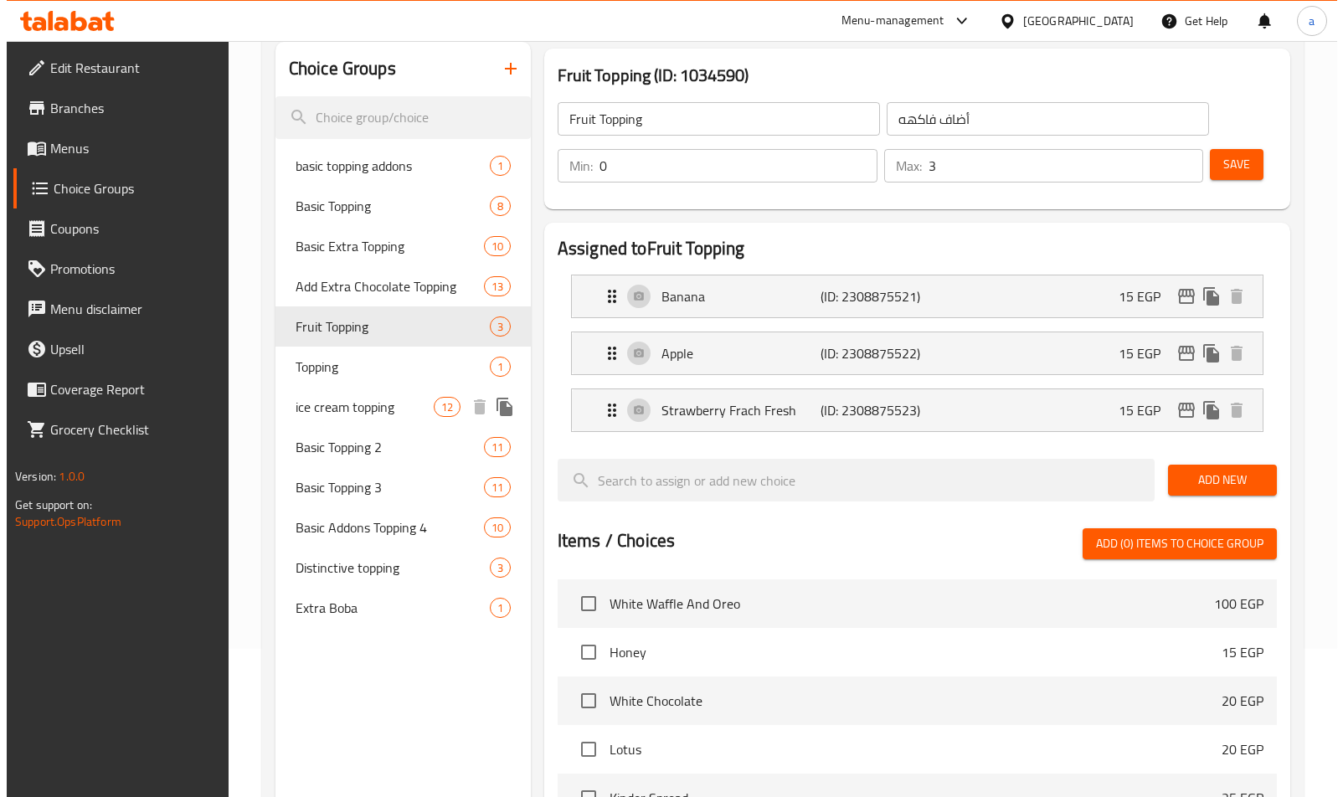
scroll to position [0, 0]
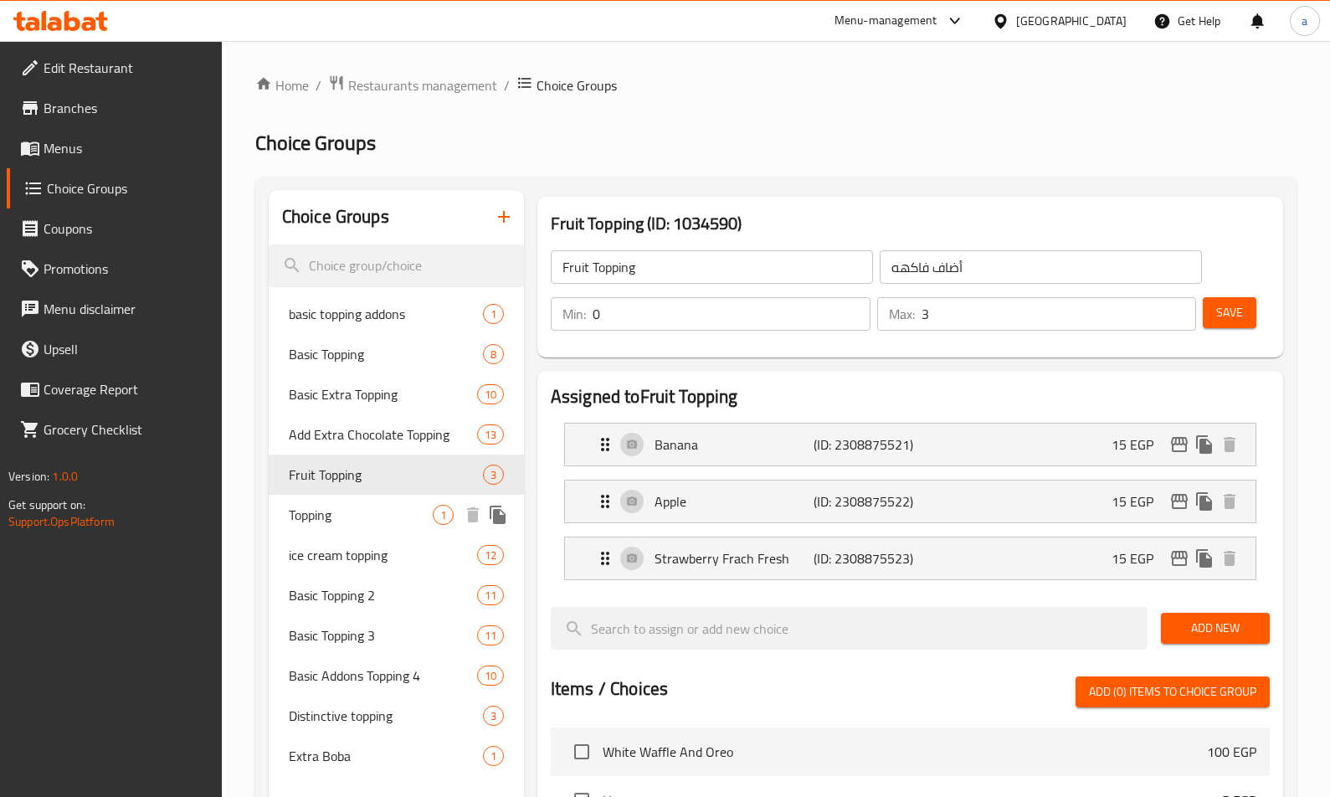
click at [352, 520] on span "Topping" at bounding box center [361, 515] width 144 height 20
type input "Topping"
type input "توبينج"
type input "1"
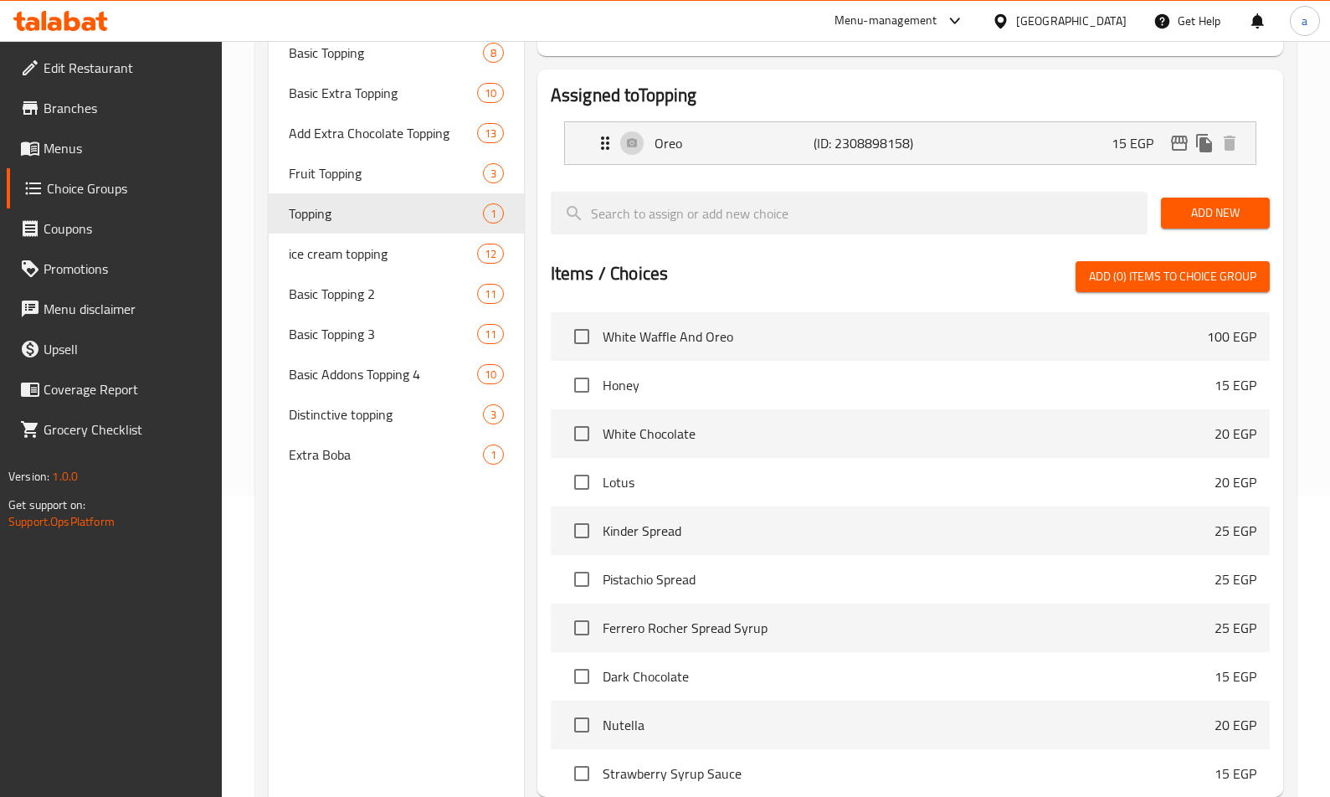
scroll to position [137, 0]
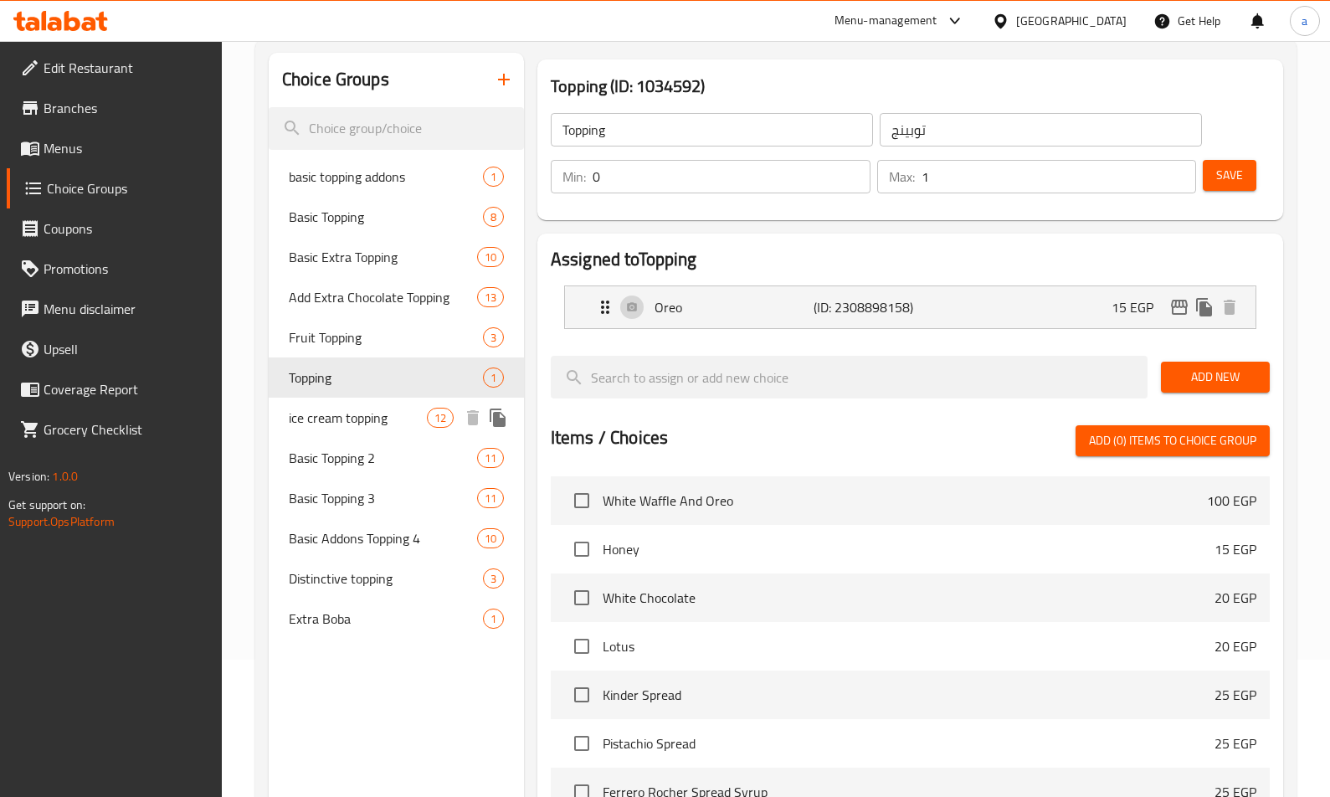
drag, startPoint x: 345, startPoint y: 410, endPoint x: 351, endPoint y: 440, distance: 30.7
click at [345, 410] on span "ice cream topping" at bounding box center [358, 418] width 138 height 20
type input "ice cream topping"
type input "أضاف [PERSON_NAME]"
type input "10"
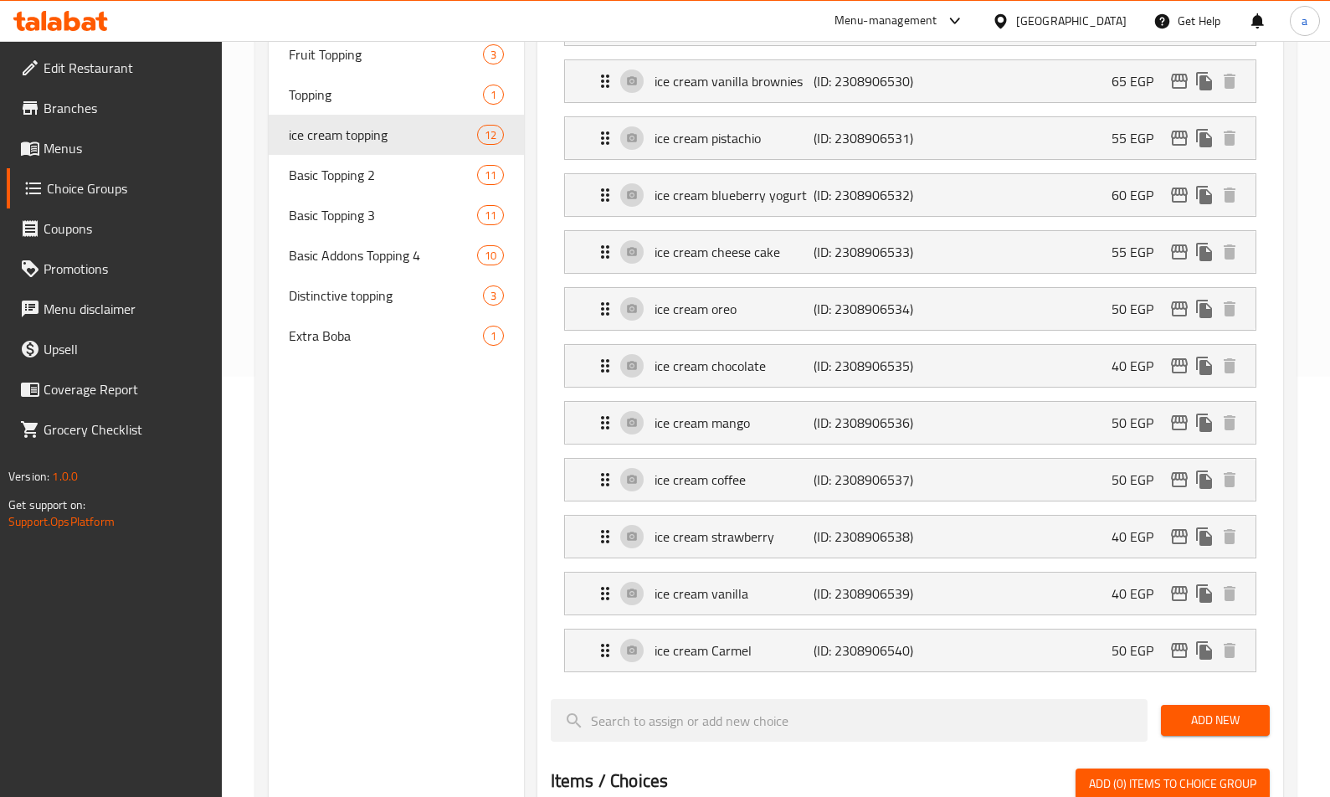
scroll to position [94, 0]
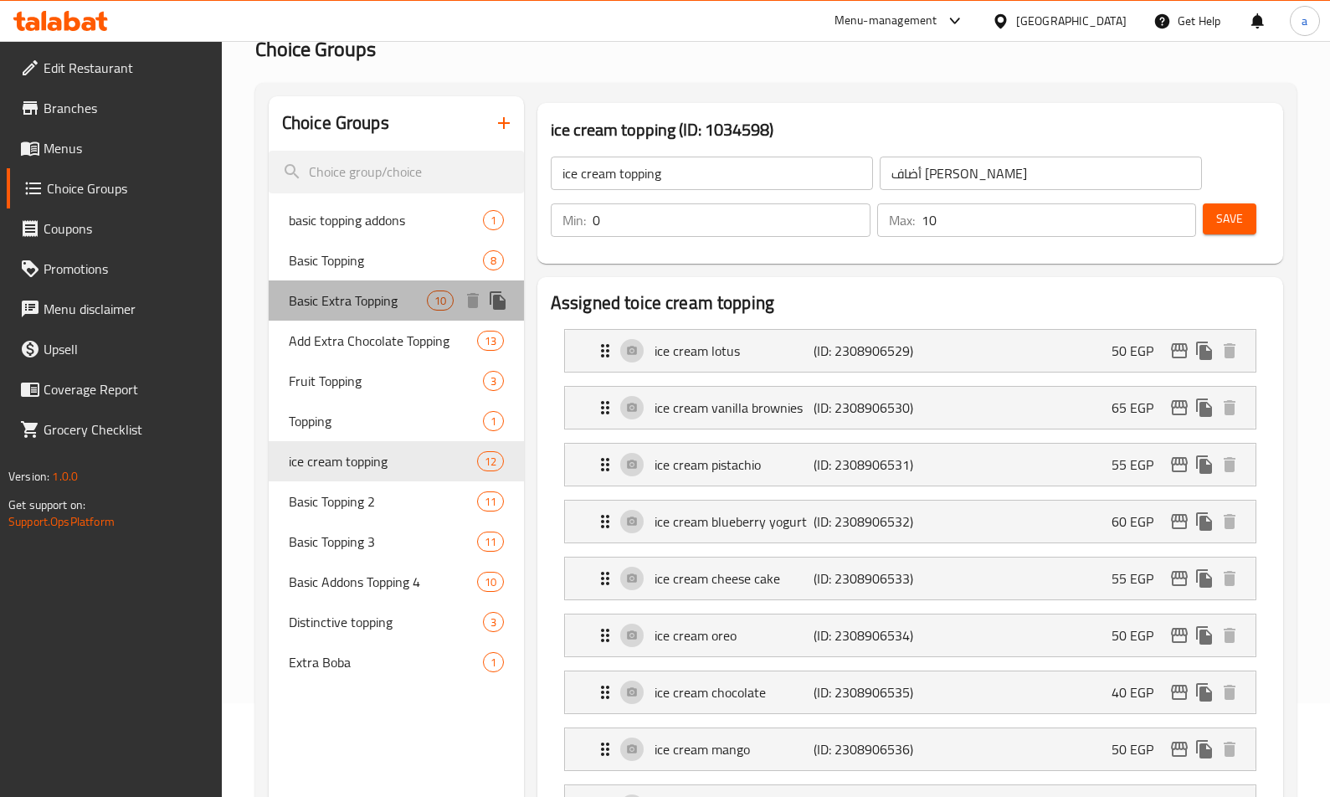
click at [320, 295] on span "Basic Extra Topping" at bounding box center [358, 300] width 138 height 20
type input "Basic Extra Topping"
type input "اكسترا توبينج أساسي"
type input "1"
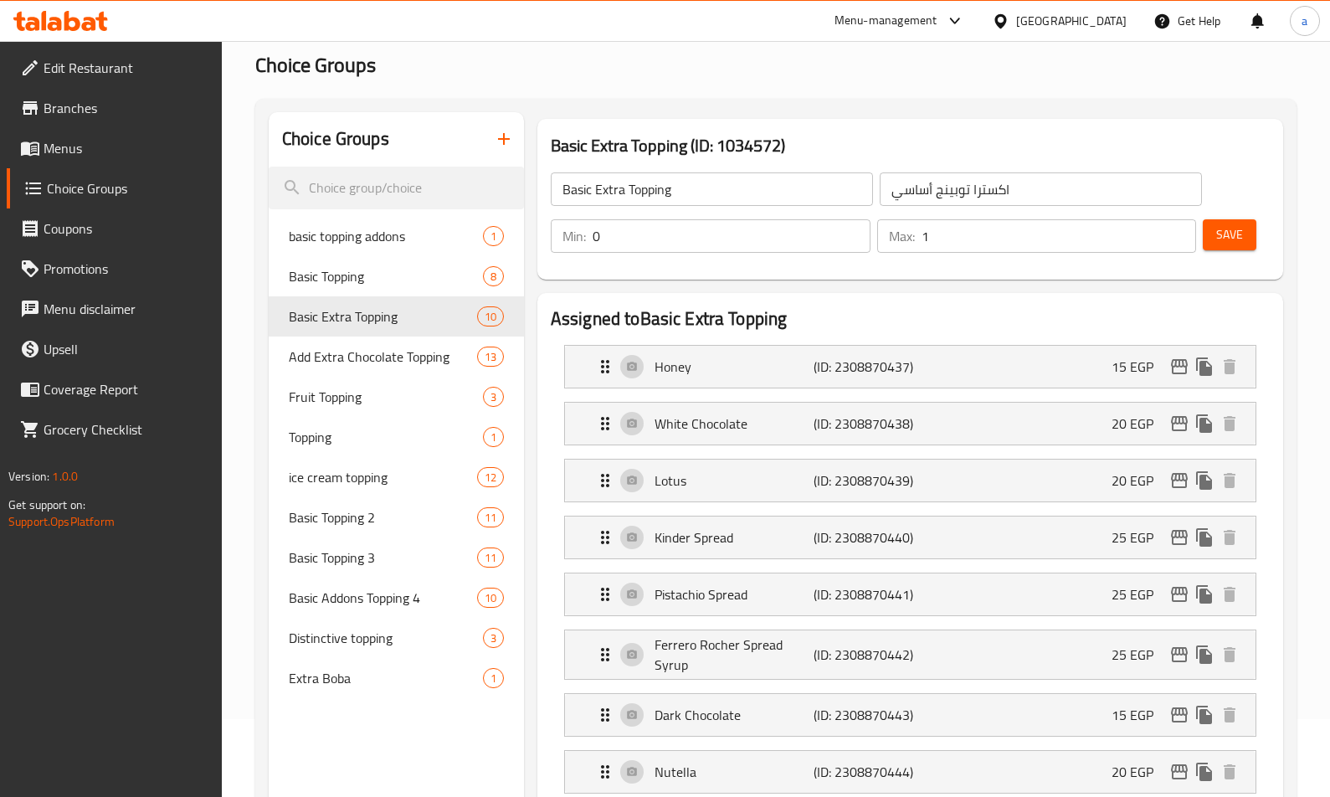
scroll to position [70, 0]
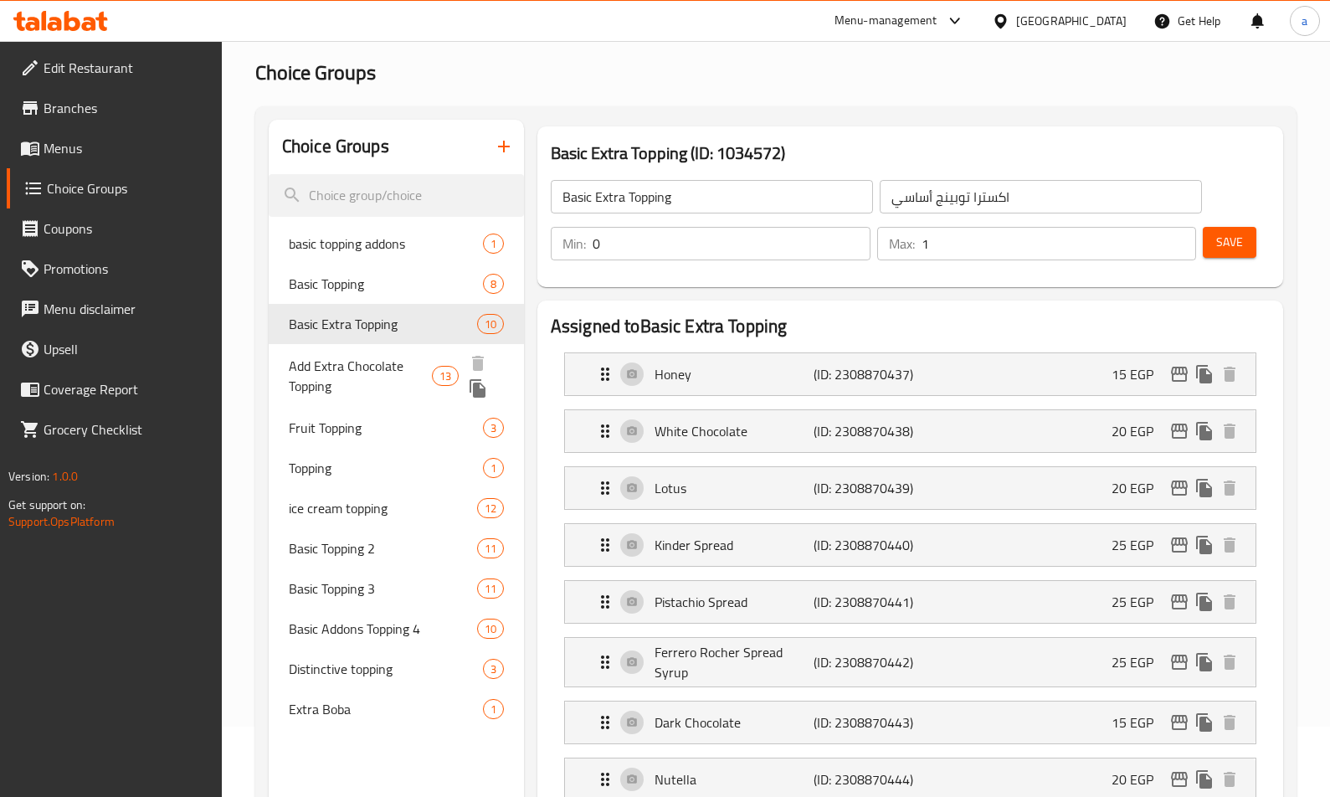
drag, startPoint x: 401, startPoint y: 357, endPoint x: 418, endPoint y: 361, distance: 17.3
click at [401, 357] on span "Add Extra Chocolate Topping" at bounding box center [360, 376] width 143 height 40
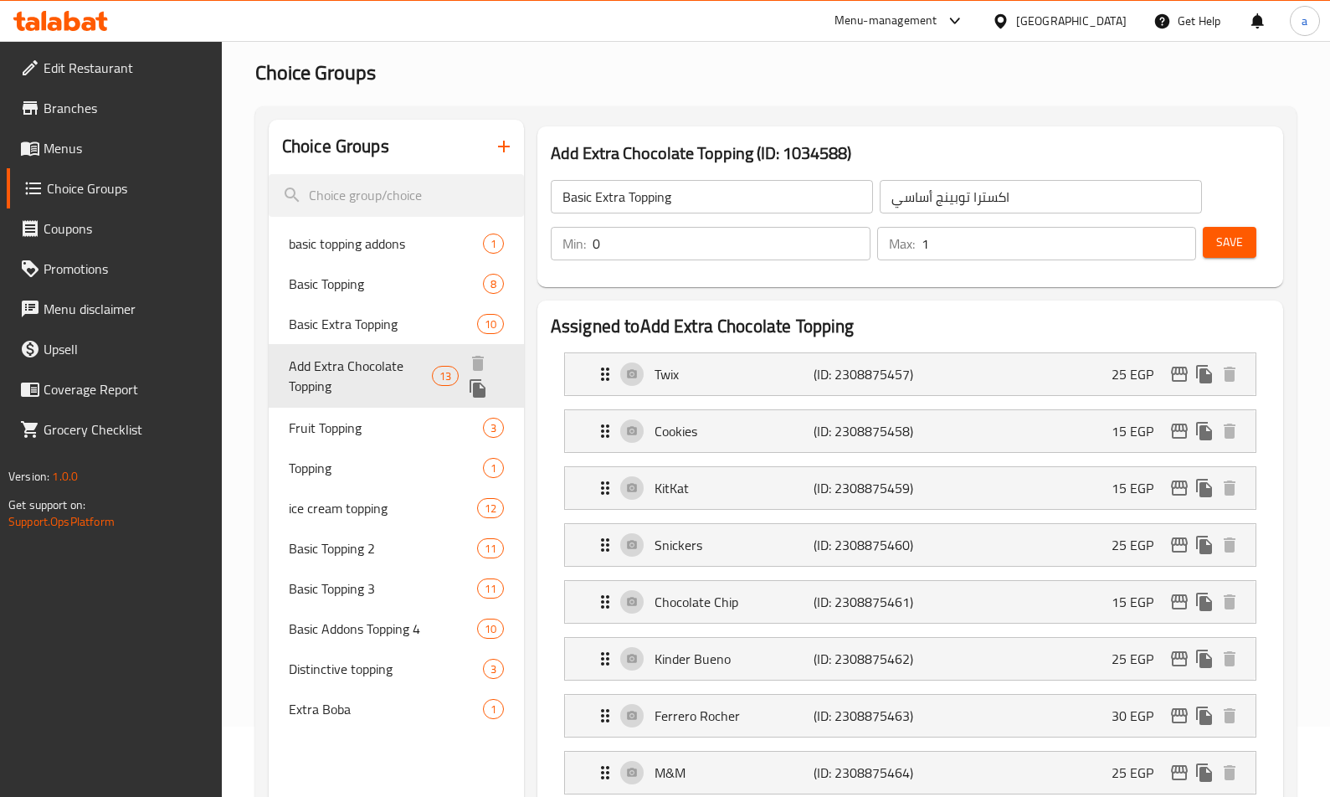
type input "Add Extra Chocolate Topping"
type input "أضافة إكسترا تشوكلات توبينج"
type input "13"
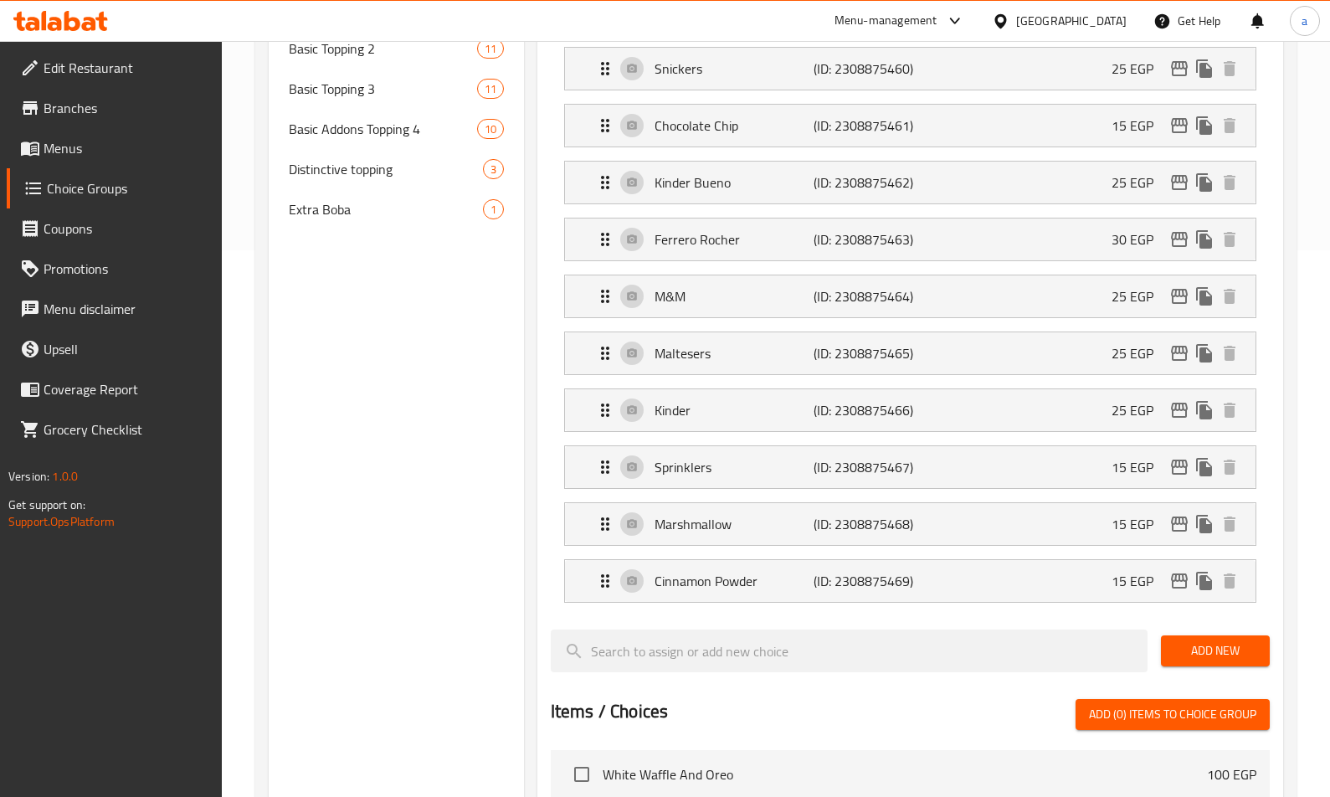
scroll to position [318, 0]
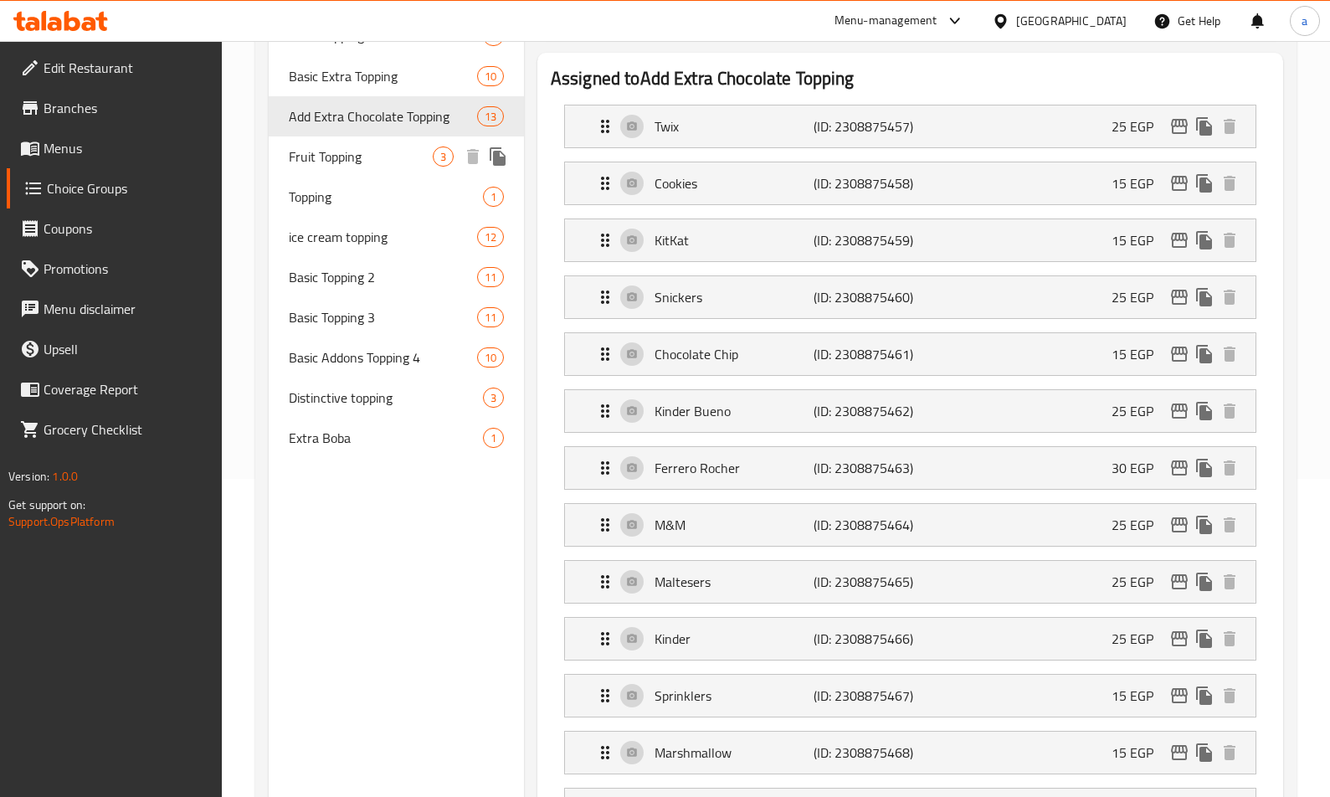
click at [338, 163] on span "Fruit Topping" at bounding box center [361, 157] width 144 height 20
type input "Fruit Topping"
type input "أضاف فاكهه"
type input "3"
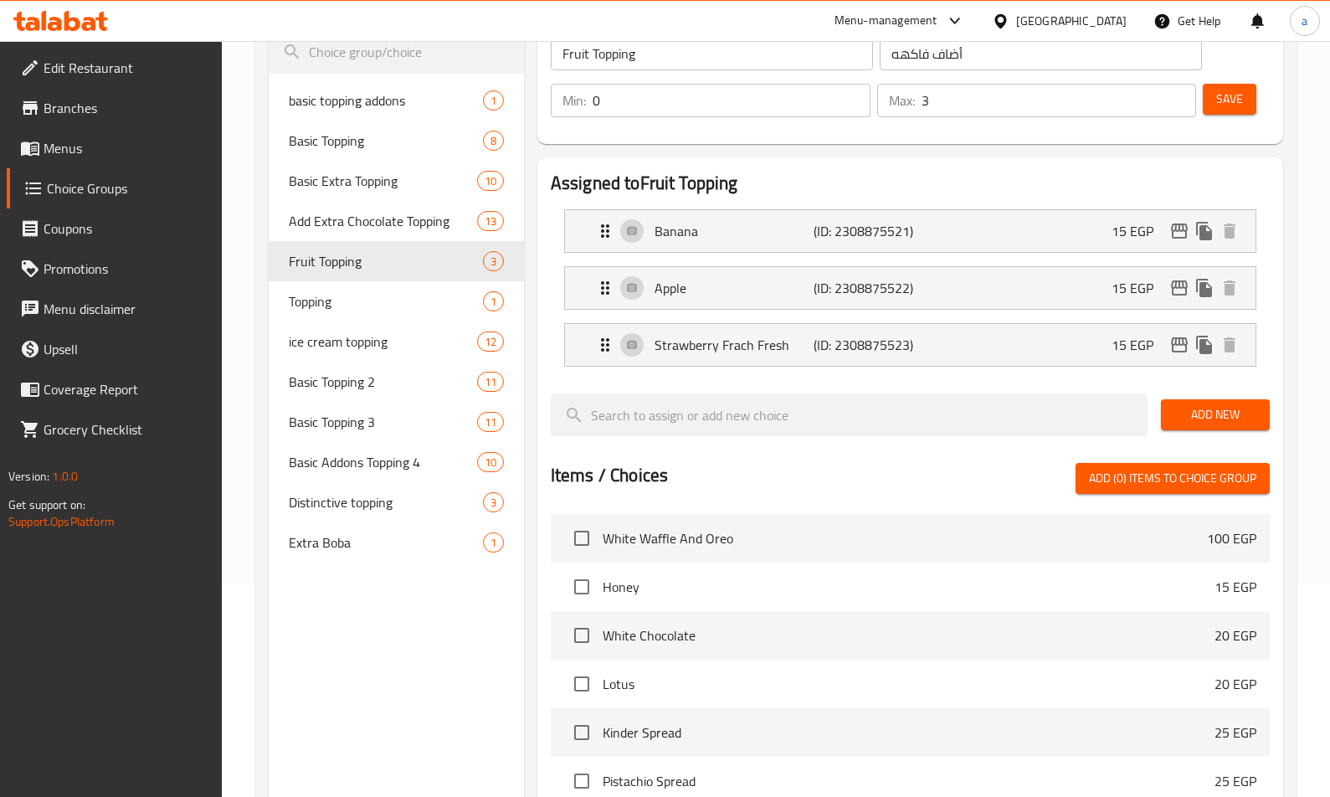
scroll to position [167, 0]
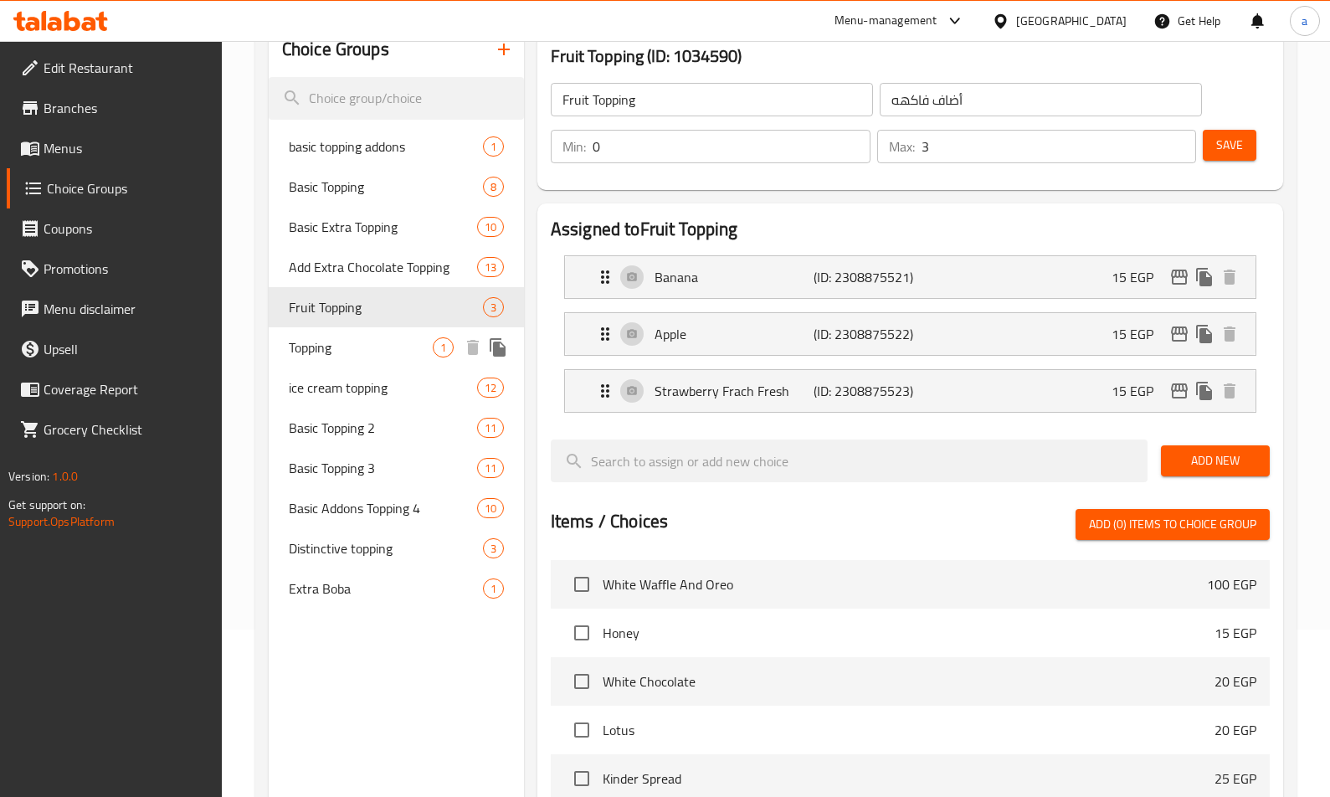
click at [377, 356] on span "Topping" at bounding box center [361, 347] width 144 height 20
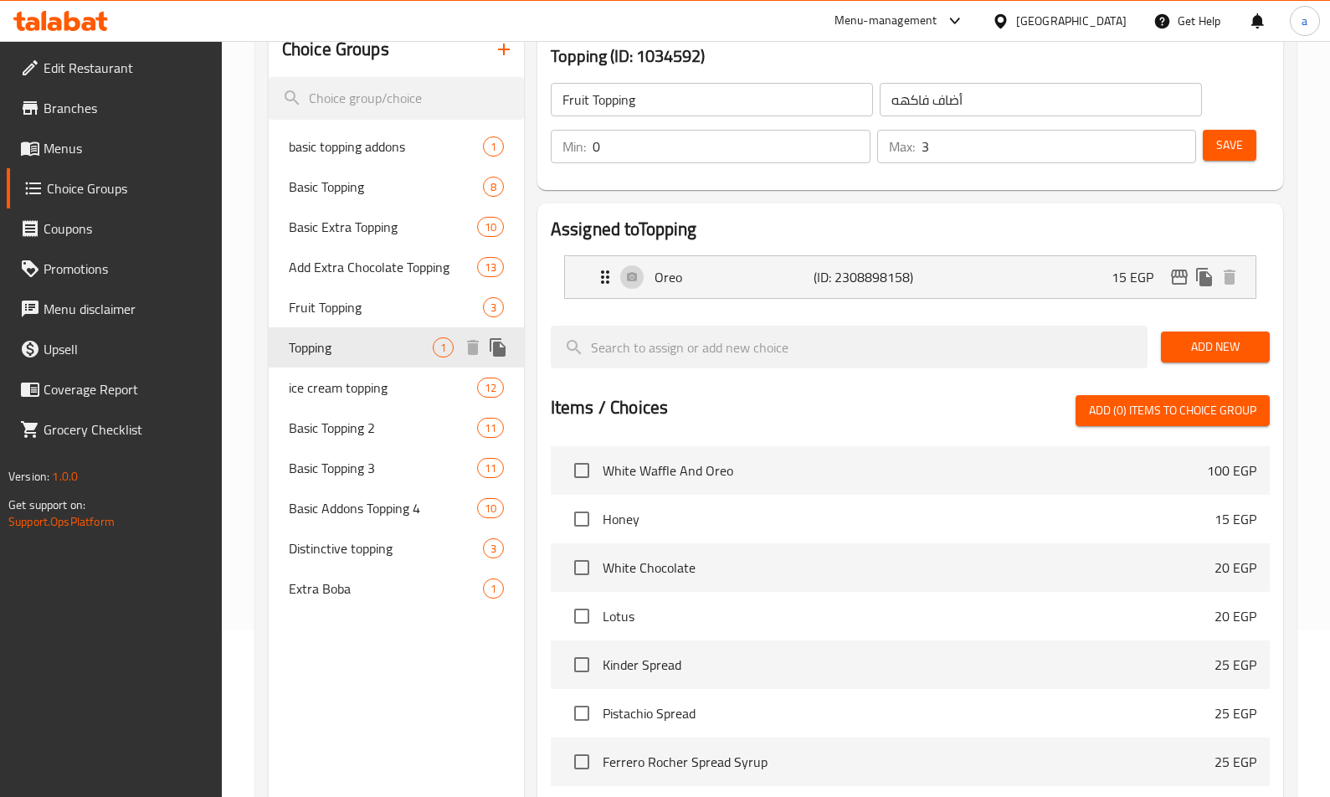
type input "Topping"
type input "توبينج"
type input "1"
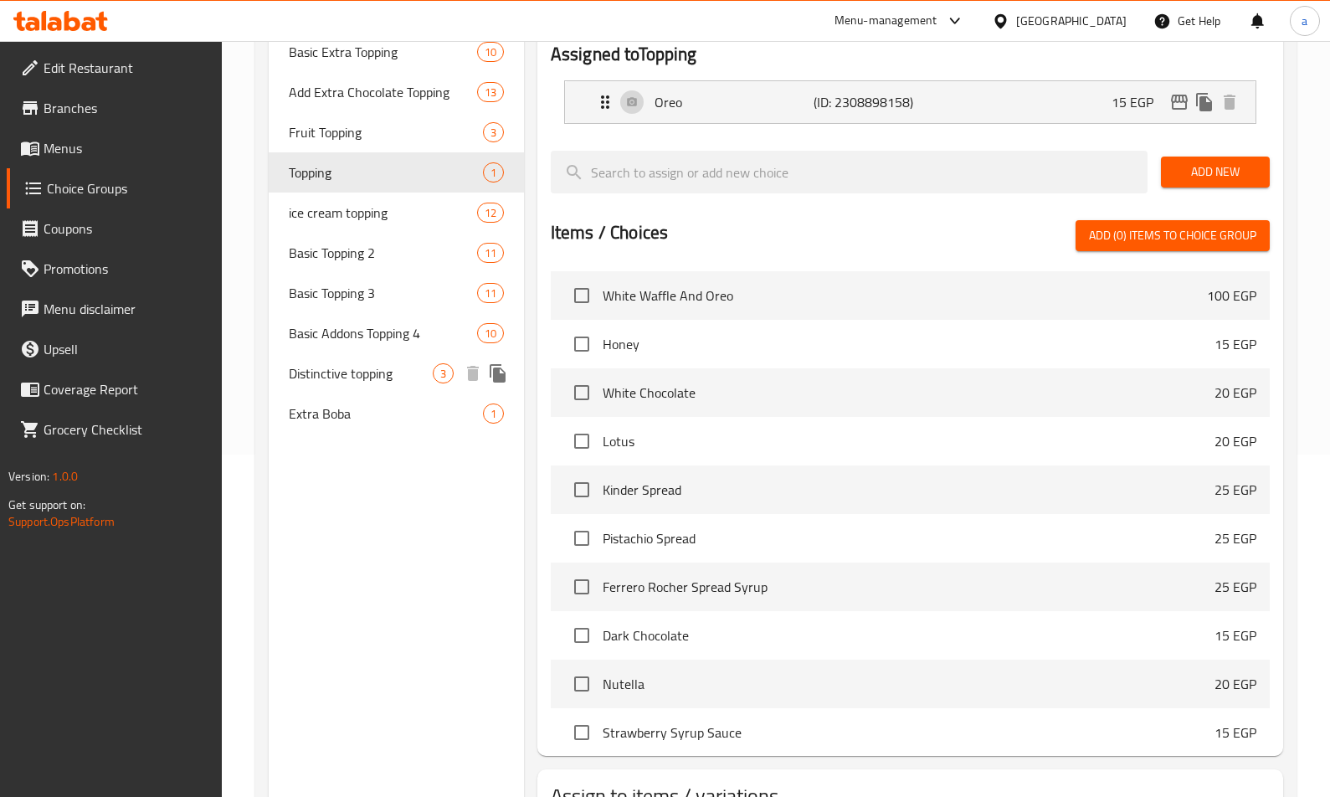
scroll to position [54, 0]
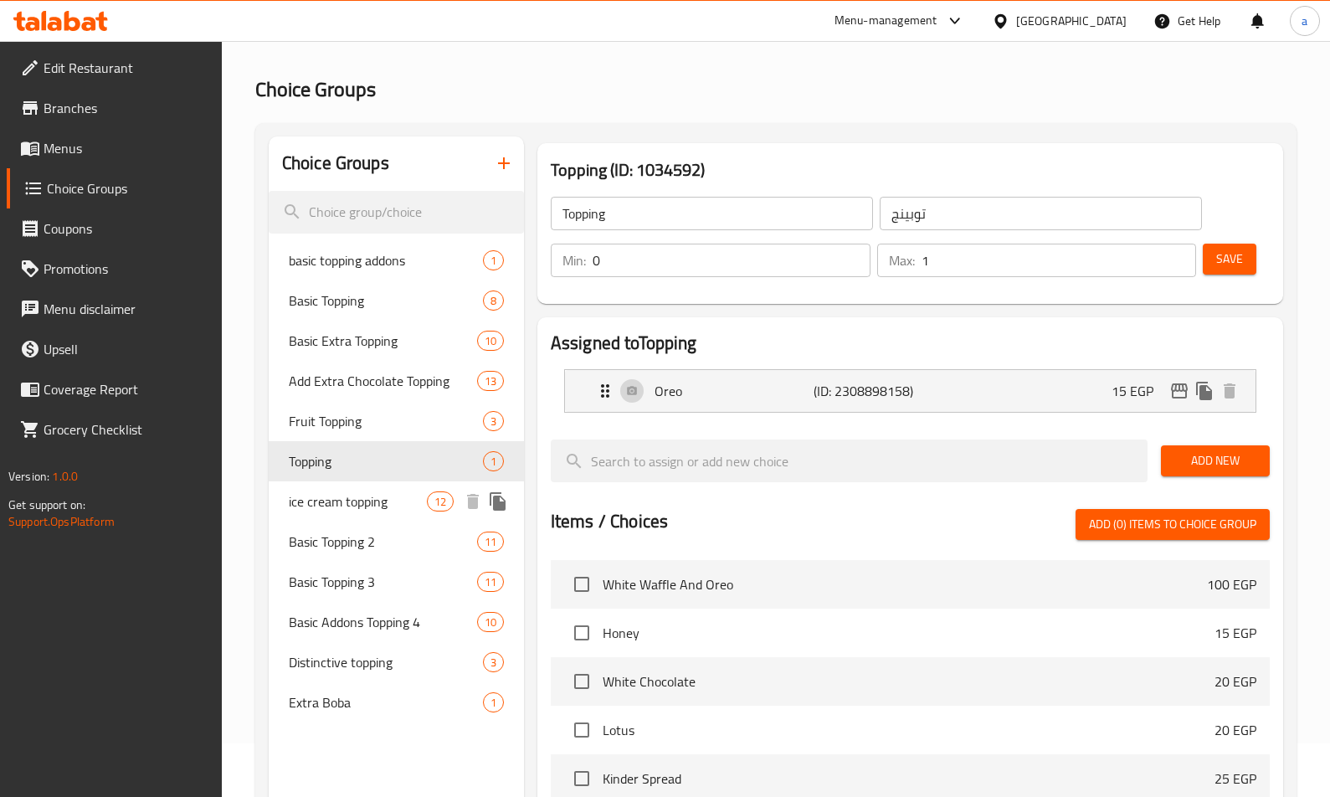
click at [366, 498] on span "ice cream topping" at bounding box center [358, 501] width 138 height 20
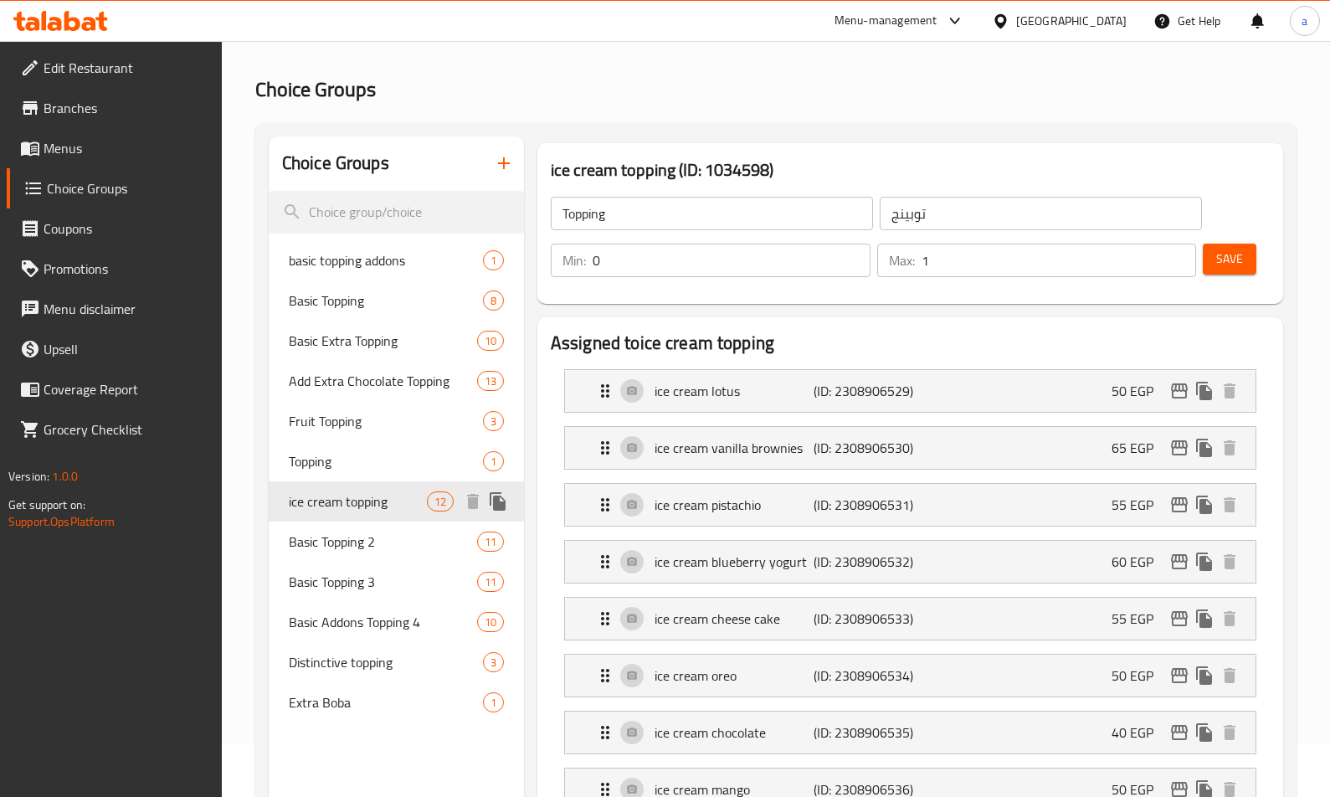
type input "ice cream topping"
type input "أضاف [PERSON_NAME]"
type input "10"
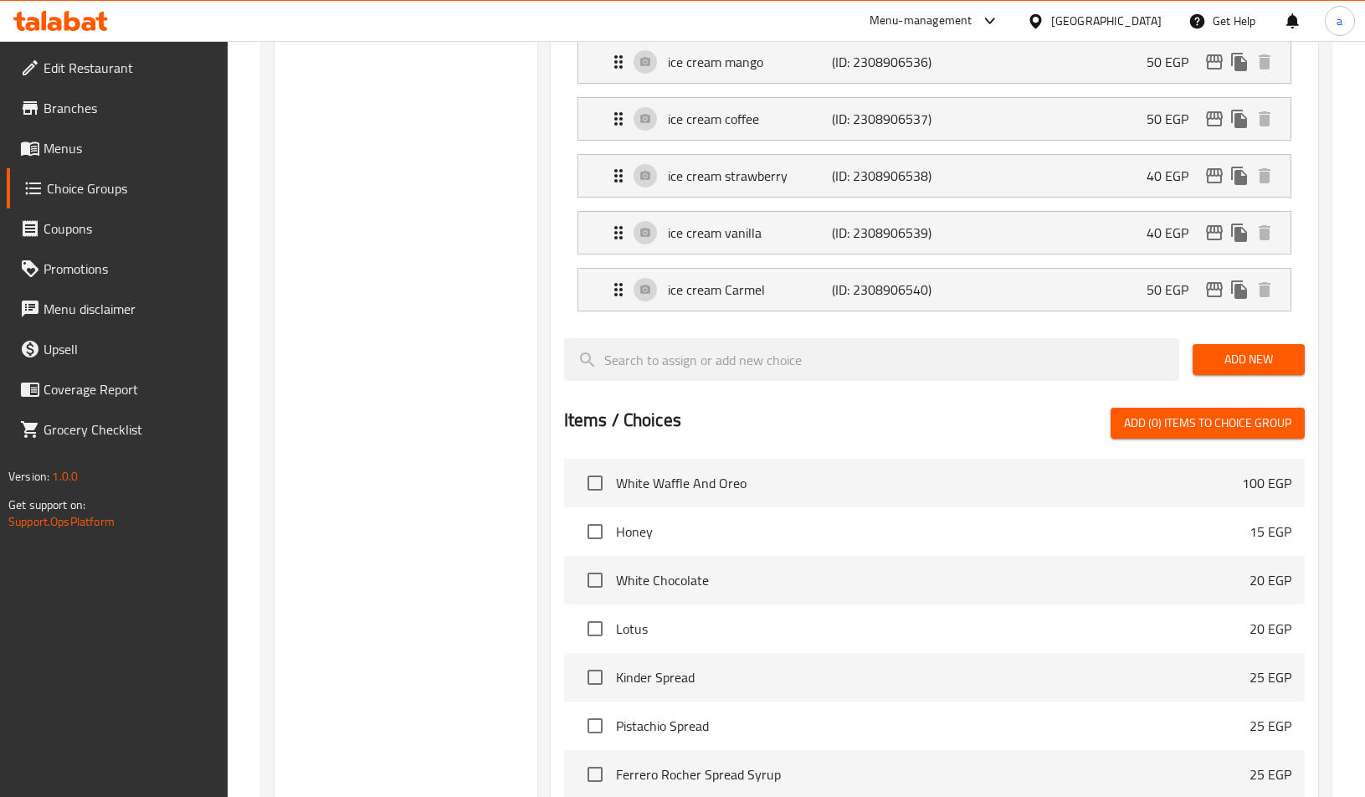
scroll to position [0, 0]
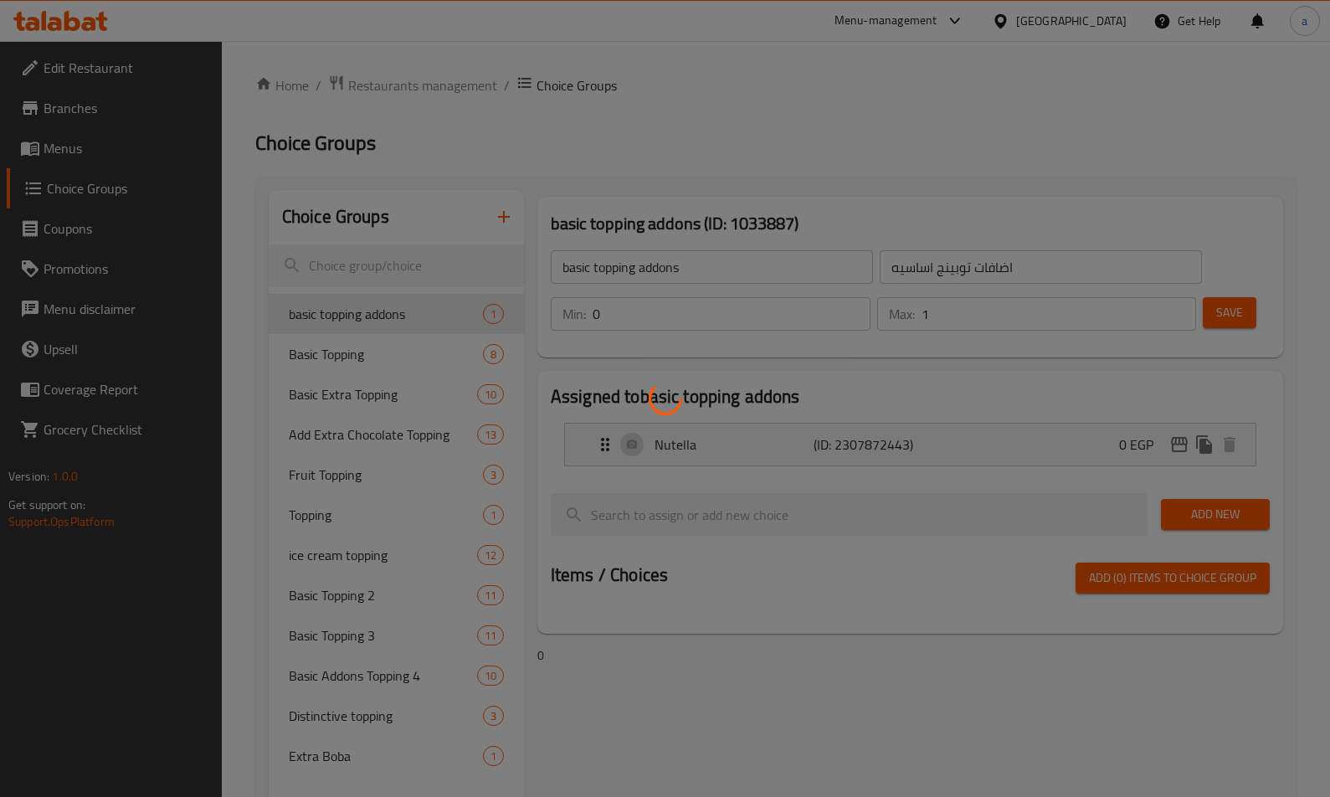
click at [391, 84] on div at bounding box center [665, 398] width 1330 height 797
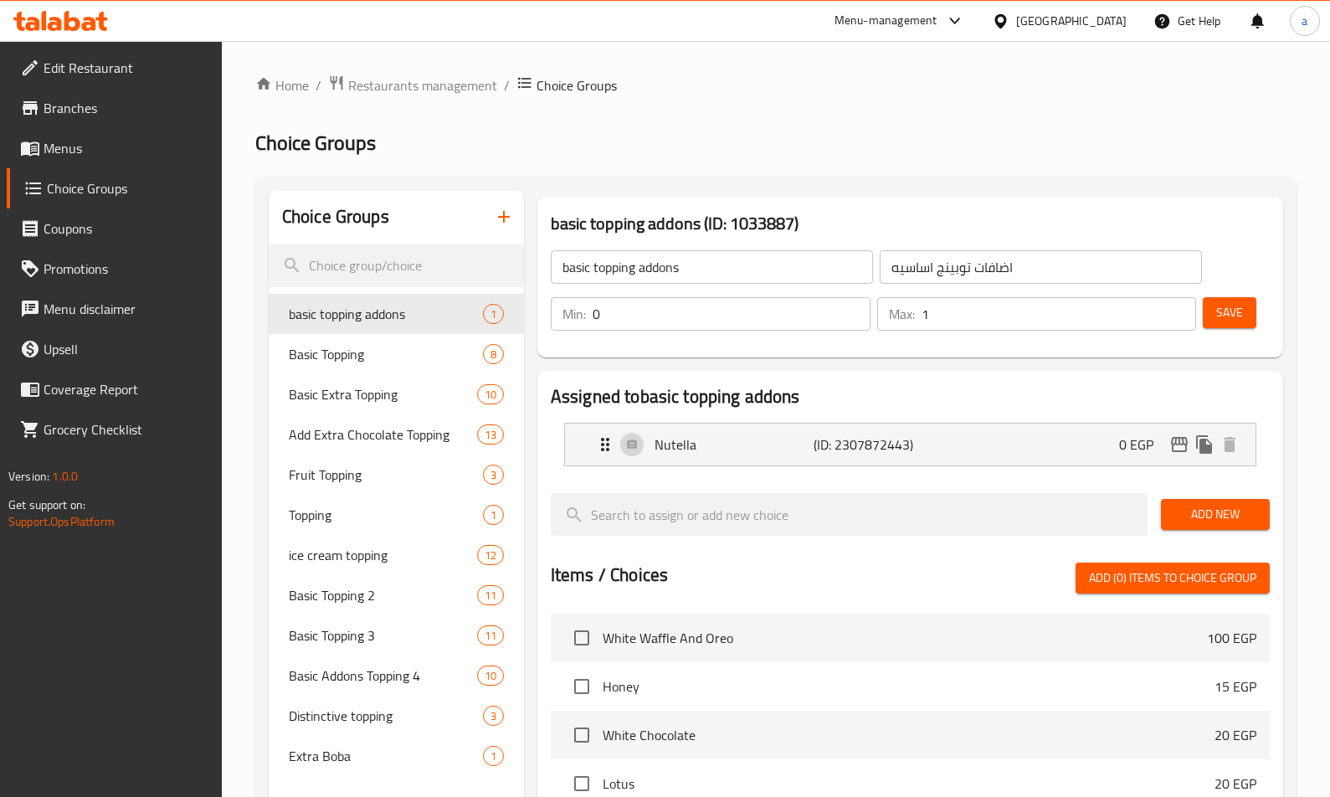
click at [391, 84] on div at bounding box center [665, 398] width 1330 height 797
click at [391, 84] on div "Home / Restaurants management / Choice Groups Choice Groups Choice Groups basic…" at bounding box center [775, 655] width 1041 height 1161
click at [391, 84] on span "Restaurants management" at bounding box center [422, 85] width 149 height 20
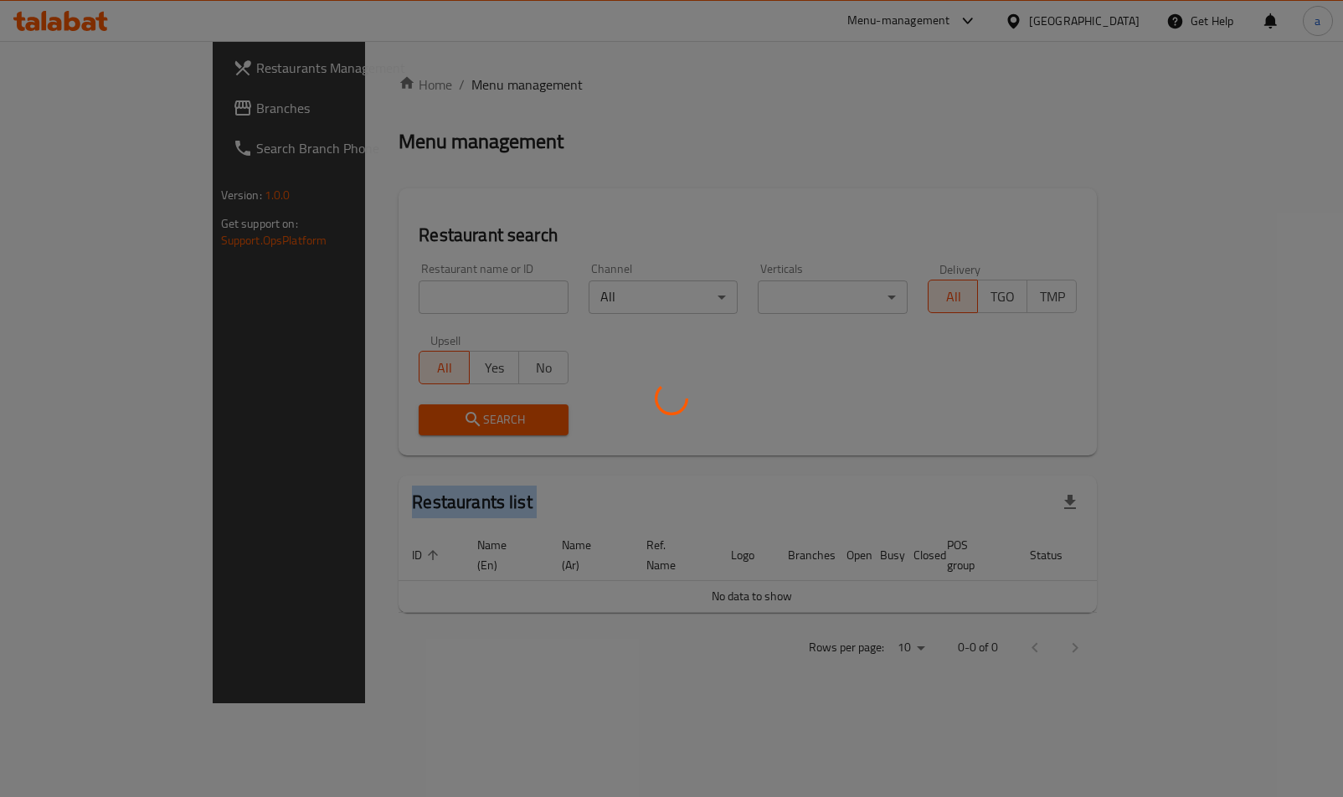
click at [391, 84] on div at bounding box center [671, 398] width 1343 height 797
click at [28, 108] on div at bounding box center [671, 398] width 1343 height 797
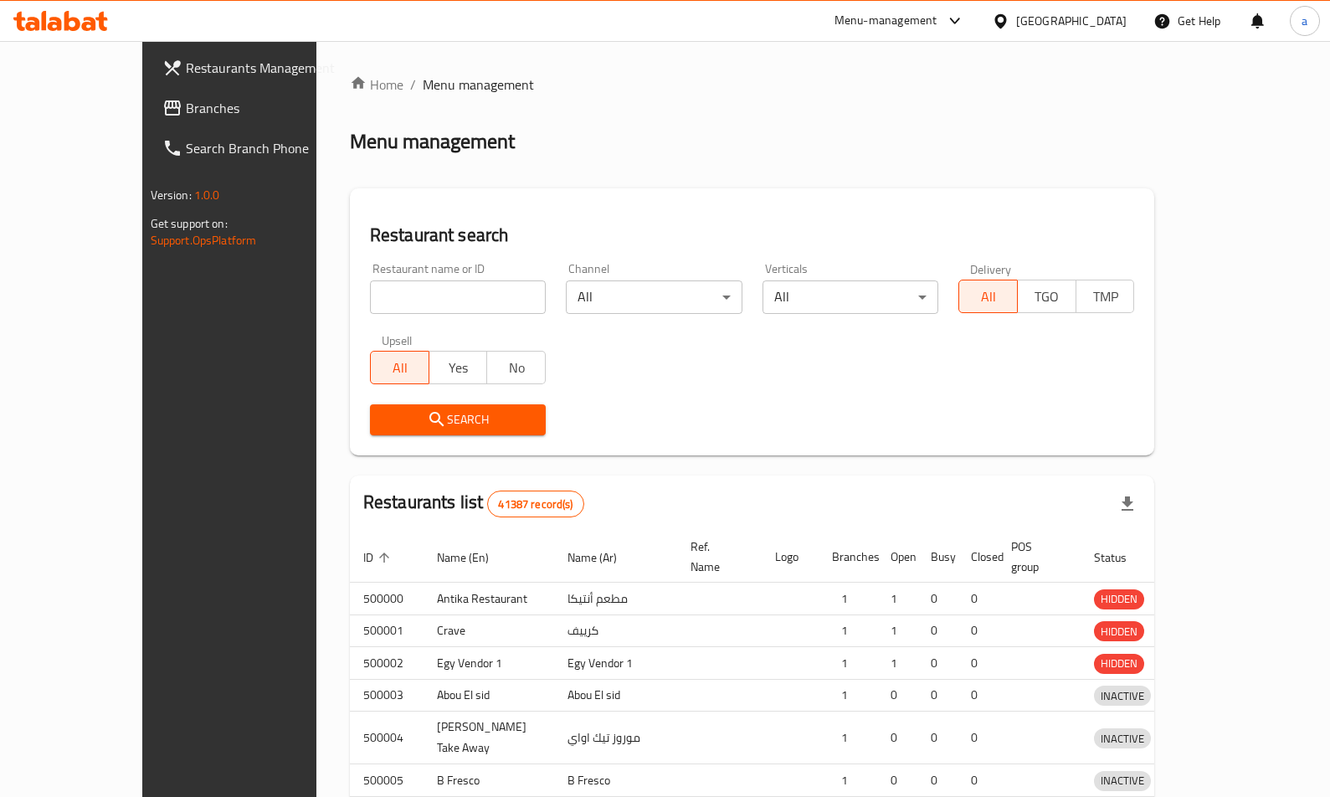
click at [142, 108] on div "Restaurants Management Branches Search Branch Phone Version: 1.0.0 Get support …" at bounding box center [665, 538] width 1046 height 995
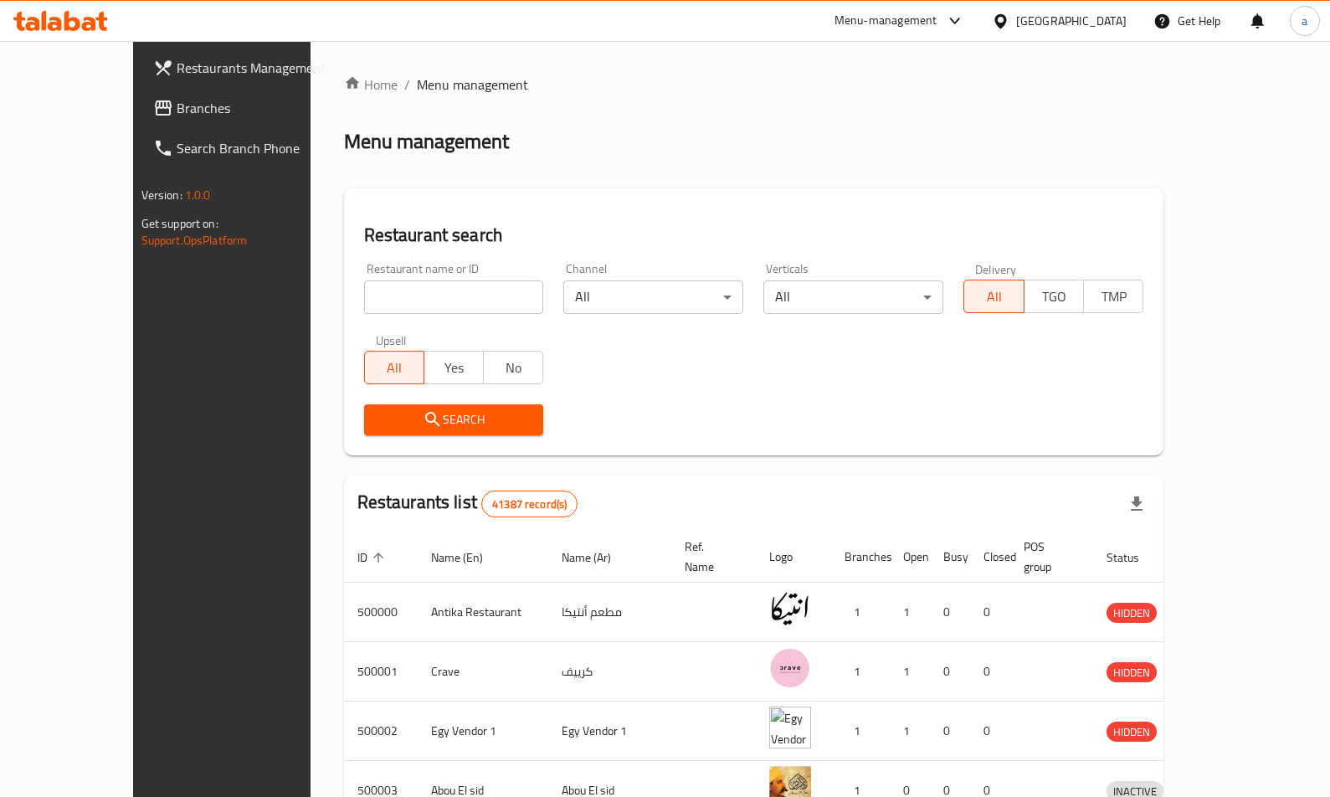
click at [155, 108] on icon at bounding box center [163, 107] width 17 height 15
